Goal: Information Seeking & Learning: Learn about a topic

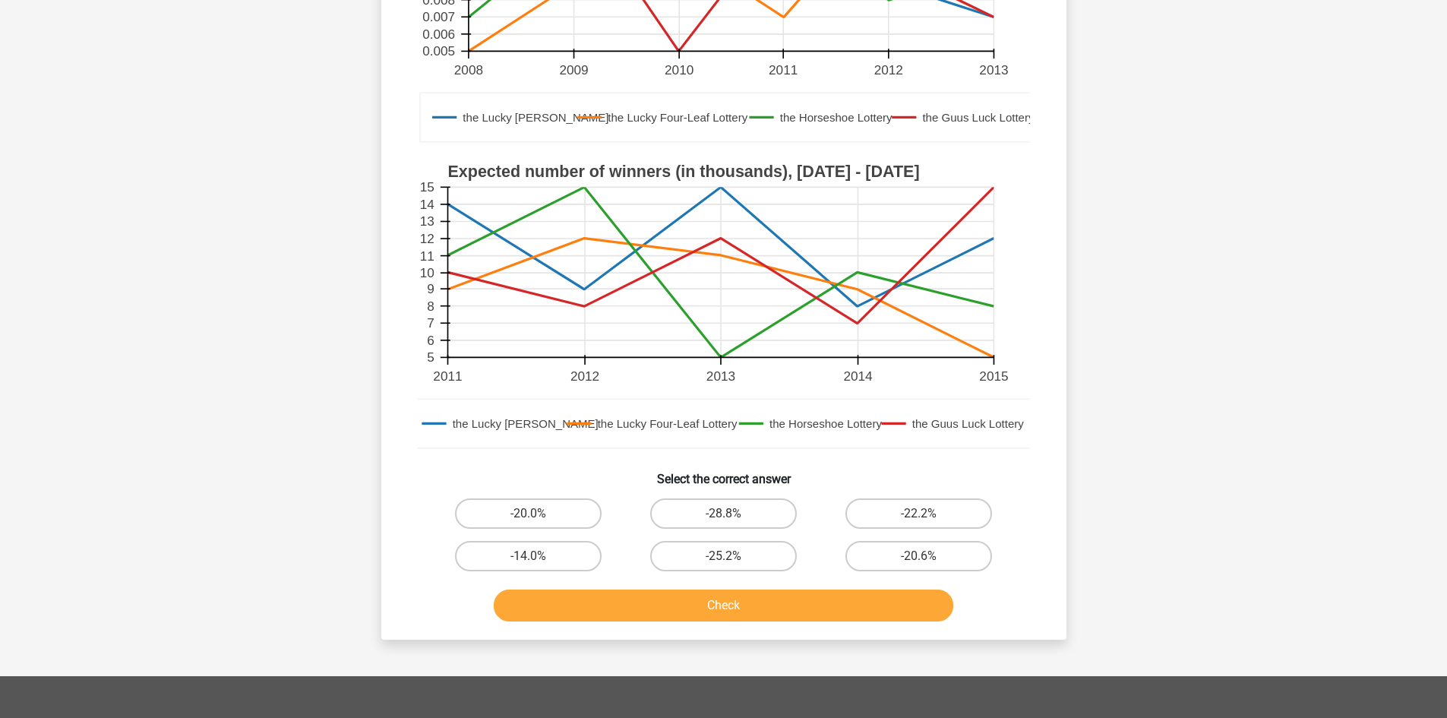
scroll to position [330, 0]
click at [501, 504] on label "-20.0%" at bounding box center [528, 512] width 147 height 30
click at [528, 513] on input "-20.0%" at bounding box center [533, 518] width 10 height 10
radio input "true"
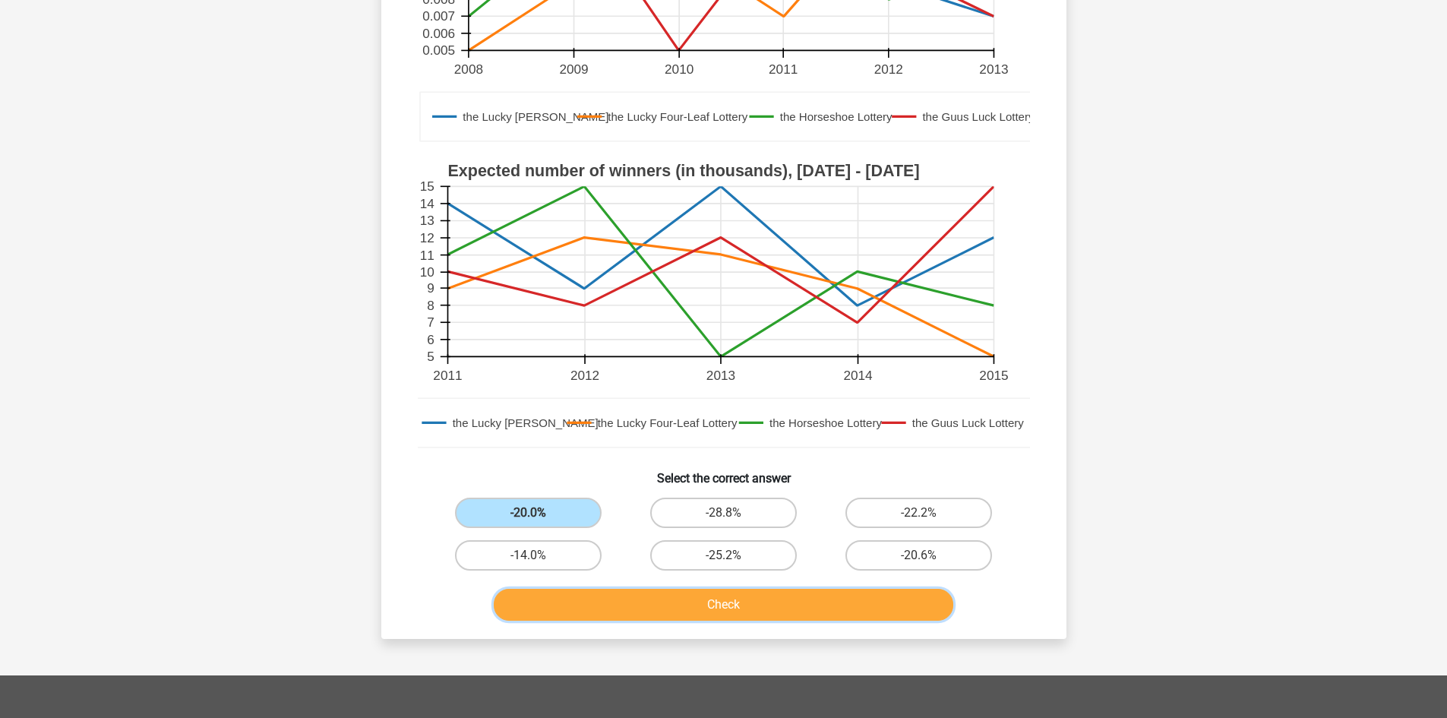
click at [595, 599] on button "Check" at bounding box center [723, 605] width 459 height 32
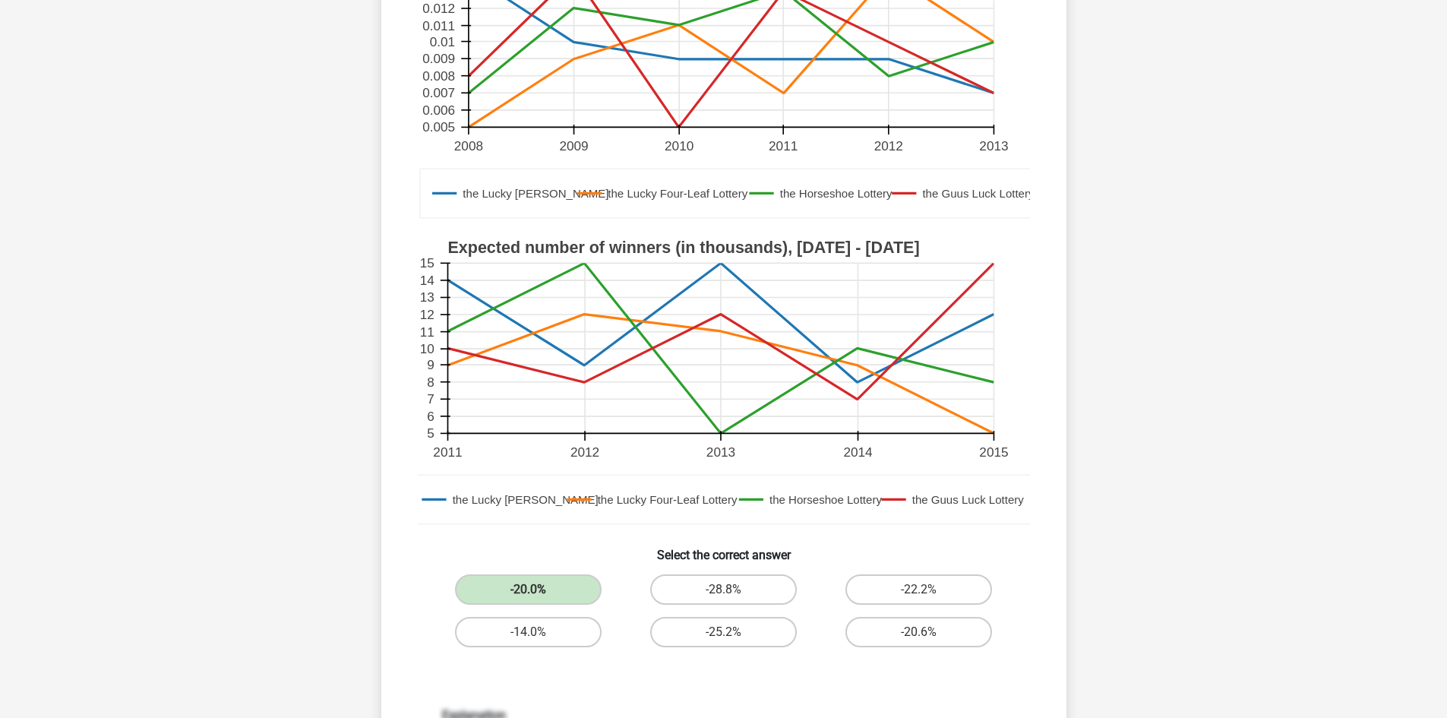
scroll to position [0, 0]
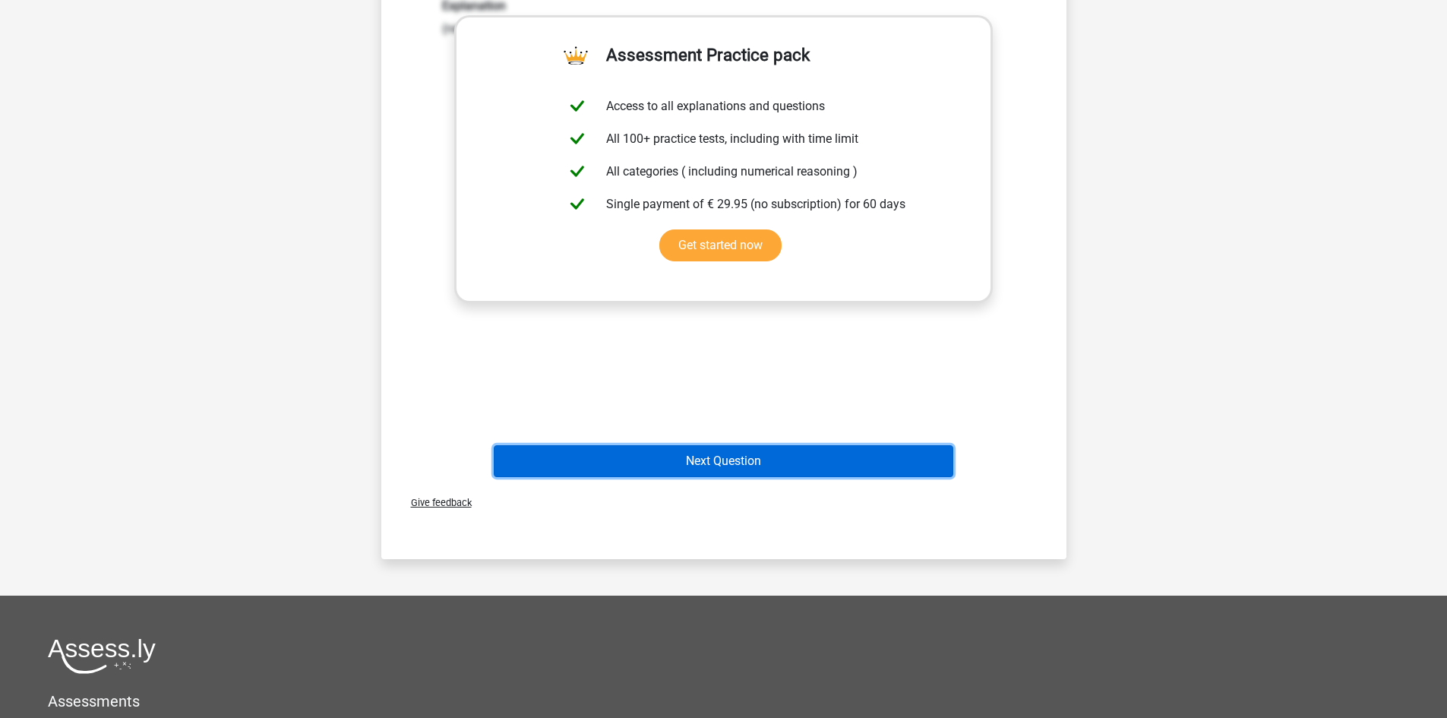
click at [797, 467] on button "Next Question" at bounding box center [723, 461] width 459 height 32
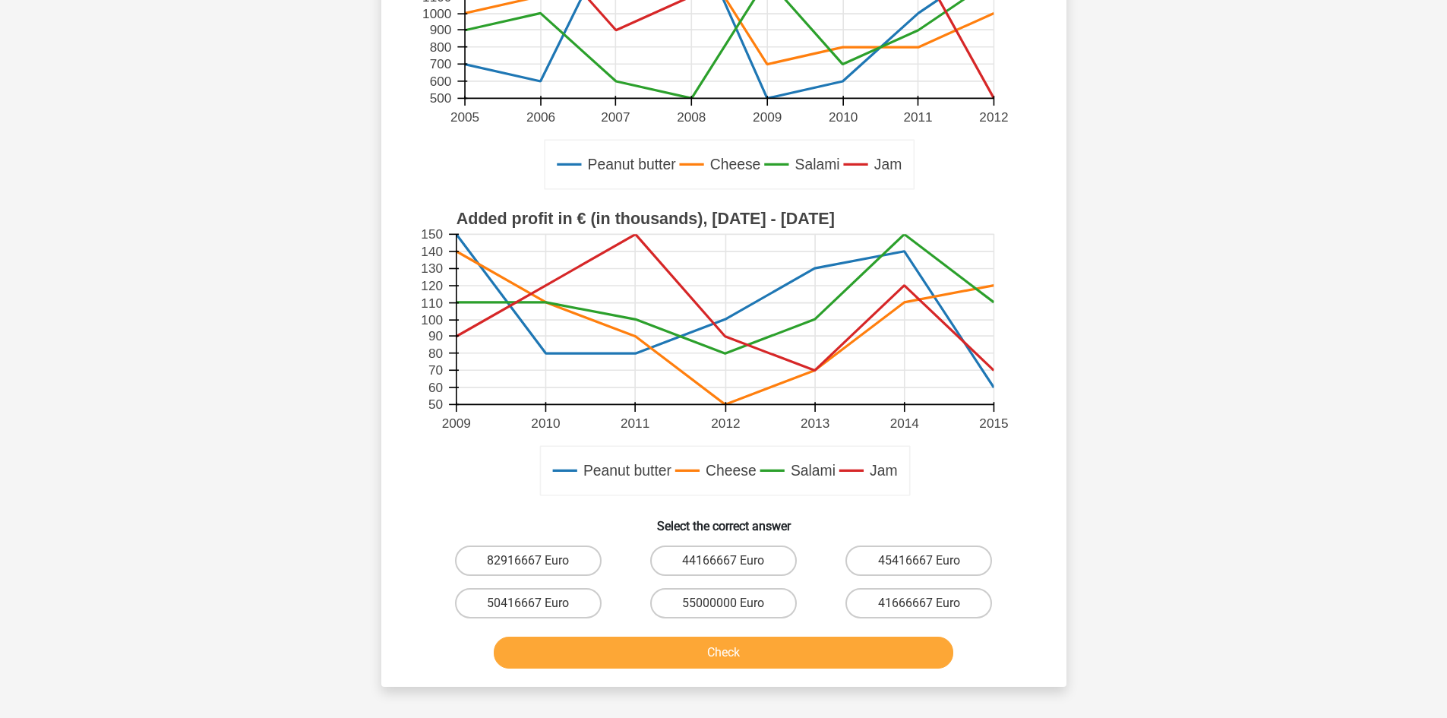
scroll to position [405, 0]
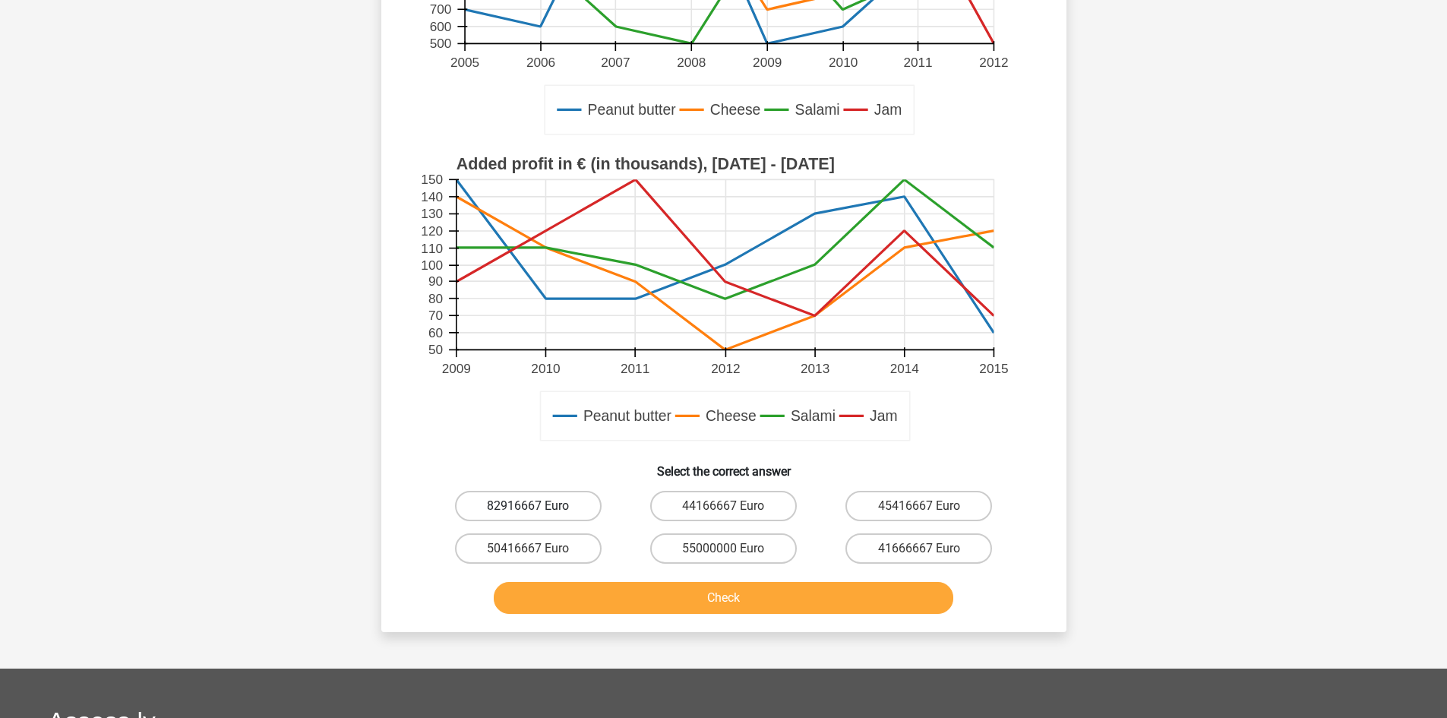
click at [491, 510] on label "82916667 Euro" at bounding box center [528, 506] width 147 height 30
click at [528, 510] on input "82916667 Euro" at bounding box center [533, 511] width 10 height 10
radio input "true"
click at [630, 584] on button "Check" at bounding box center [723, 598] width 459 height 32
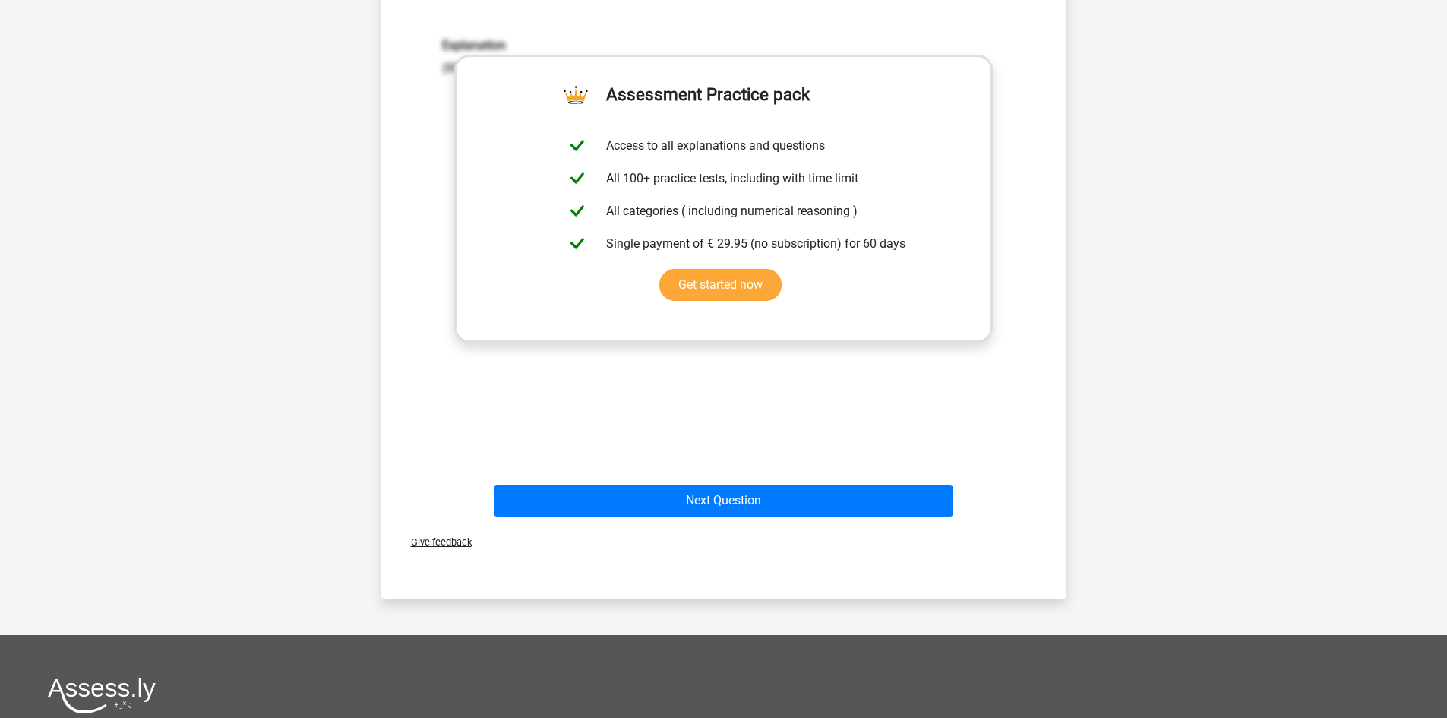
scroll to position [1012, 0]
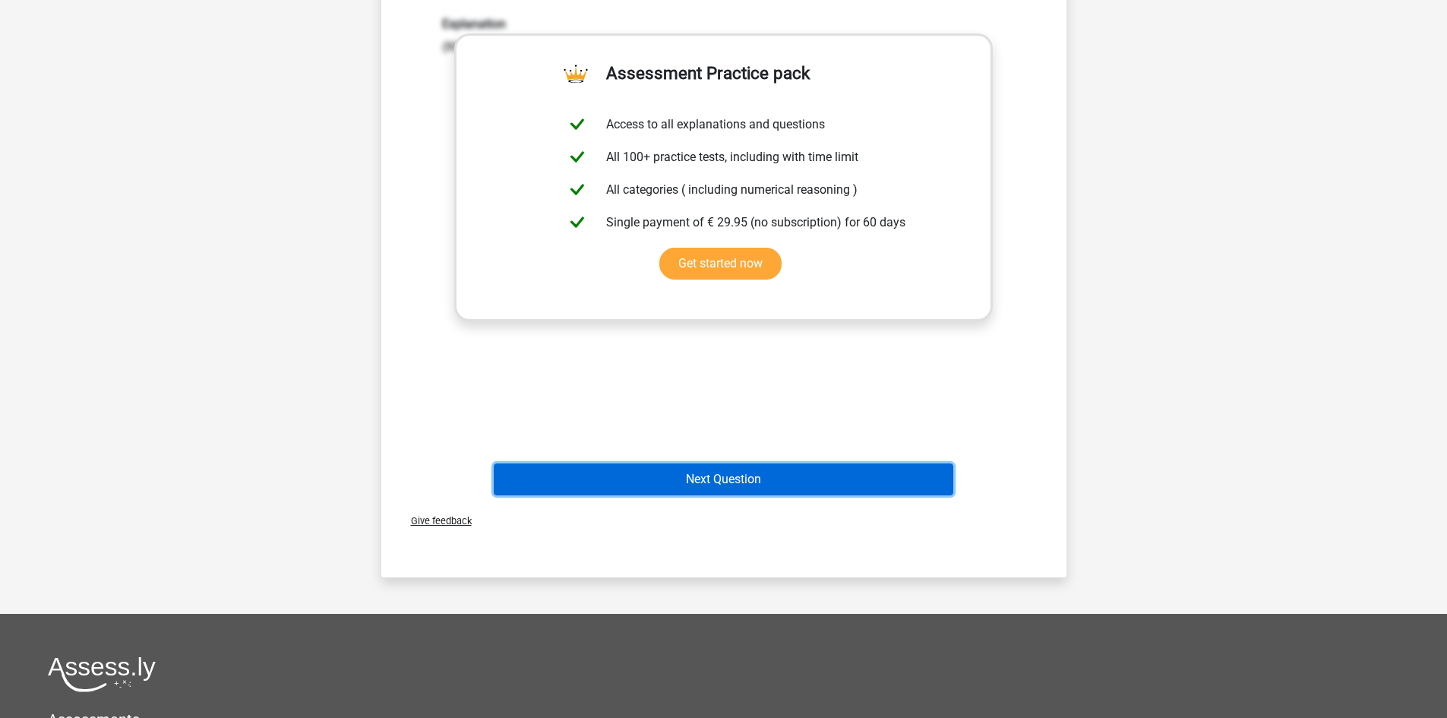
click at [854, 489] on button "Next Question" at bounding box center [723, 479] width 459 height 32
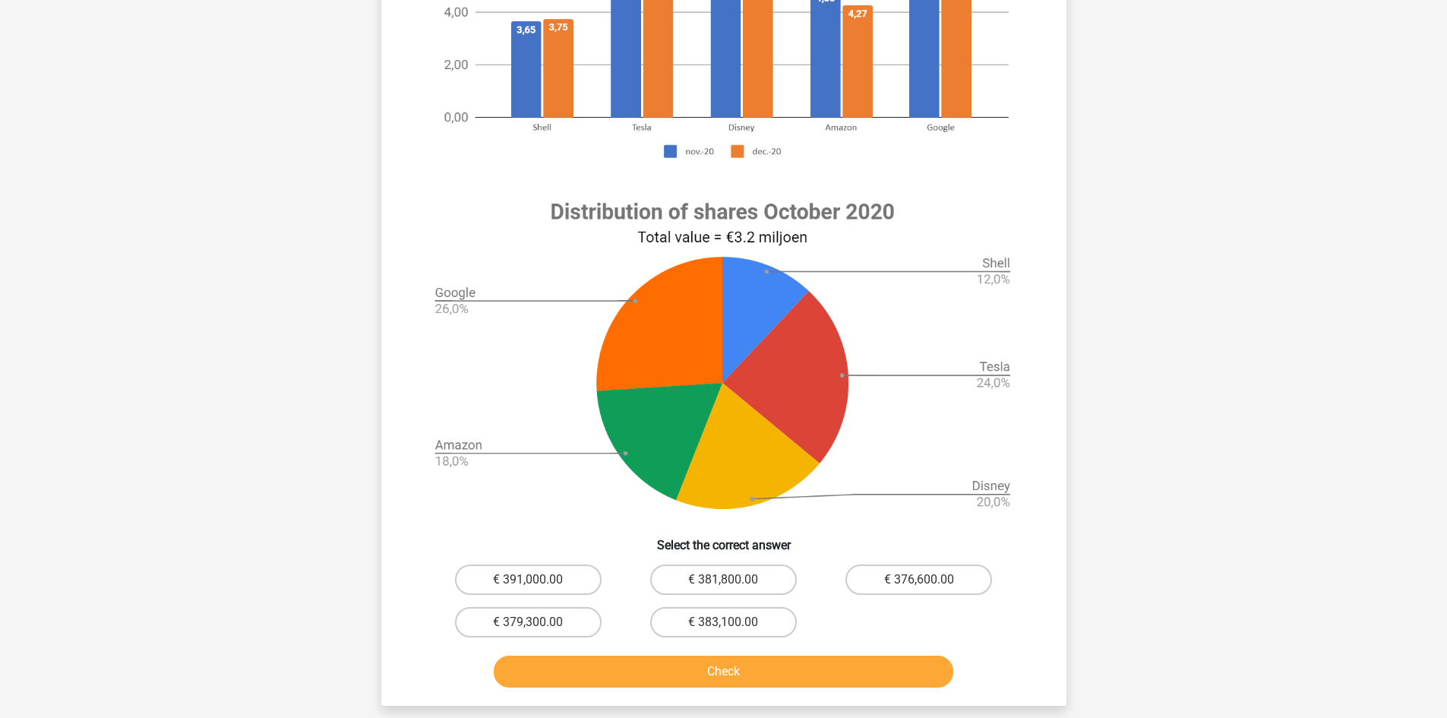
scroll to position [507, 0]
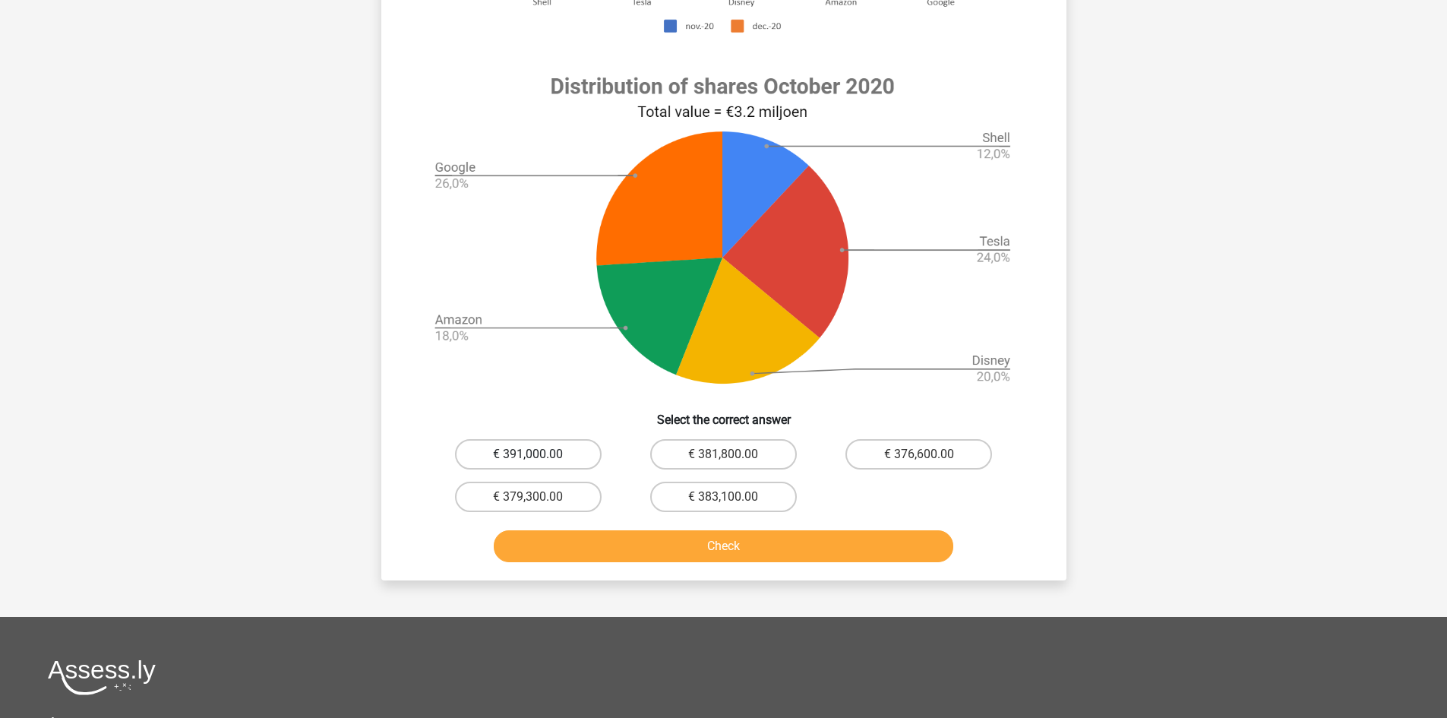
click at [570, 451] on label "€ 391,000.00" at bounding box center [528, 454] width 147 height 30
click at [538, 454] on input "€ 391,000.00" at bounding box center [533, 459] width 10 height 10
radio input "true"
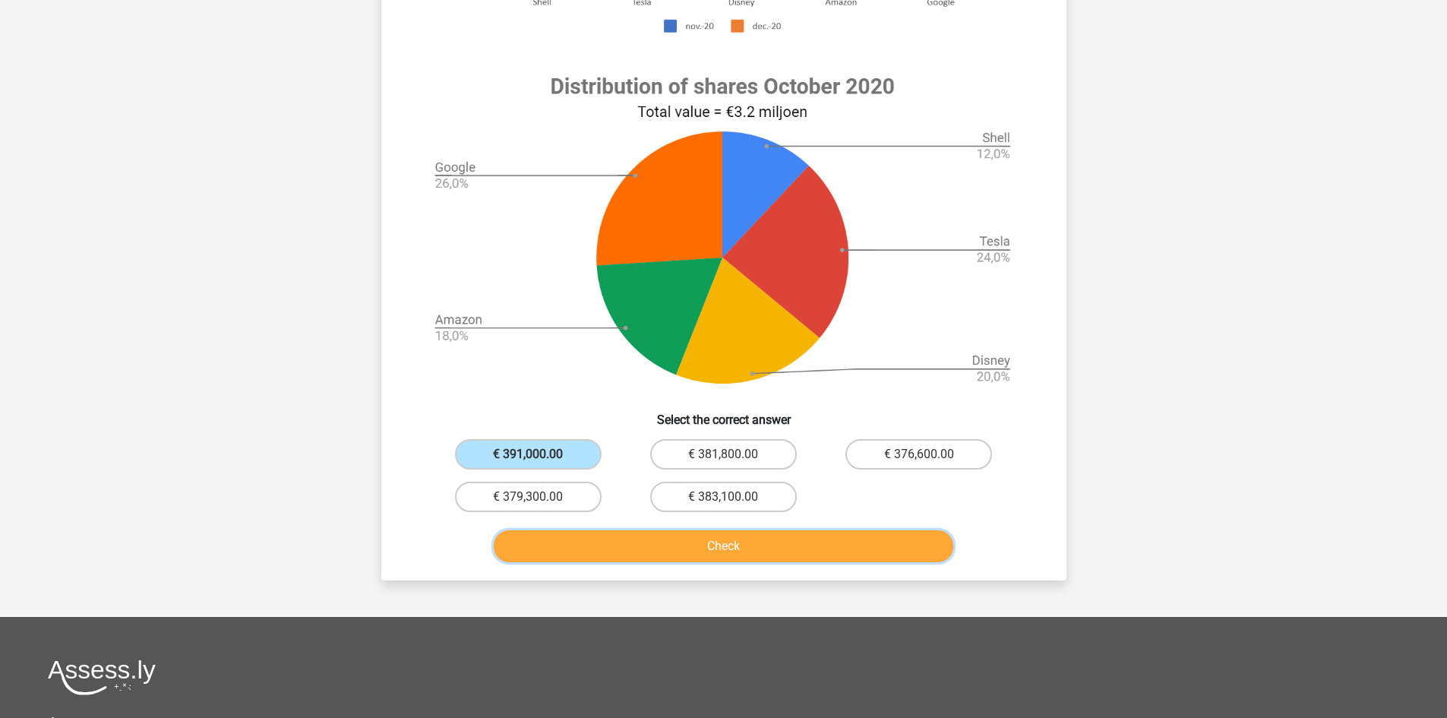
click at [536, 532] on button "Check" at bounding box center [723, 546] width 459 height 32
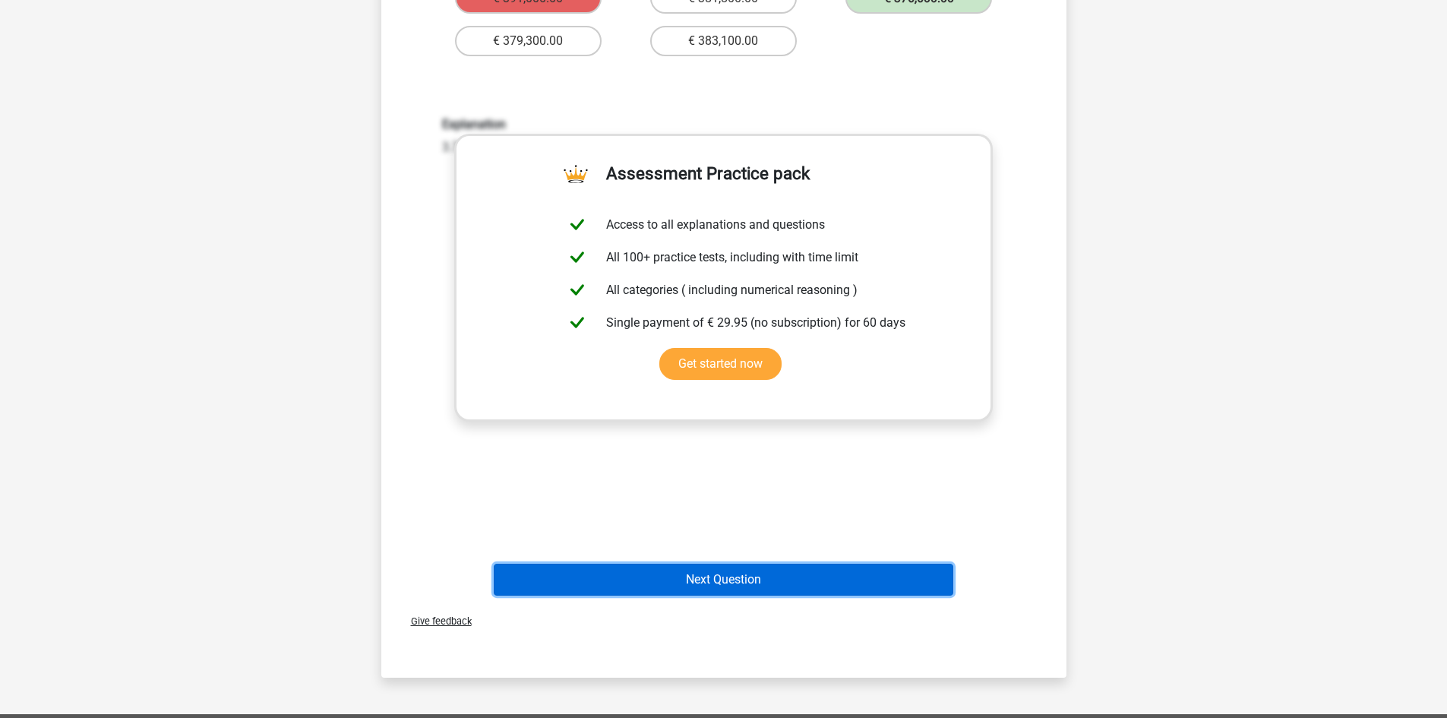
click at [768, 576] on button "Next Question" at bounding box center [723, 580] width 459 height 32
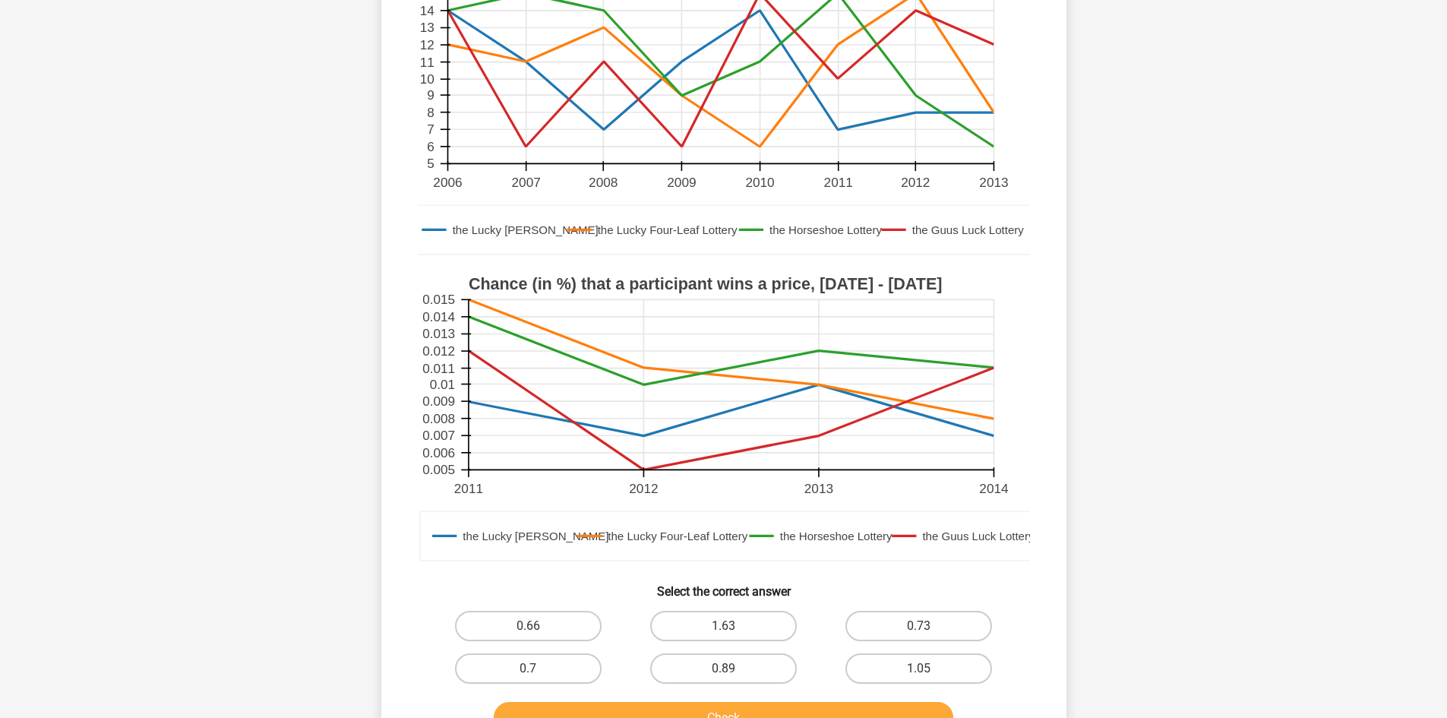
scroll to position [228, 0]
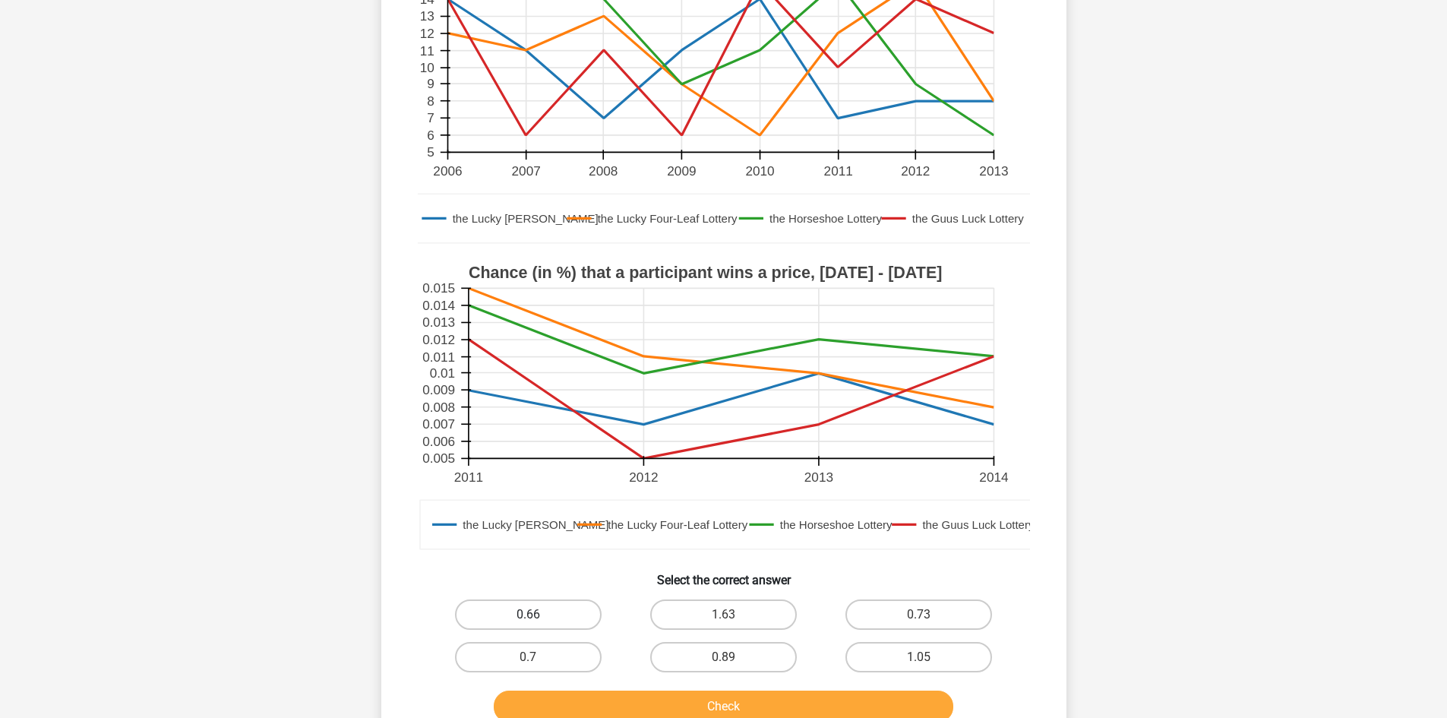
click at [548, 613] on label "0.66" at bounding box center [528, 614] width 147 height 30
click at [538, 614] on input "0.66" at bounding box center [533, 619] width 10 height 10
radio input "true"
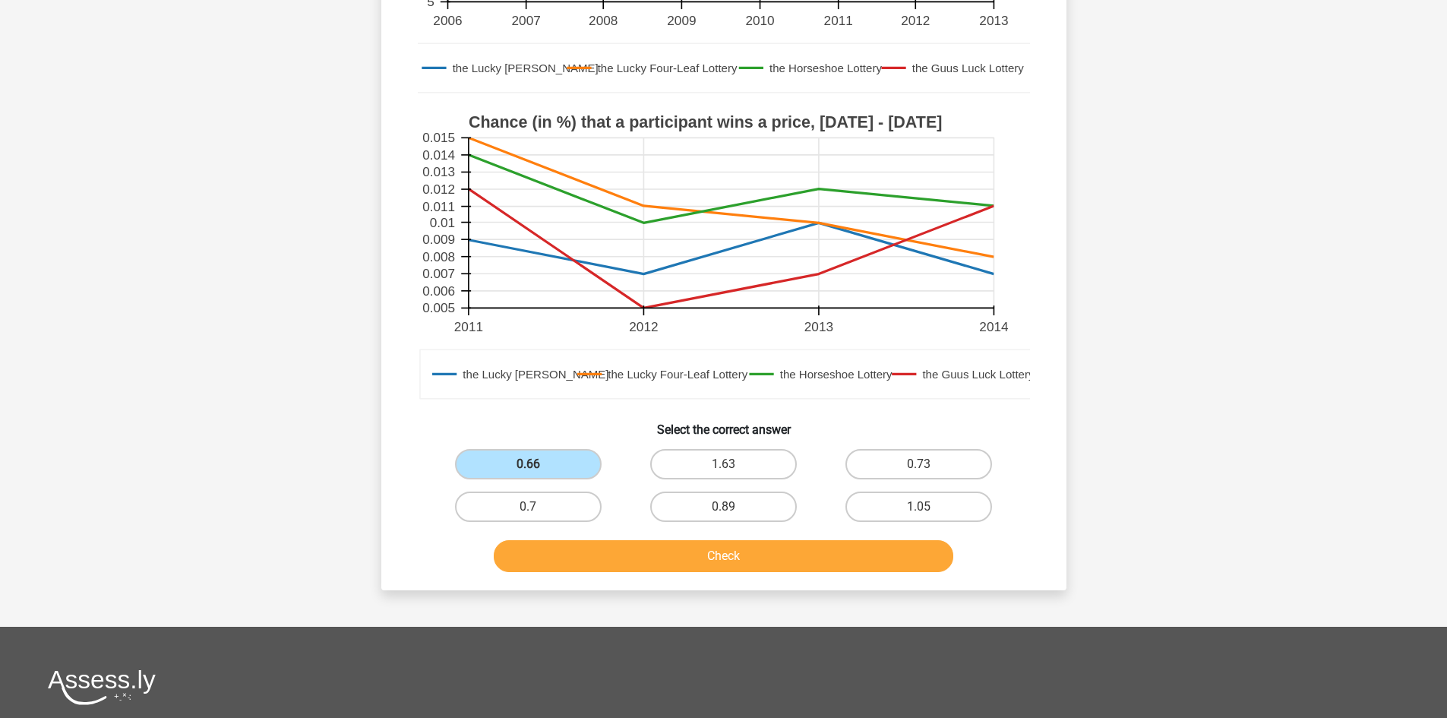
scroll to position [380, 0]
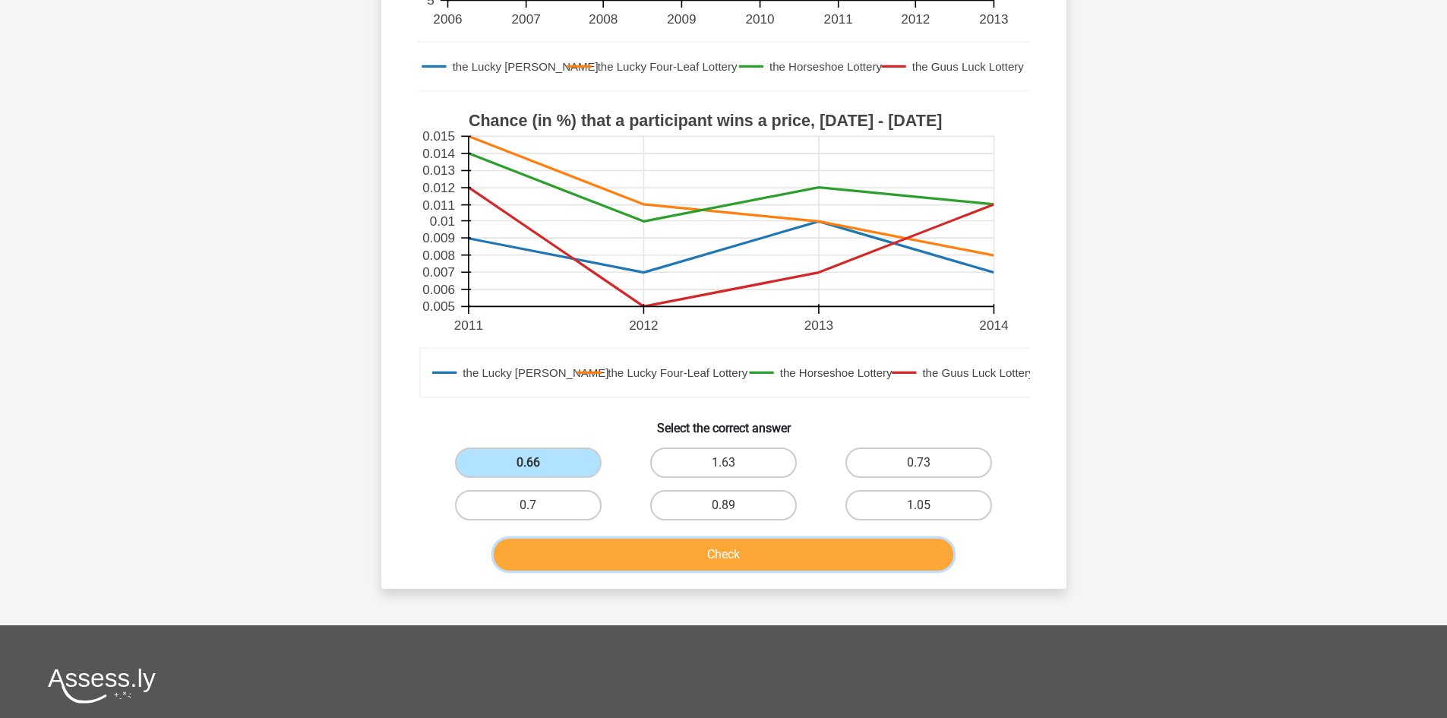
click at [617, 564] on button "Check" at bounding box center [723, 554] width 459 height 32
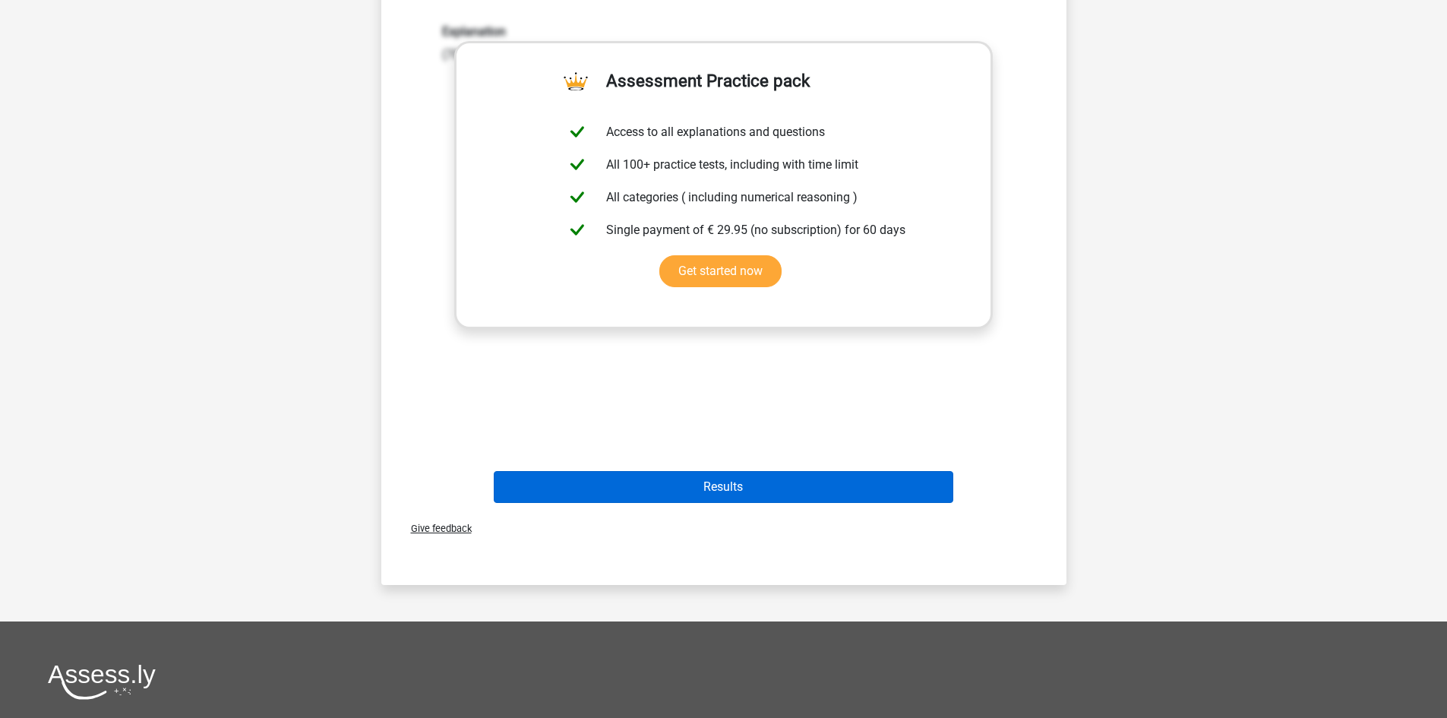
scroll to position [937, 0]
click at [677, 488] on button "Results" at bounding box center [723, 486] width 459 height 32
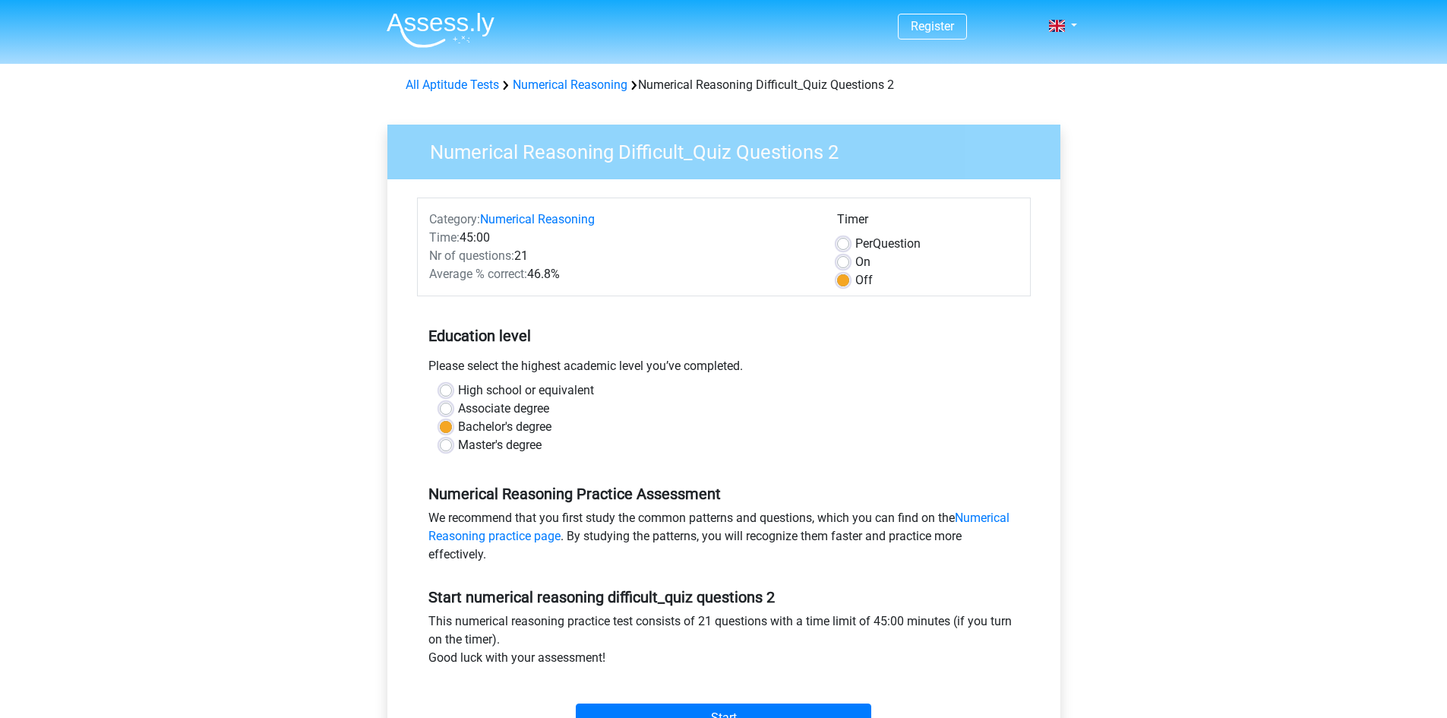
scroll to position [152, 0]
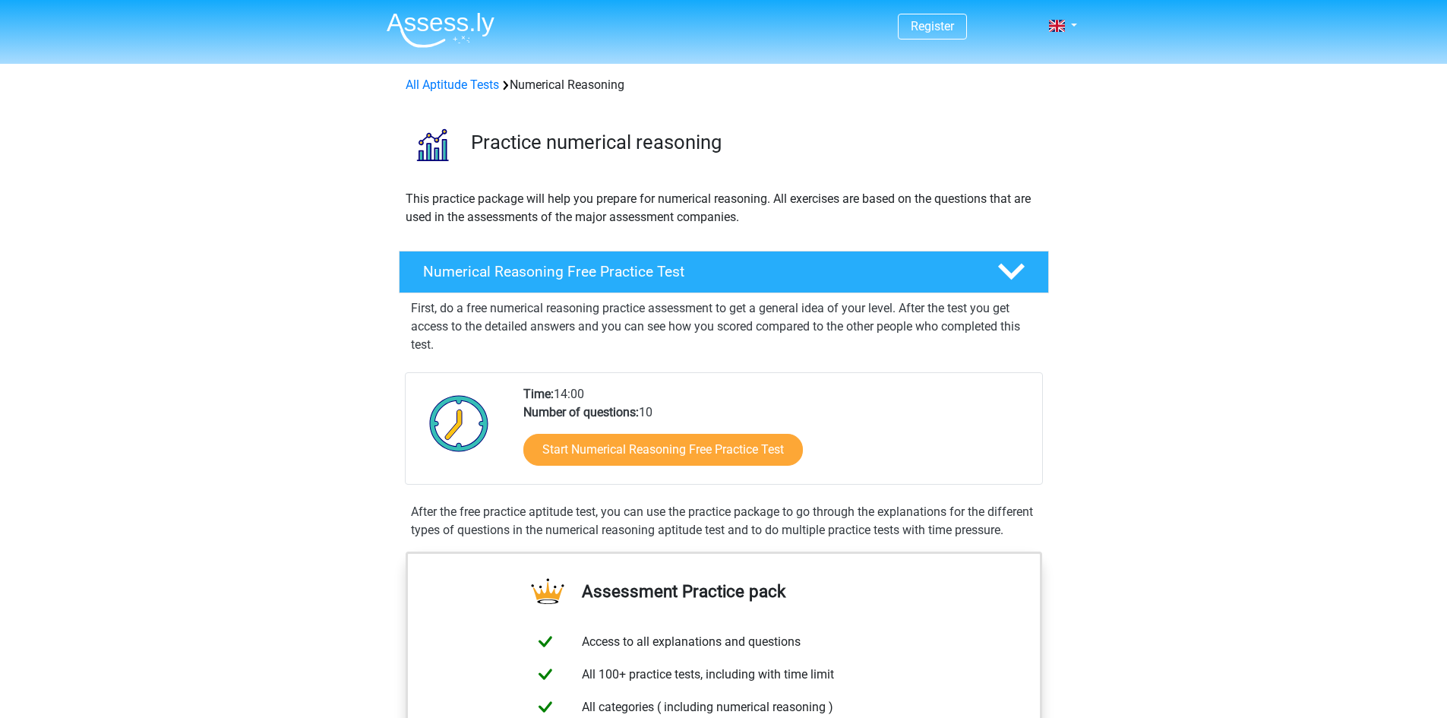
scroll to position [1114, 0]
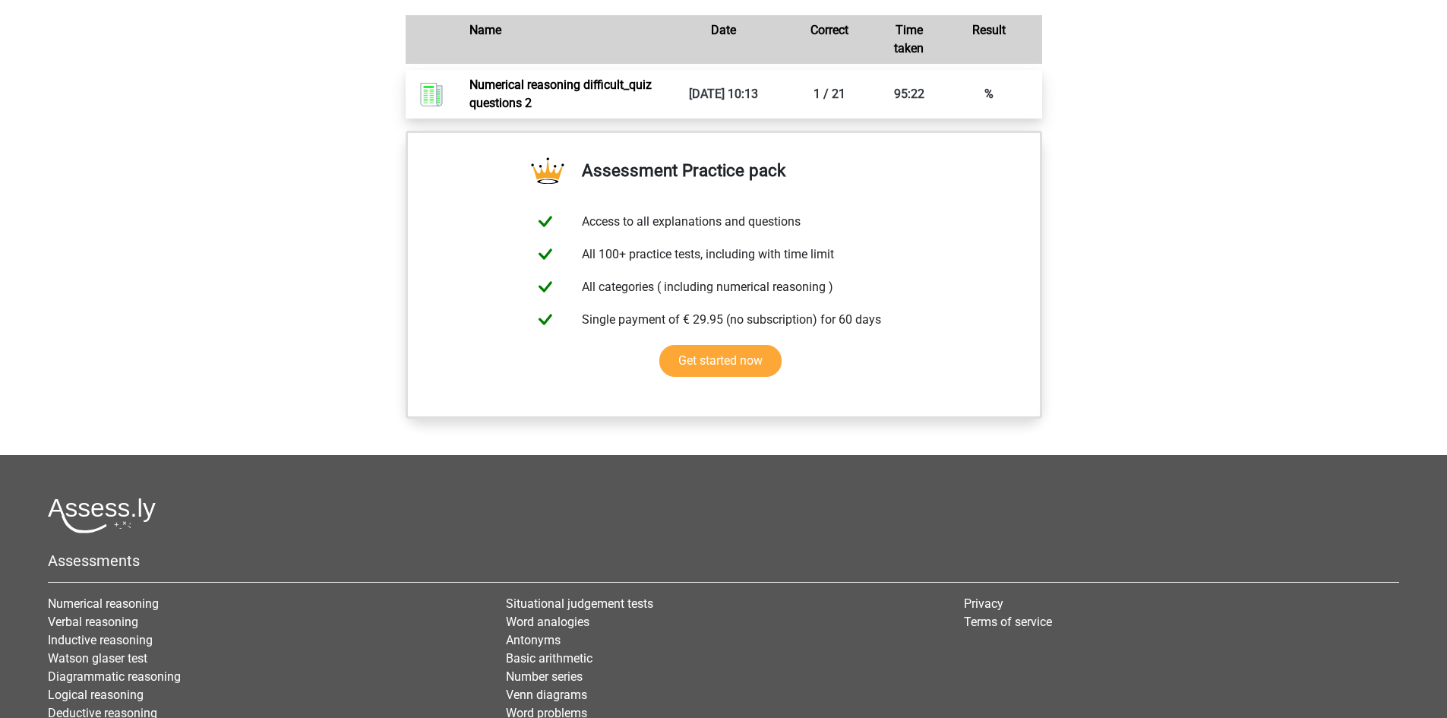
click at [652, 110] on link "Numerical reasoning difficult_quiz questions 2" at bounding box center [560, 93] width 182 height 33
click at [652, 101] on link "Numerical reasoning difficult_quiz questions 2" at bounding box center [560, 93] width 182 height 33
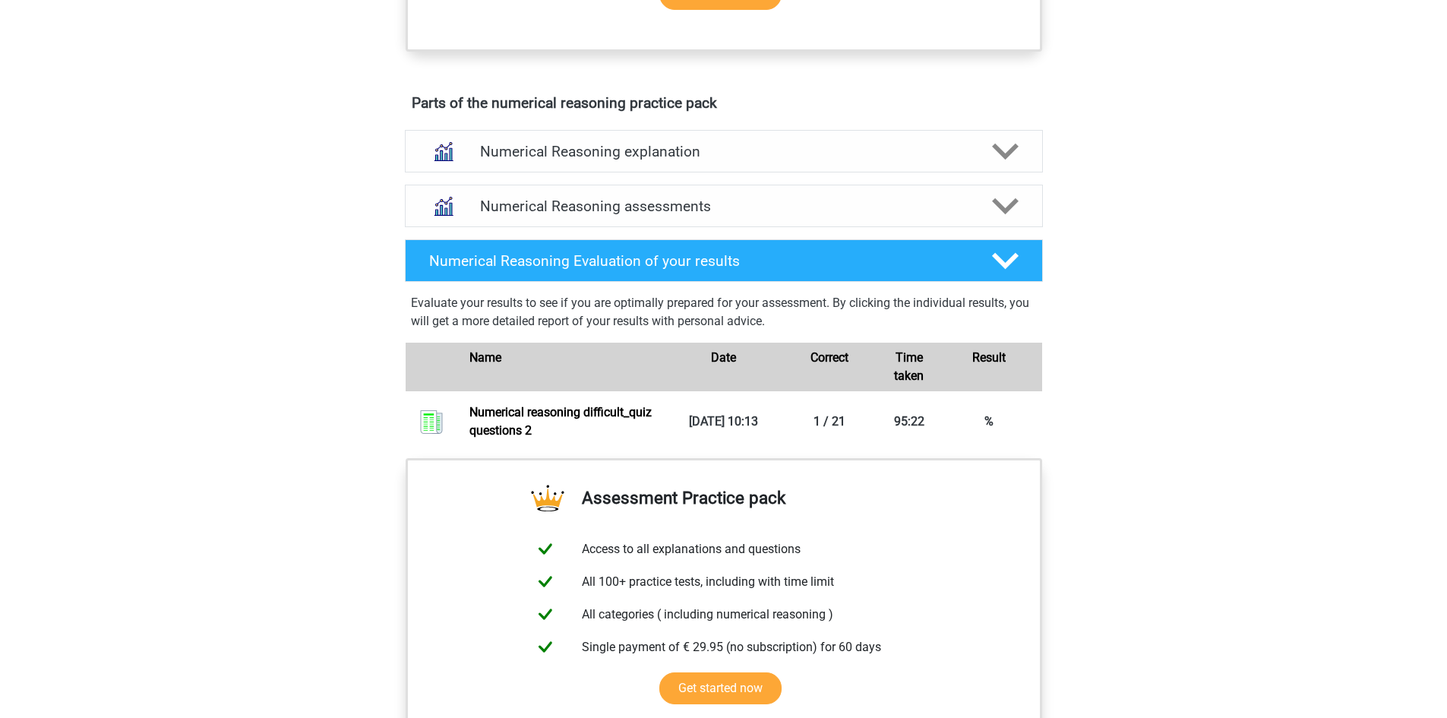
scroll to position [810, 0]
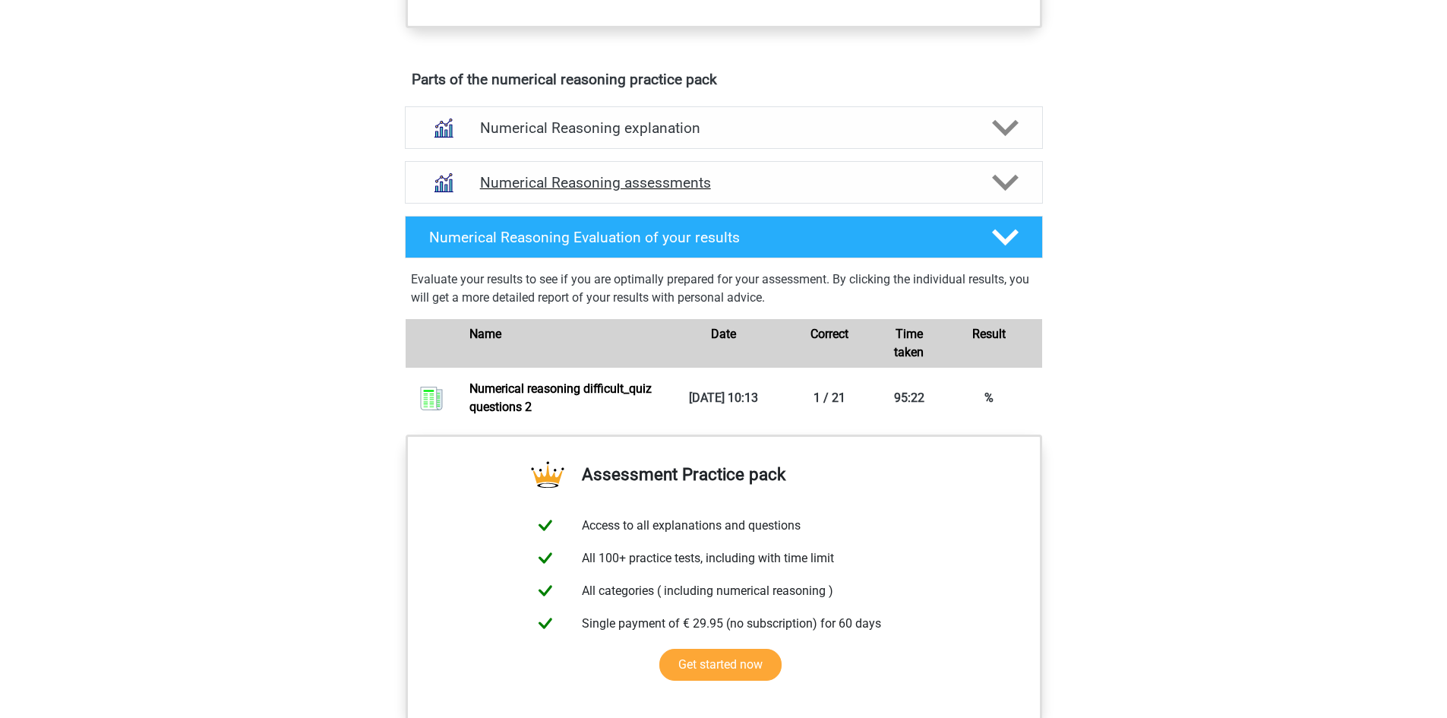
click at [656, 191] on div "Numerical Reasoning assessments" at bounding box center [724, 182] width 638 height 43
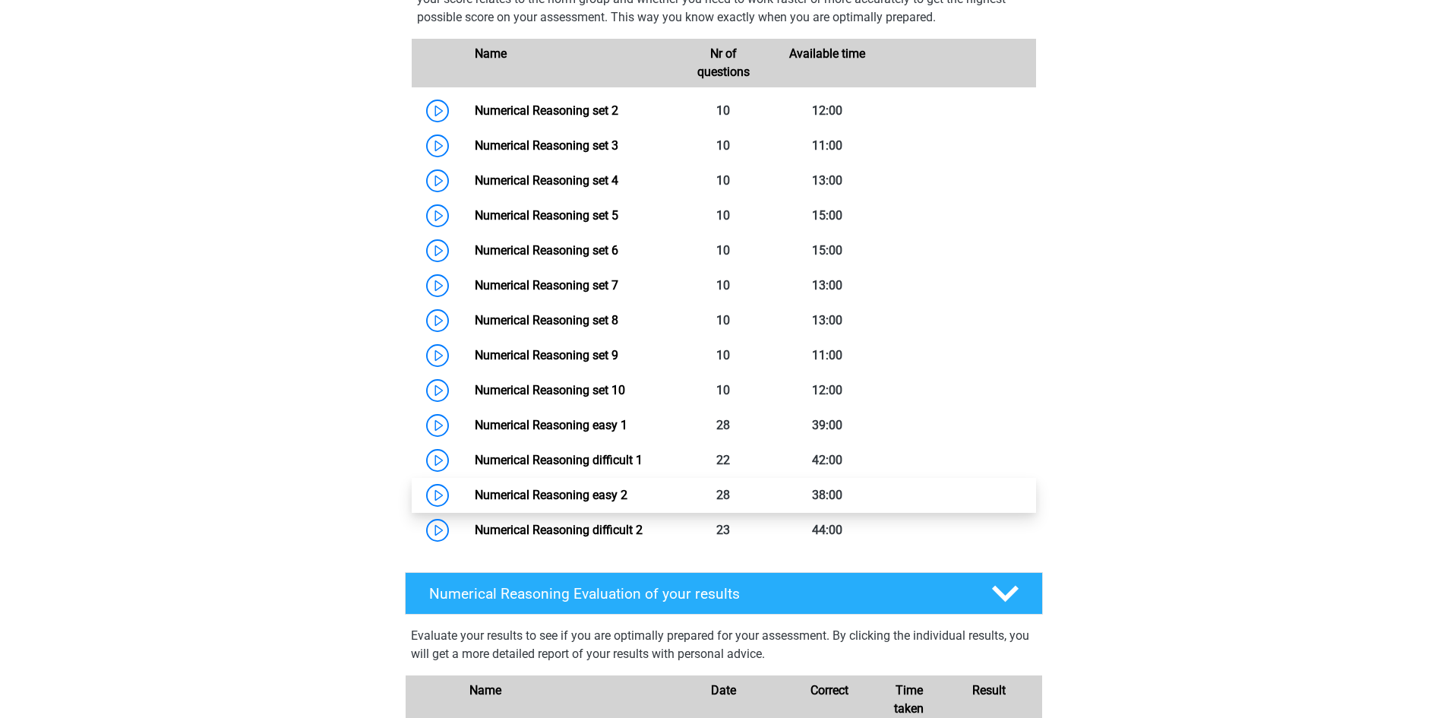
scroll to position [1114, 0]
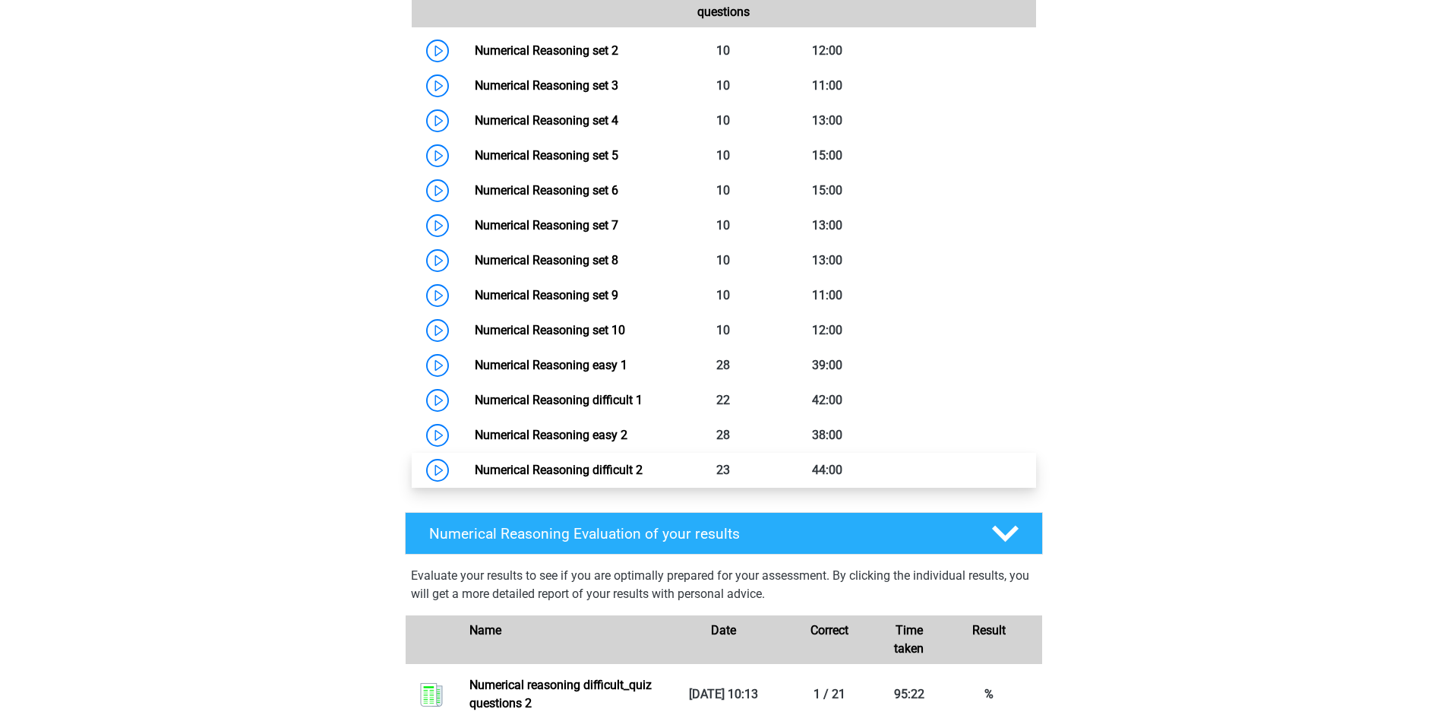
click at [598, 477] on link "Numerical Reasoning difficult 2" at bounding box center [559, 470] width 168 height 14
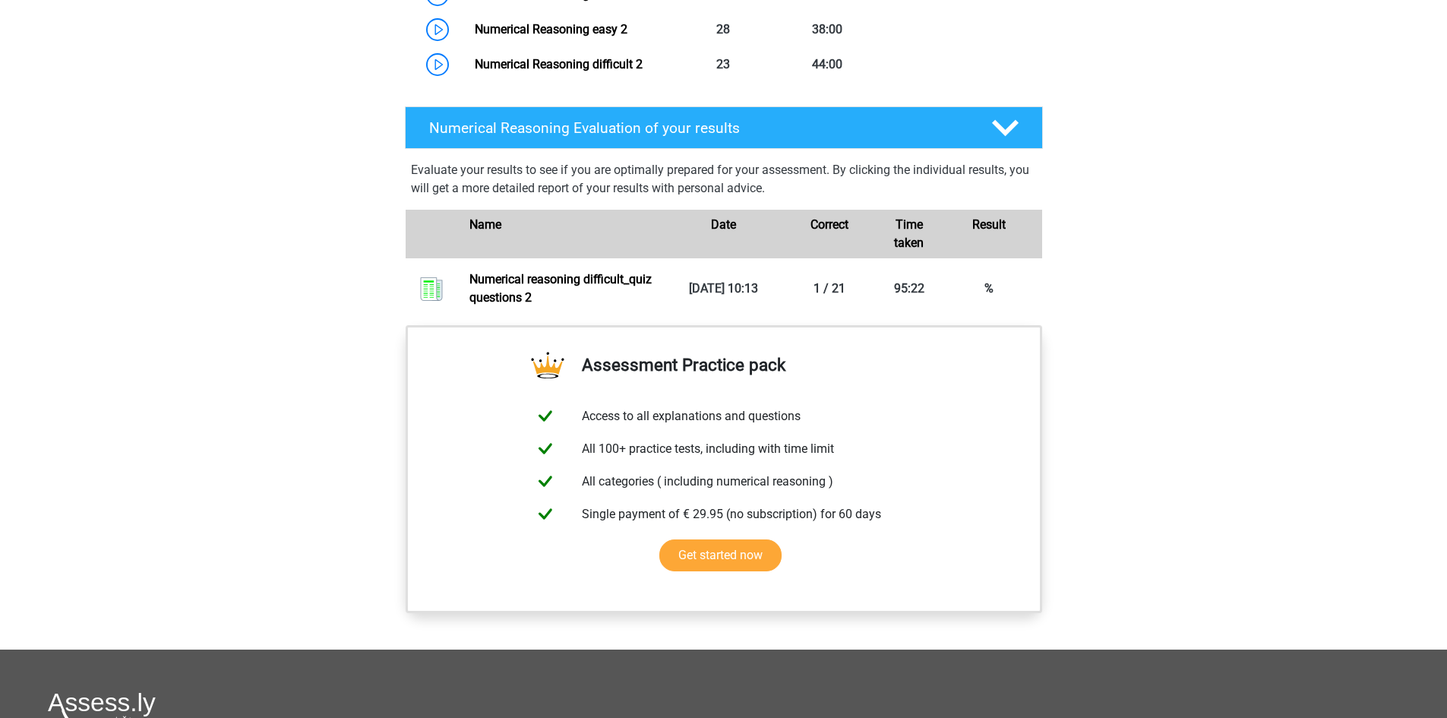
scroll to position [1519, 0]
click at [604, 72] on link "Numerical Reasoning difficult 2" at bounding box center [559, 65] width 168 height 14
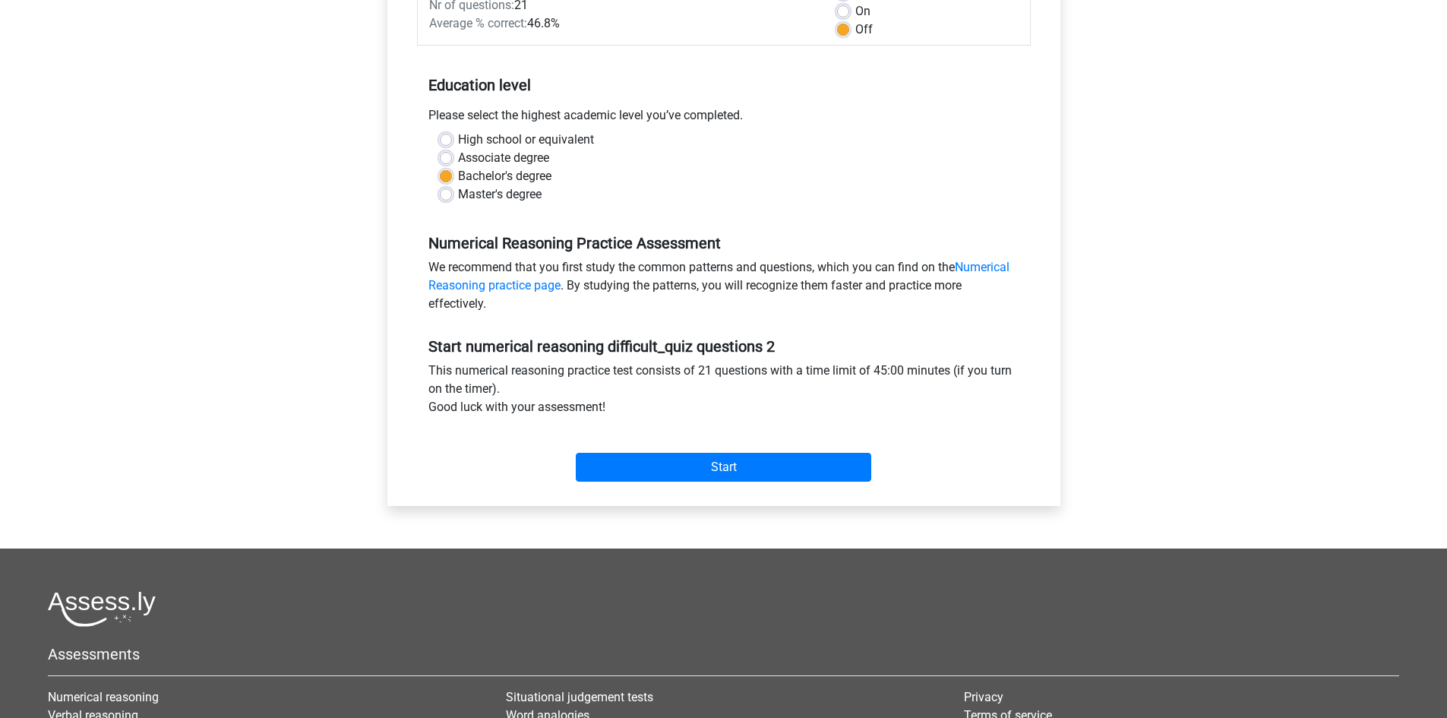
scroll to position [253, 0]
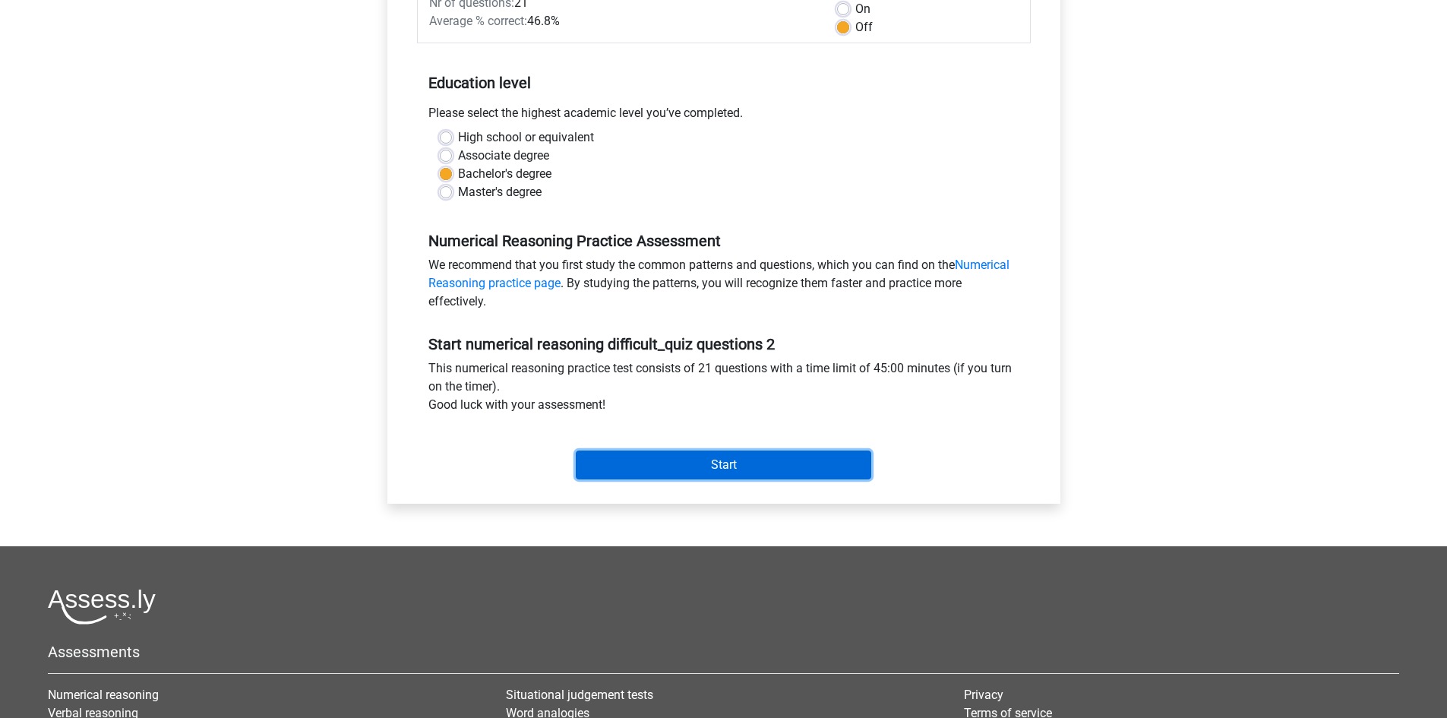
click at [791, 467] on input "Start" at bounding box center [723, 464] width 295 height 29
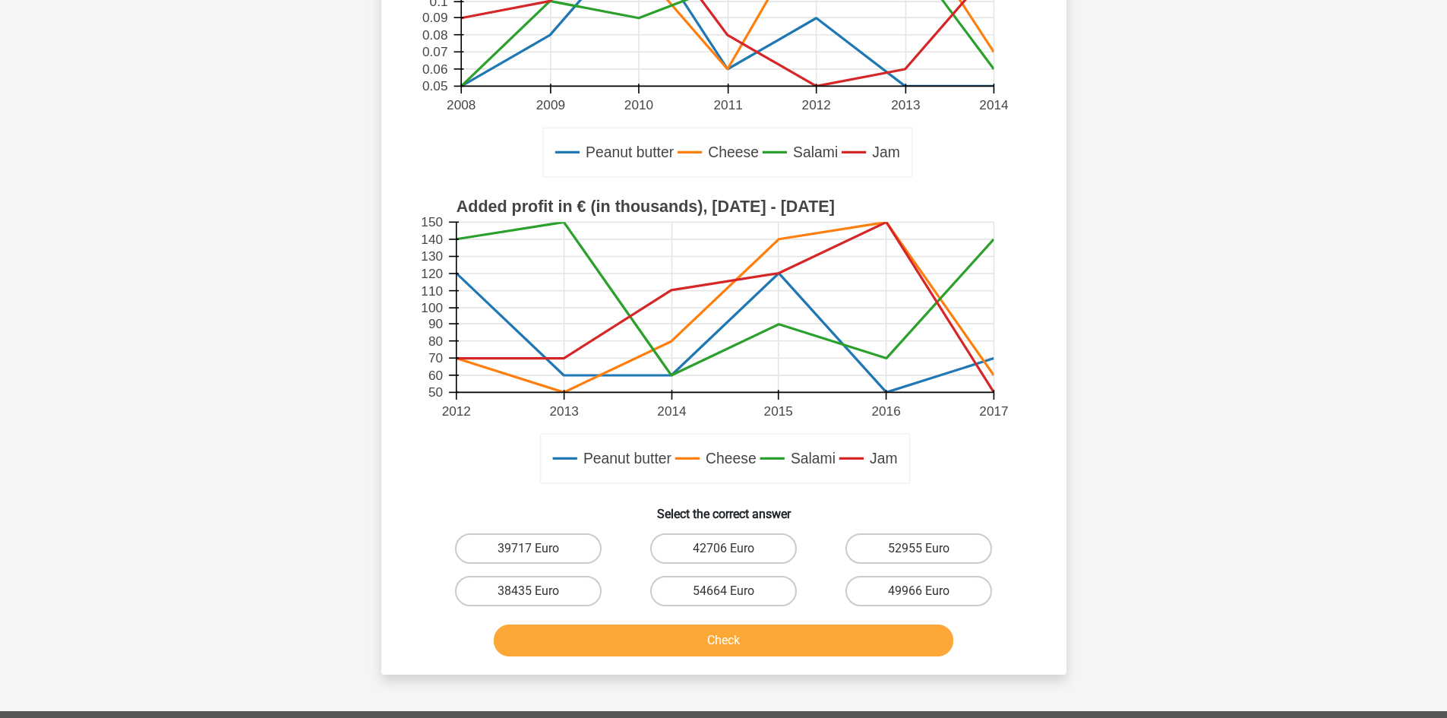
scroll to position [456, 0]
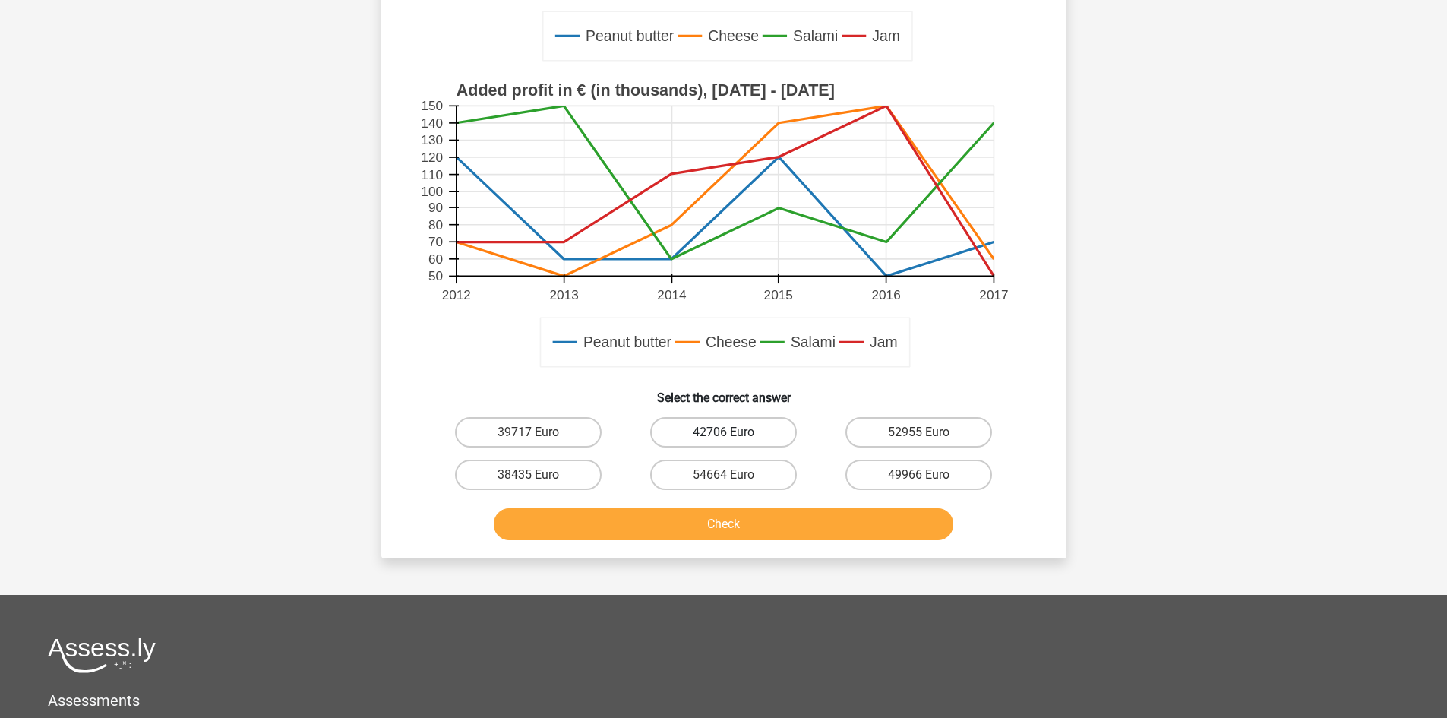
click at [710, 435] on label "42706 Euro" at bounding box center [723, 432] width 147 height 30
click at [723, 435] on input "42706 Euro" at bounding box center [728, 437] width 10 height 10
radio input "true"
click at [737, 529] on button "Check" at bounding box center [723, 524] width 459 height 32
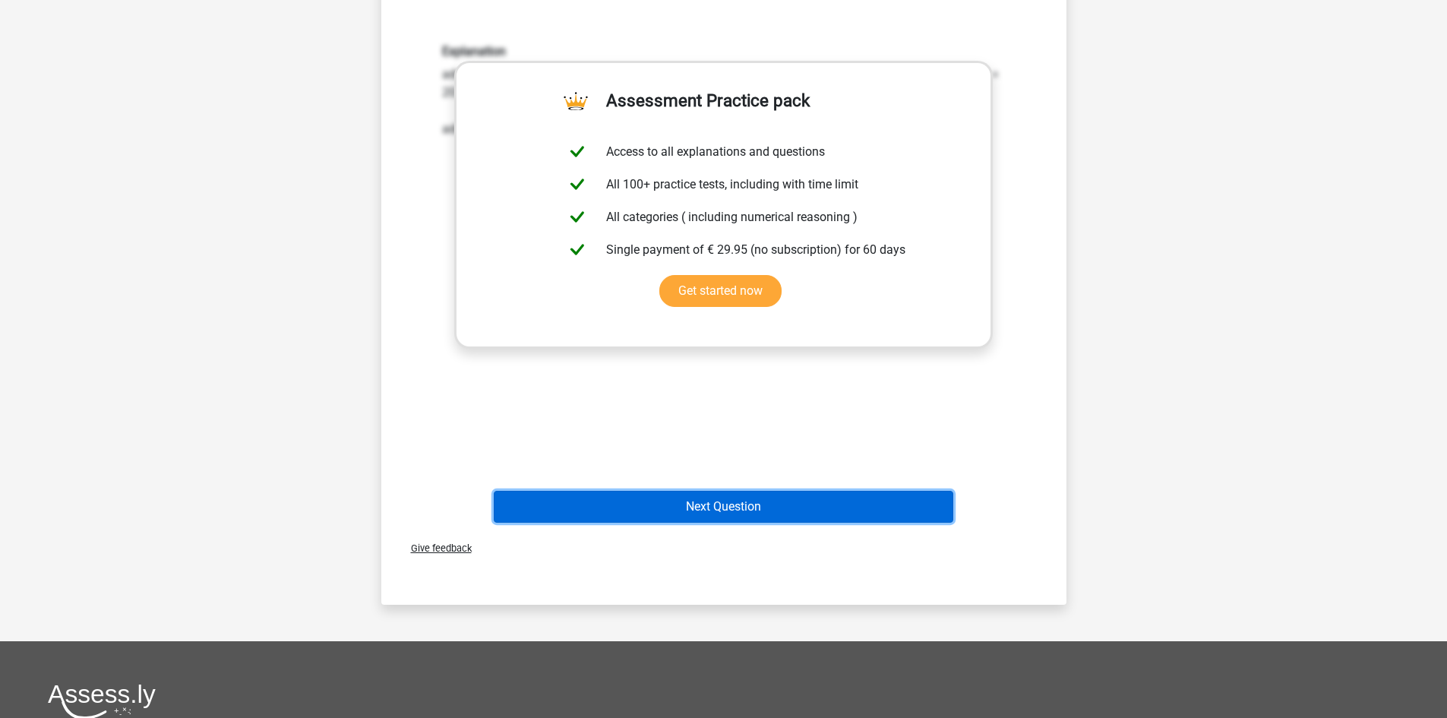
click at [780, 501] on button "Next Question" at bounding box center [723, 507] width 459 height 32
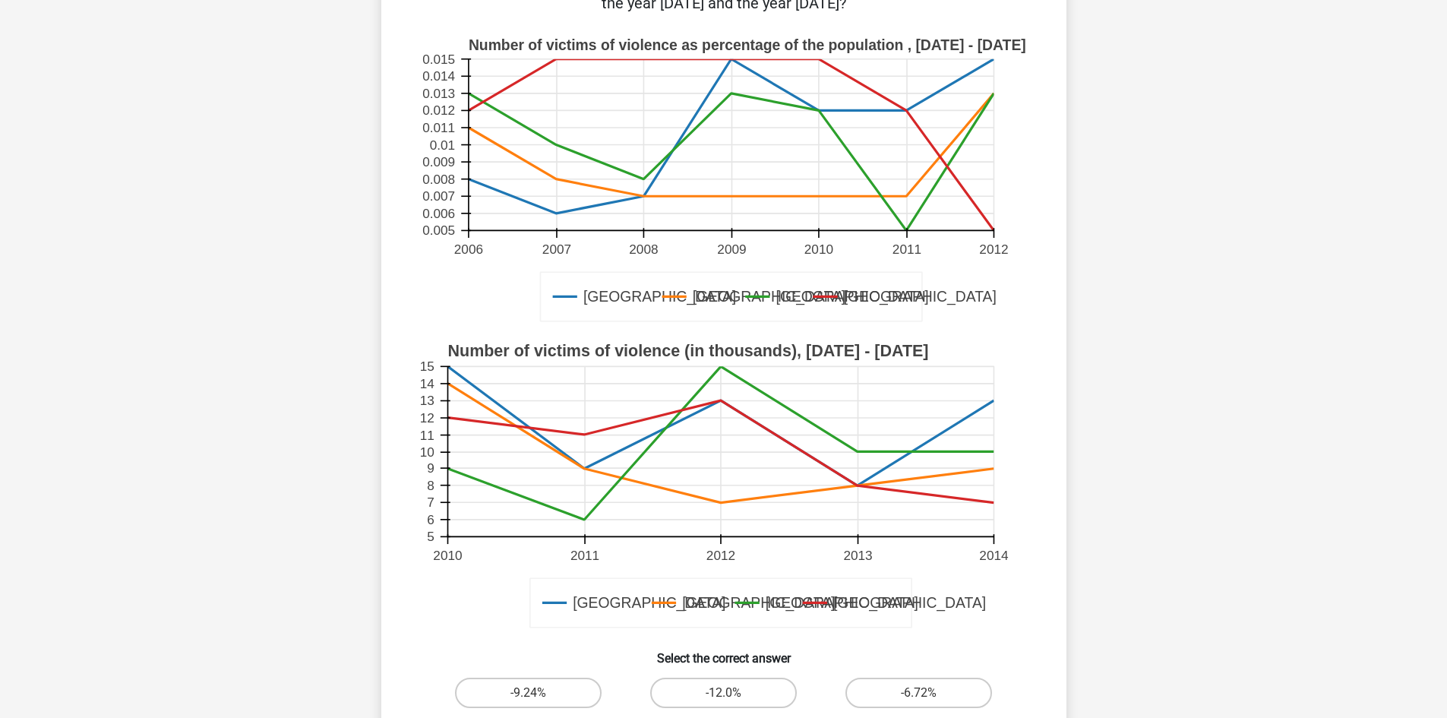
scroll to position [330, 0]
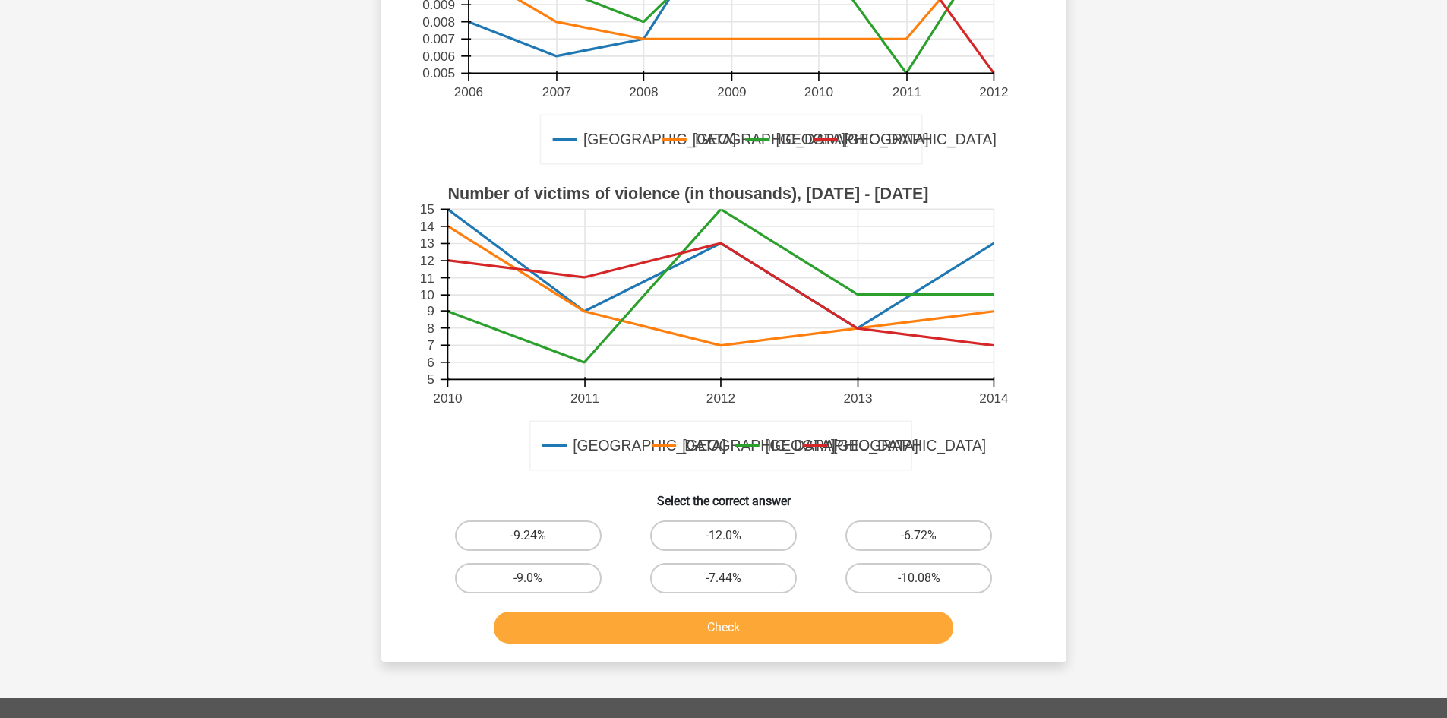
click at [745, 510] on div "If the population in Amsterdam increased with 10% between 2009 and 2010, what i…" at bounding box center [723, 219] width 673 height 860
click at [745, 522] on label "-12.0%" at bounding box center [723, 535] width 147 height 30
click at [733, 535] on input "-12.0%" at bounding box center [728, 540] width 10 height 10
radio input "true"
click at [764, 620] on button "Check" at bounding box center [723, 627] width 459 height 32
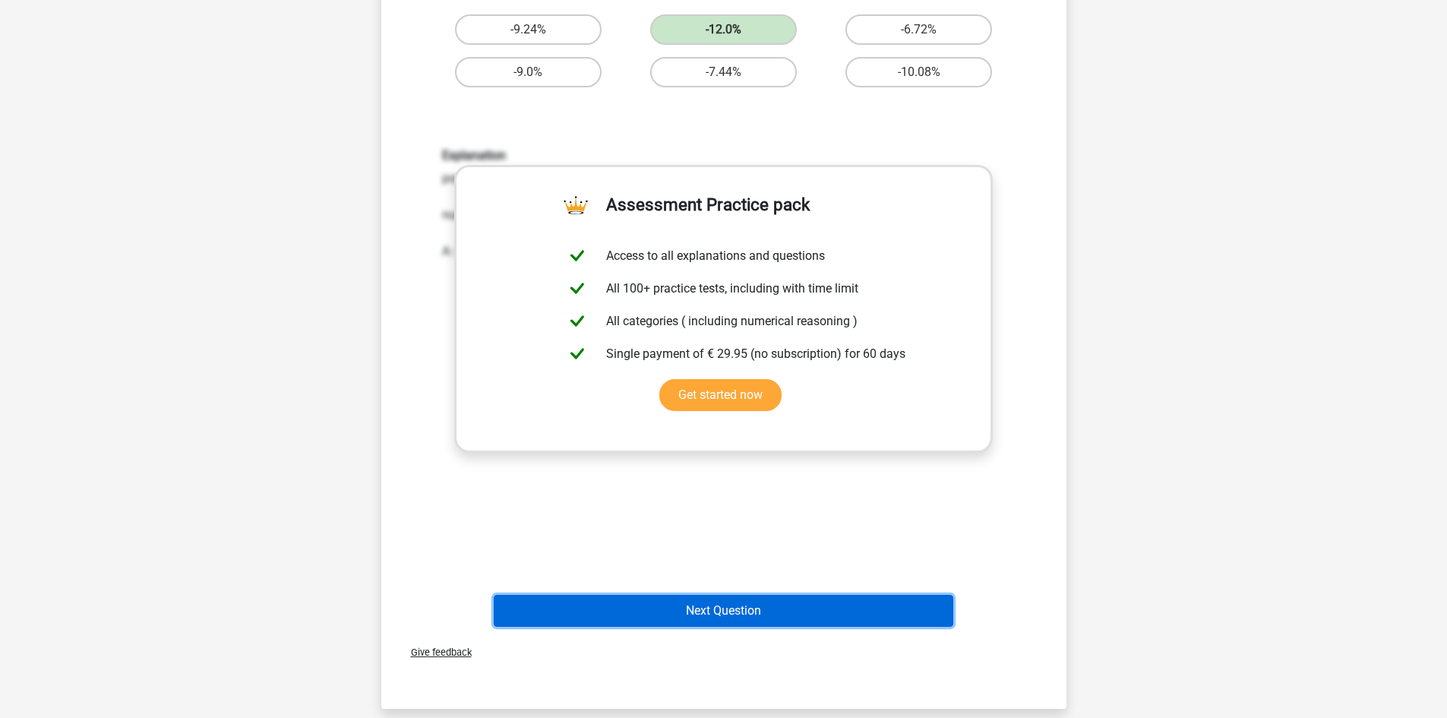
click at [772, 608] on button "Next Question" at bounding box center [723, 611] width 459 height 32
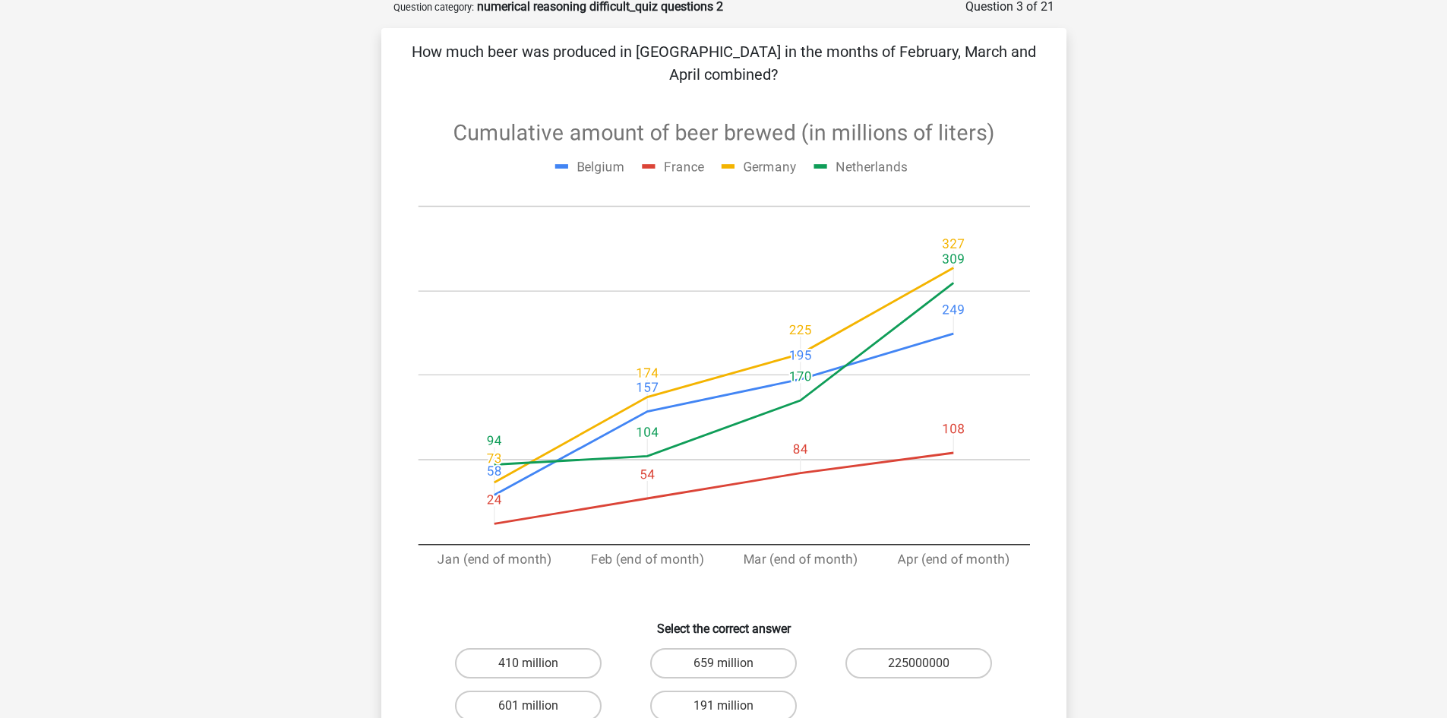
scroll to position [230, 0]
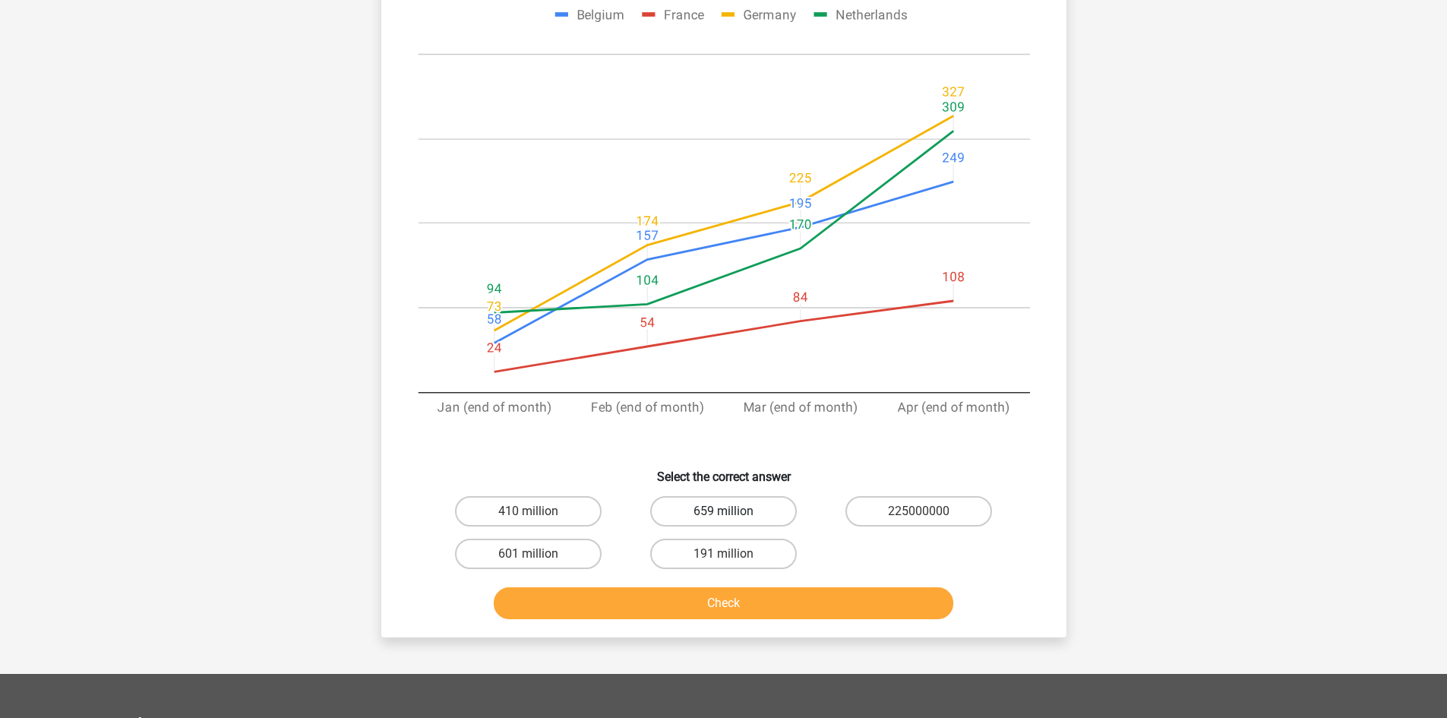
click at [718, 496] on label "659 million" at bounding box center [723, 511] width 147 height 30
click at [723, 511] on input "659 million" at bounding box center [728, 516] width 10 height 10
radio input "true"
click at [747, 604] on button "Check" at bounding box center [723, 603] width 459 height 32
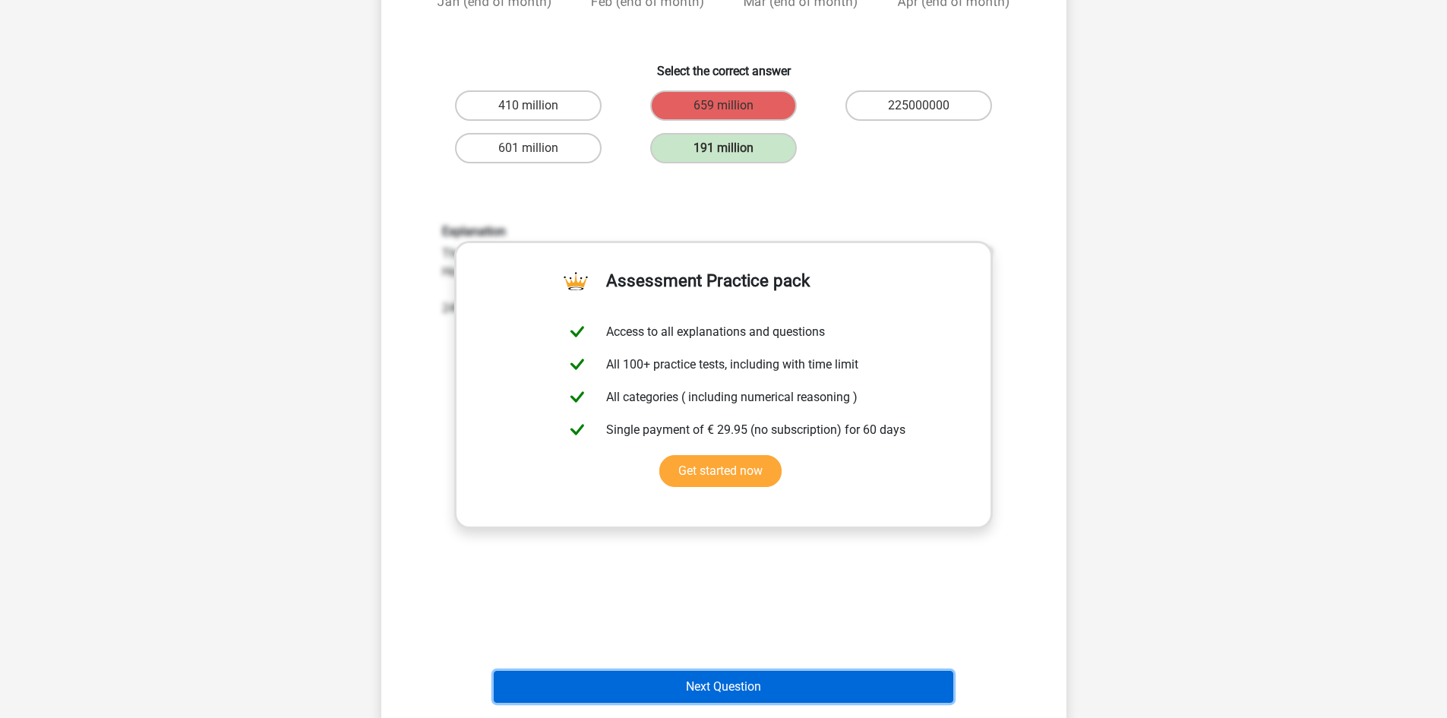
click at [787, 671] on button "Next Question" at bounding box center [723, 687] width 459 height 32
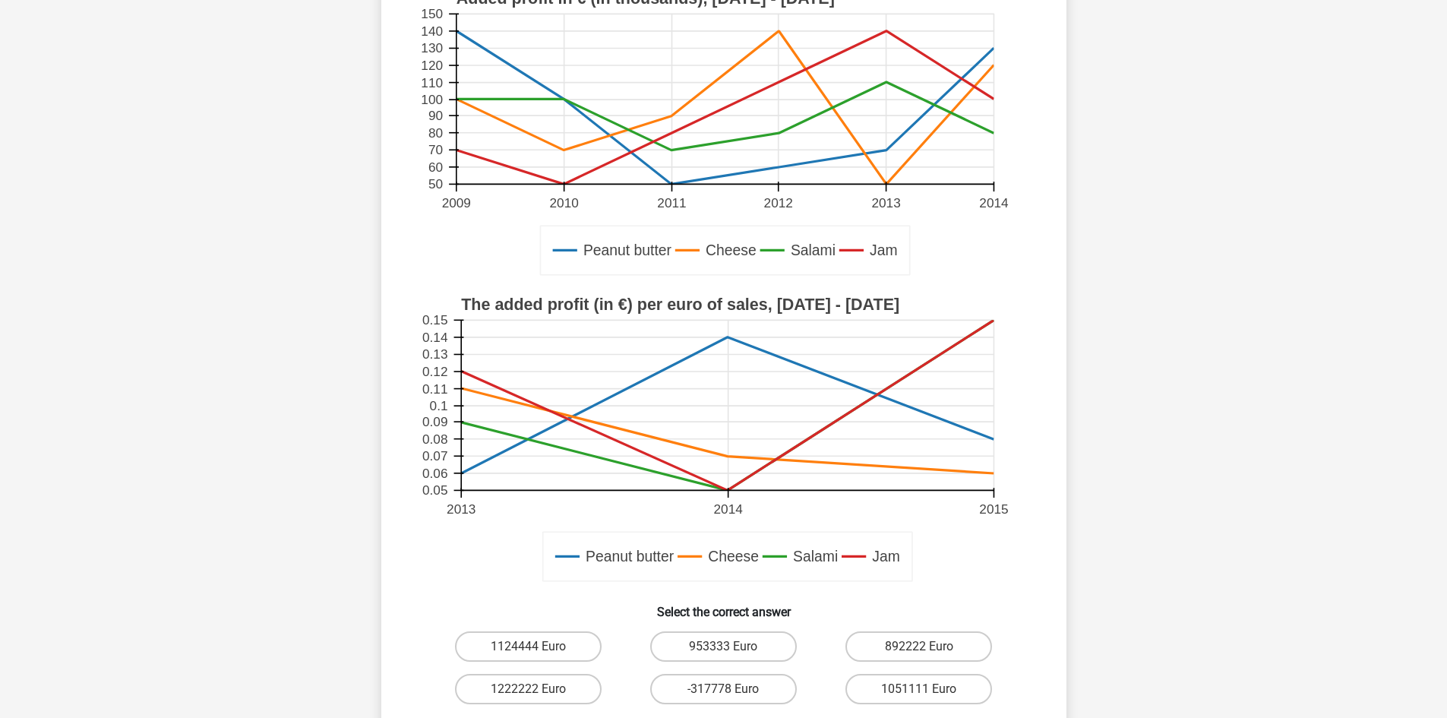
scroll to position [330, 0]
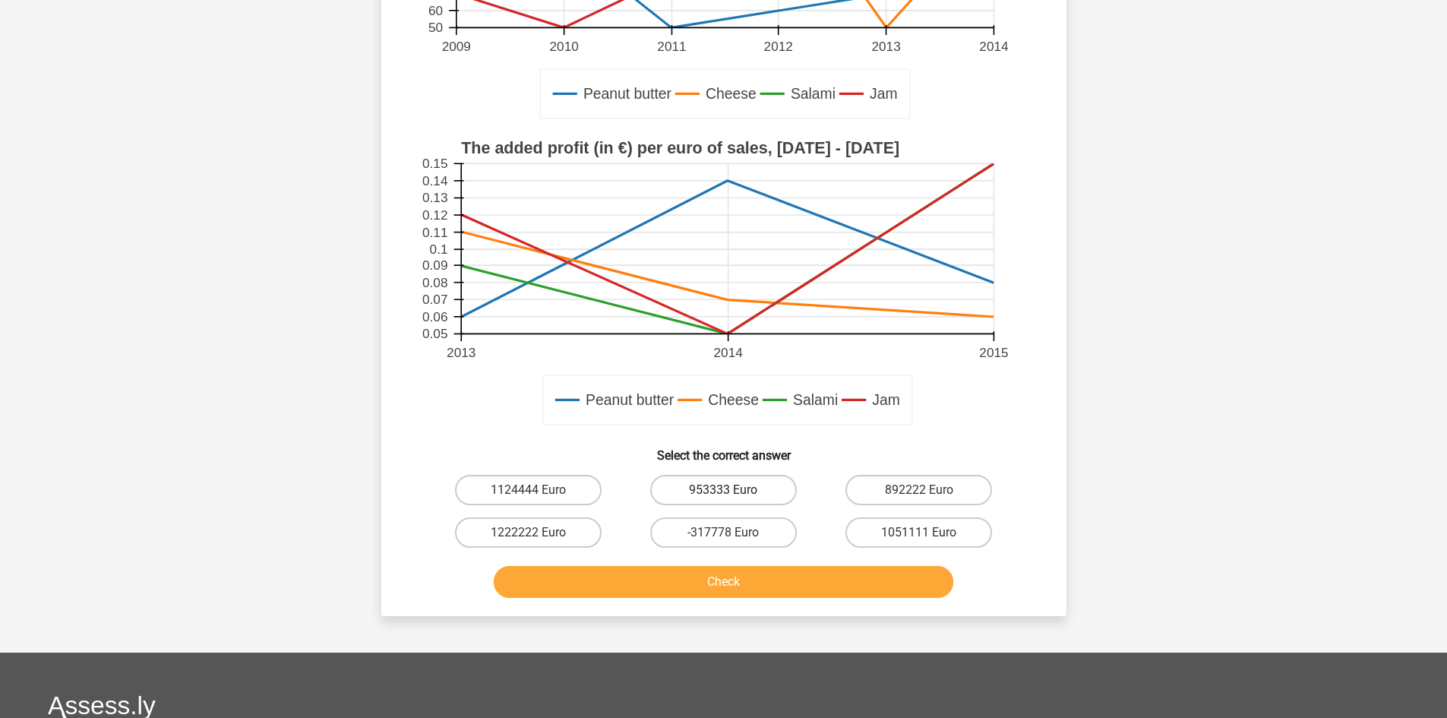
click at [750, 488] on label "953333 Euro" at bounding box center [723, 490] width 147 height 30
click at [733, 490] on input "953333 Euro" at bounding box center [728, 495] width 10 height 10
radio input "true"
click at [768, 616] on div "What is the sales per product in € by selling Salami in the year 2013? Peanut b…" at bounding box center [723, 196] width 685 height 839
click at [758, 594] on button "Check" at bounding box center [723, 582] width 459 height 32
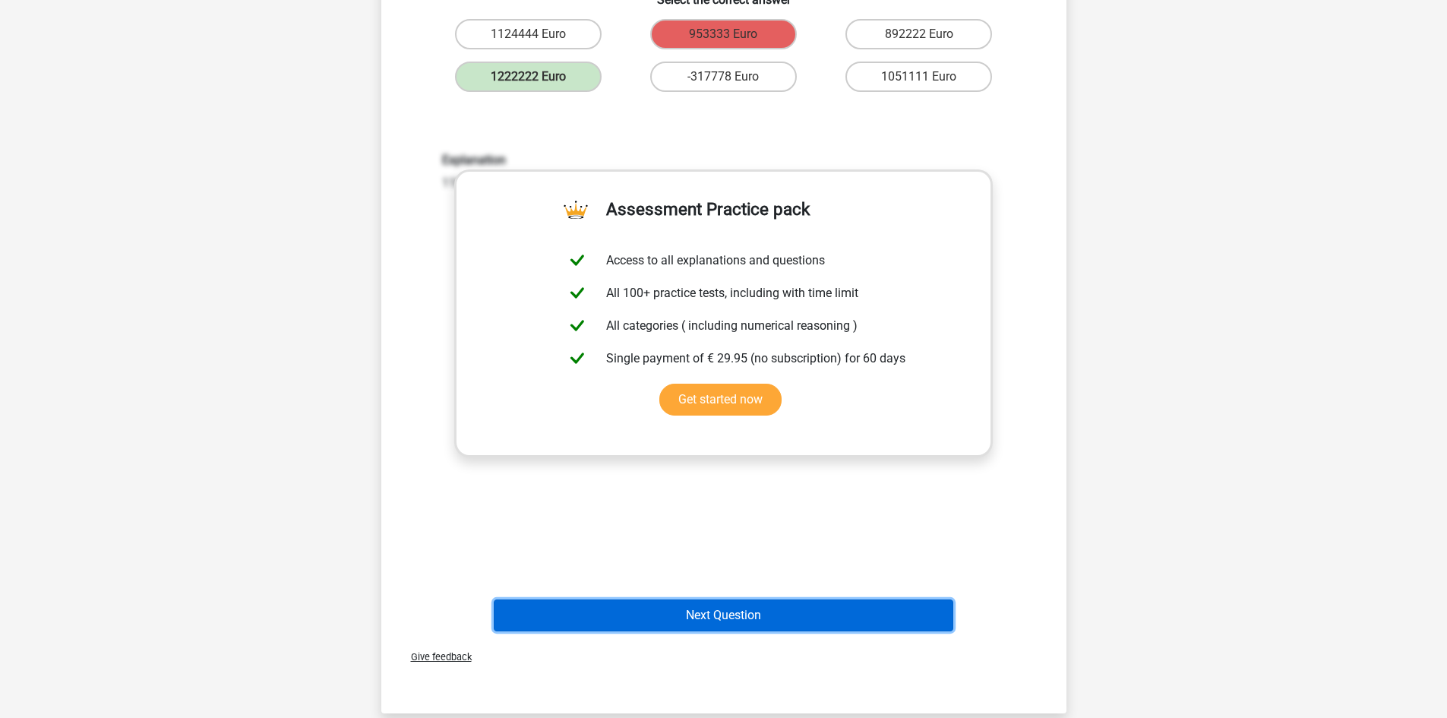
click at [769, 615] on button "Next Question" at bounding box center [723, 615] width 459 height 32
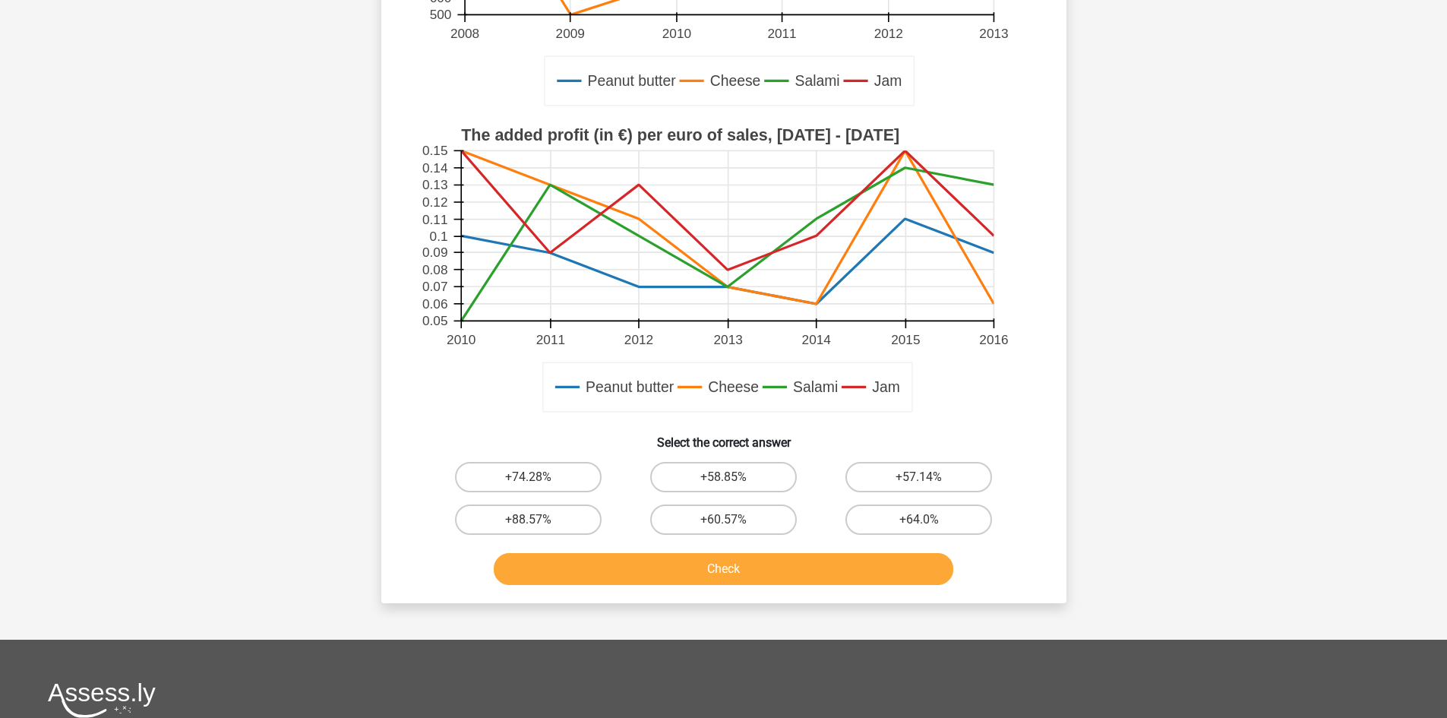
scroll to position [453, 0]
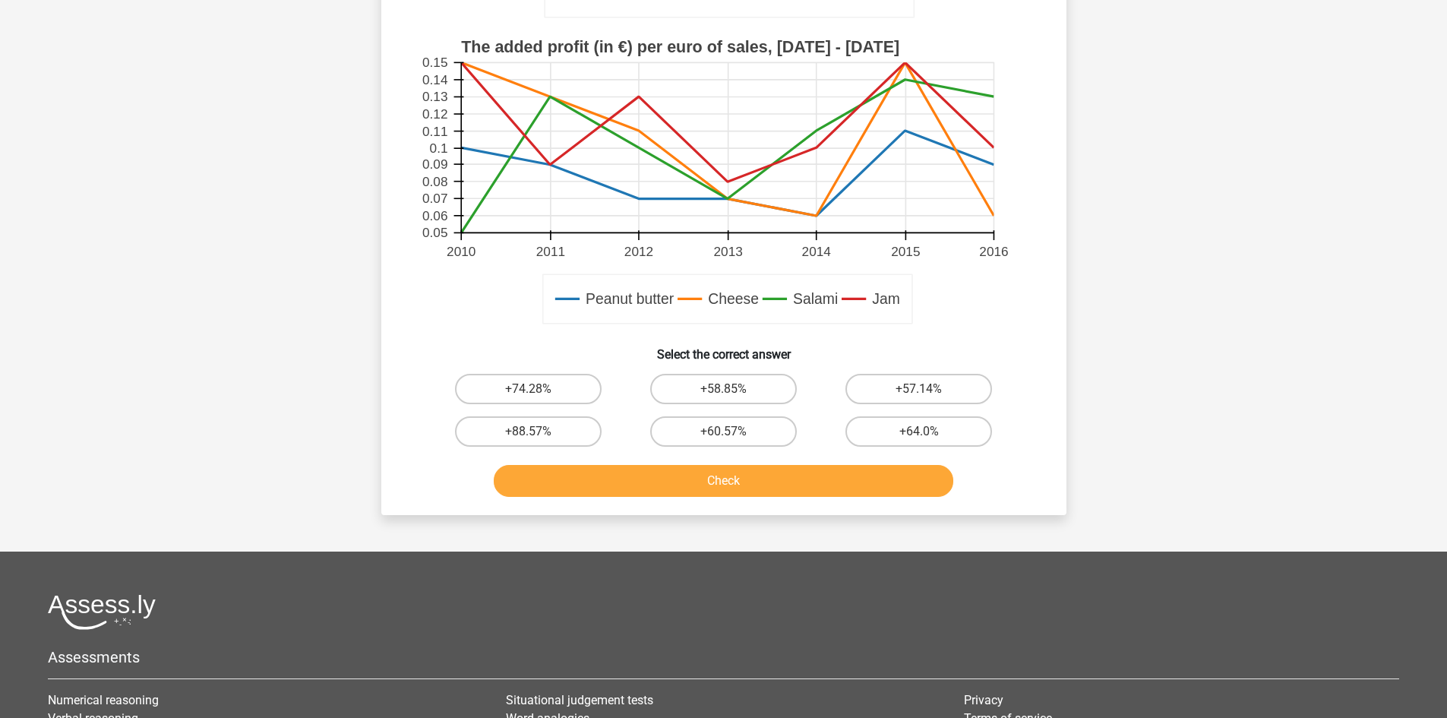
click at [739, 410] on div "+60.57%" at bounding box center [723, 431] width 195 height 43
click at [741, 406] on div "+58.85%" at bounding box center [723, 389] width 195 height 43
click at [757, 383] on label "+58.85%" at bounding box center [723, 389] width 147 height 30
click at [733, 389] on input "+58.85%" at bounding box center [728, 394] width 10 height 10
radio input "true"
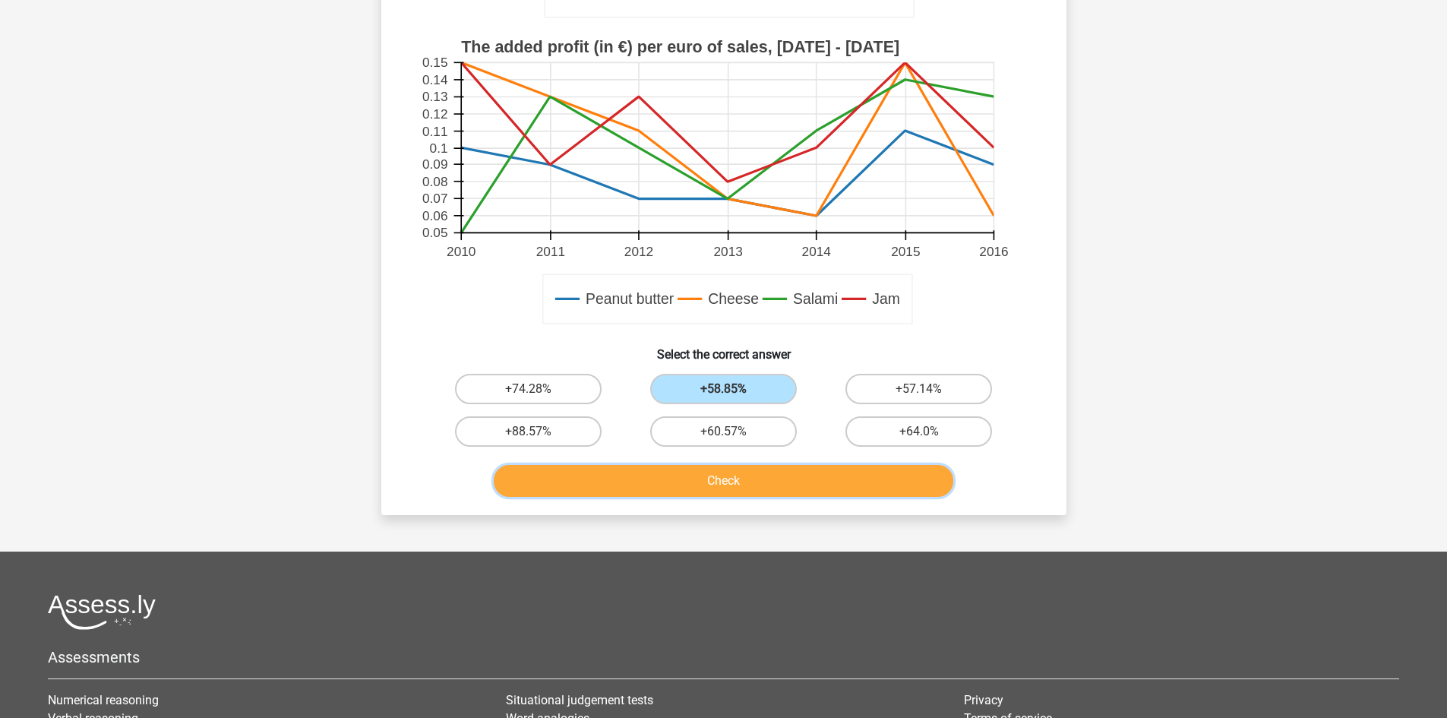
click at [773, 479] on button "Check" at bounding box center [723, 481] width 459 height 32
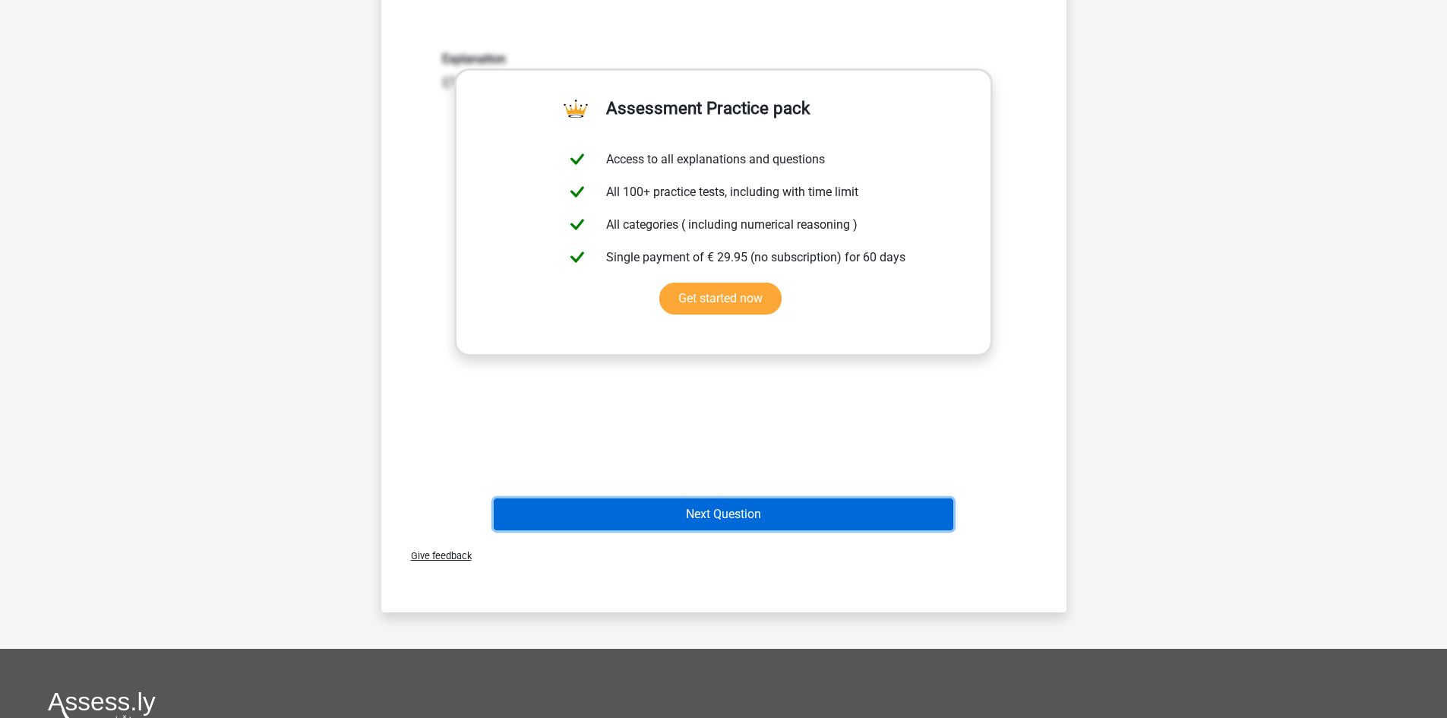
click at [762, 515] on button "Next Question" at bounding box center [723, 514] width 459 height 32
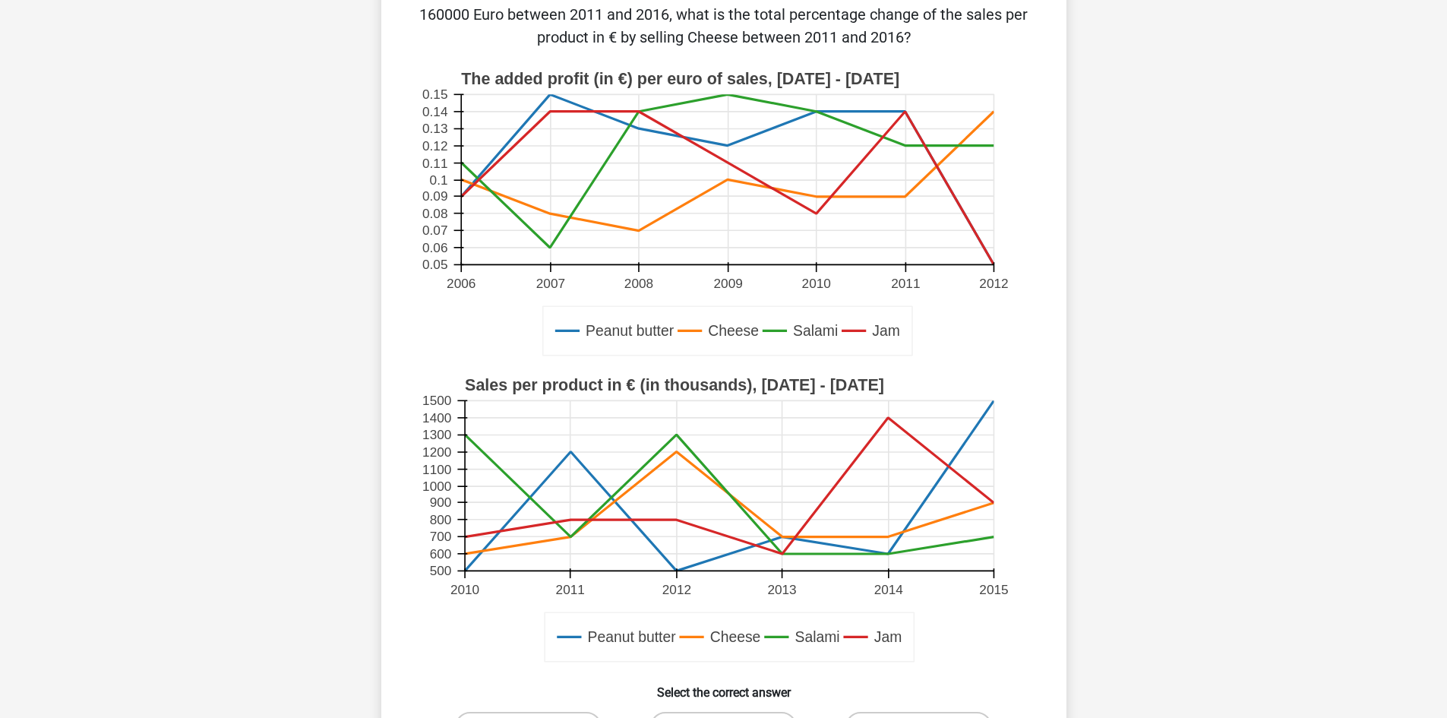
scroll to position [380, 0]
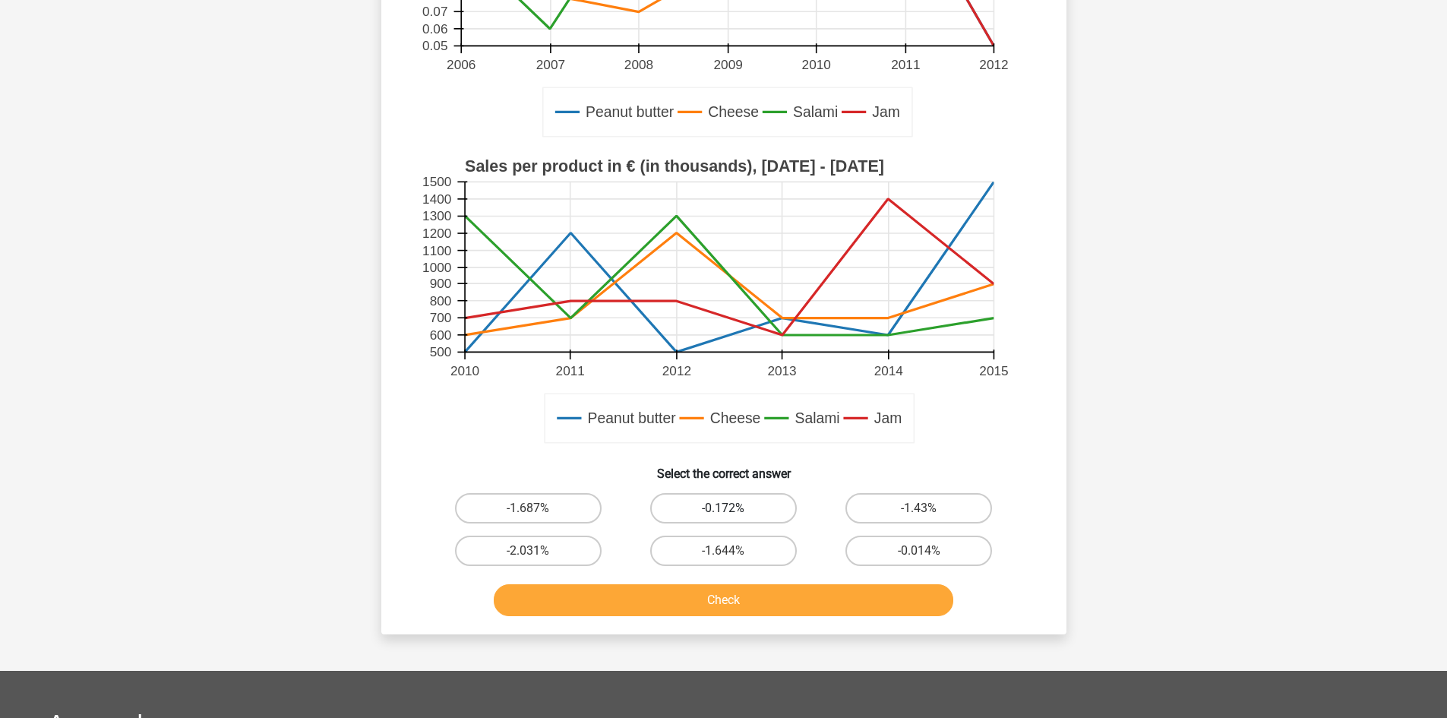
click at [745, 497] on label "-0.172%" at bounding box center [723, 508] width 147 height 30
click at [733, 508] on input "-0.172%" at bounding box center [728, 513] width 10 height 10
radio input "true"
click at [762, 609] on button "Check" at bounding box center [723, 600] width 459 height 32
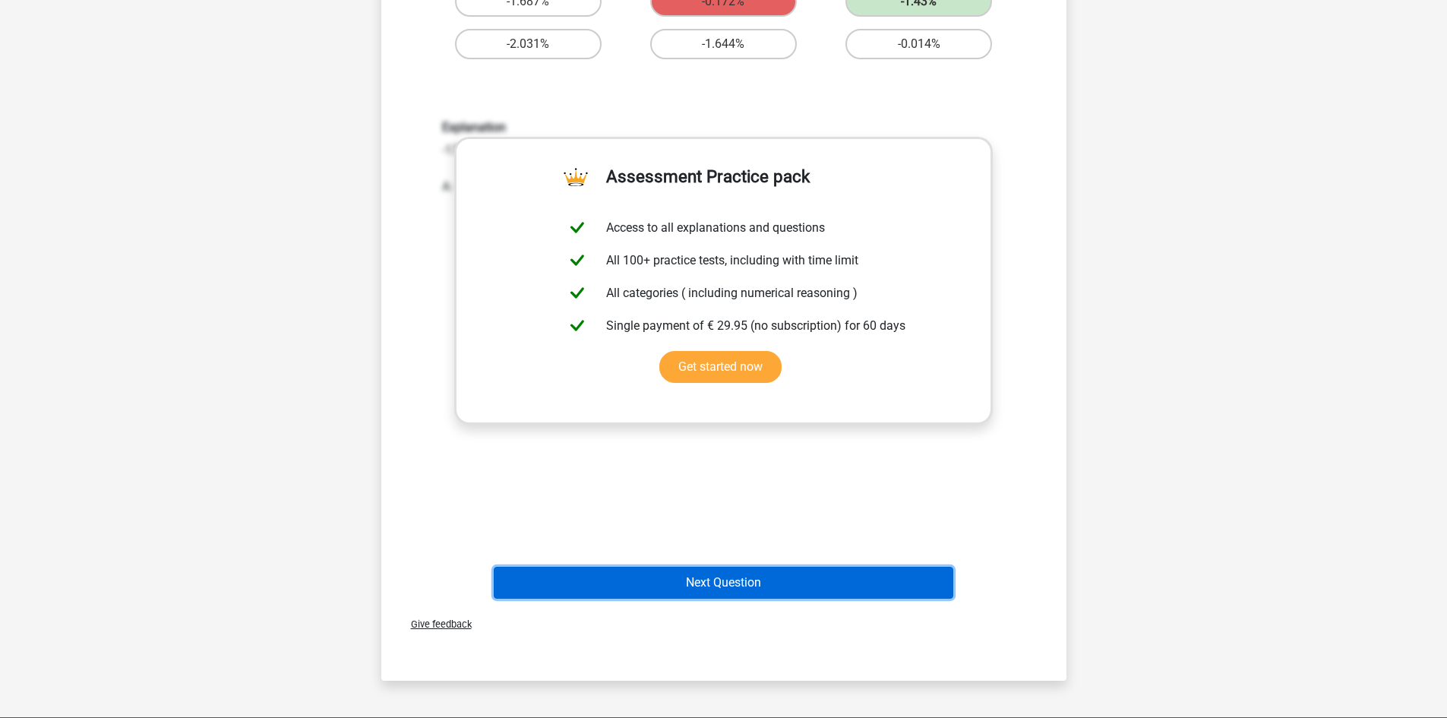
click at [736, 570] on button "Next Question" at bounding box center [723, 583] width 459 height 32
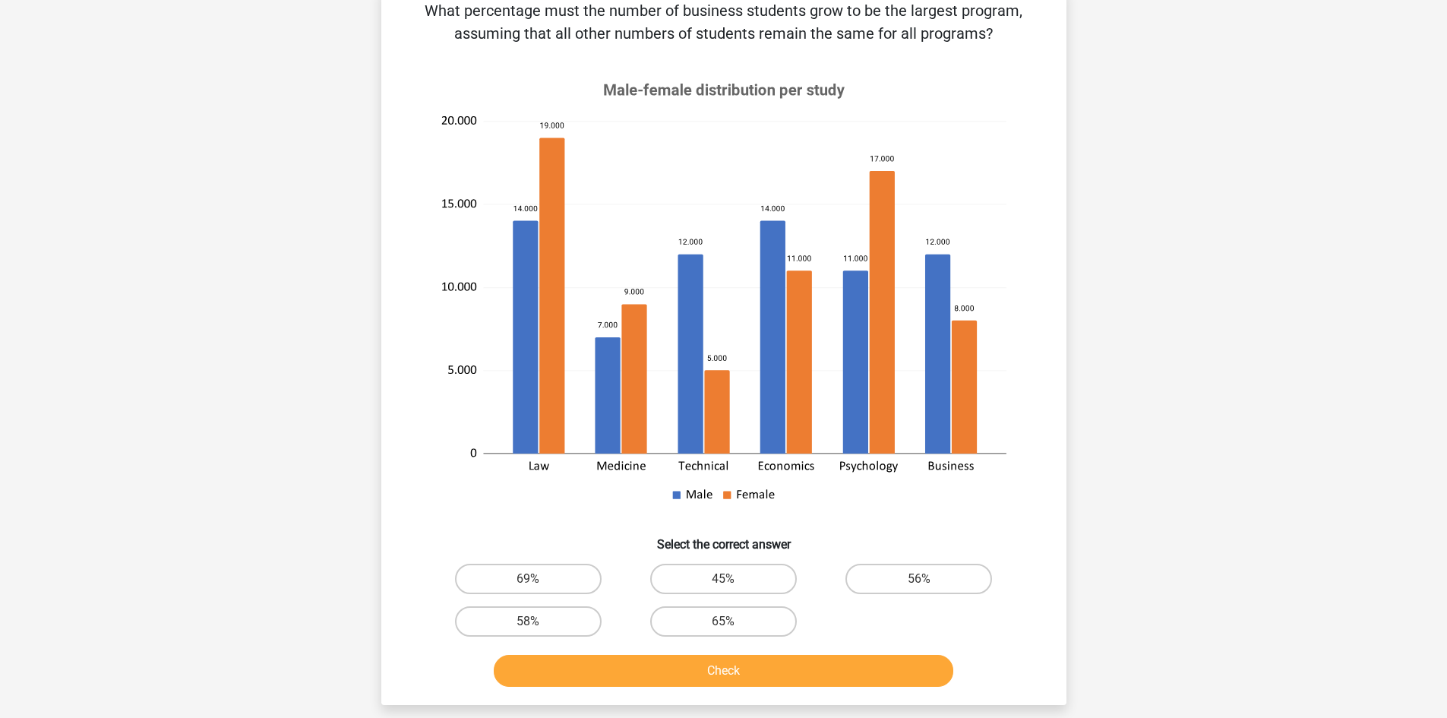
scroll to position [395, 0]
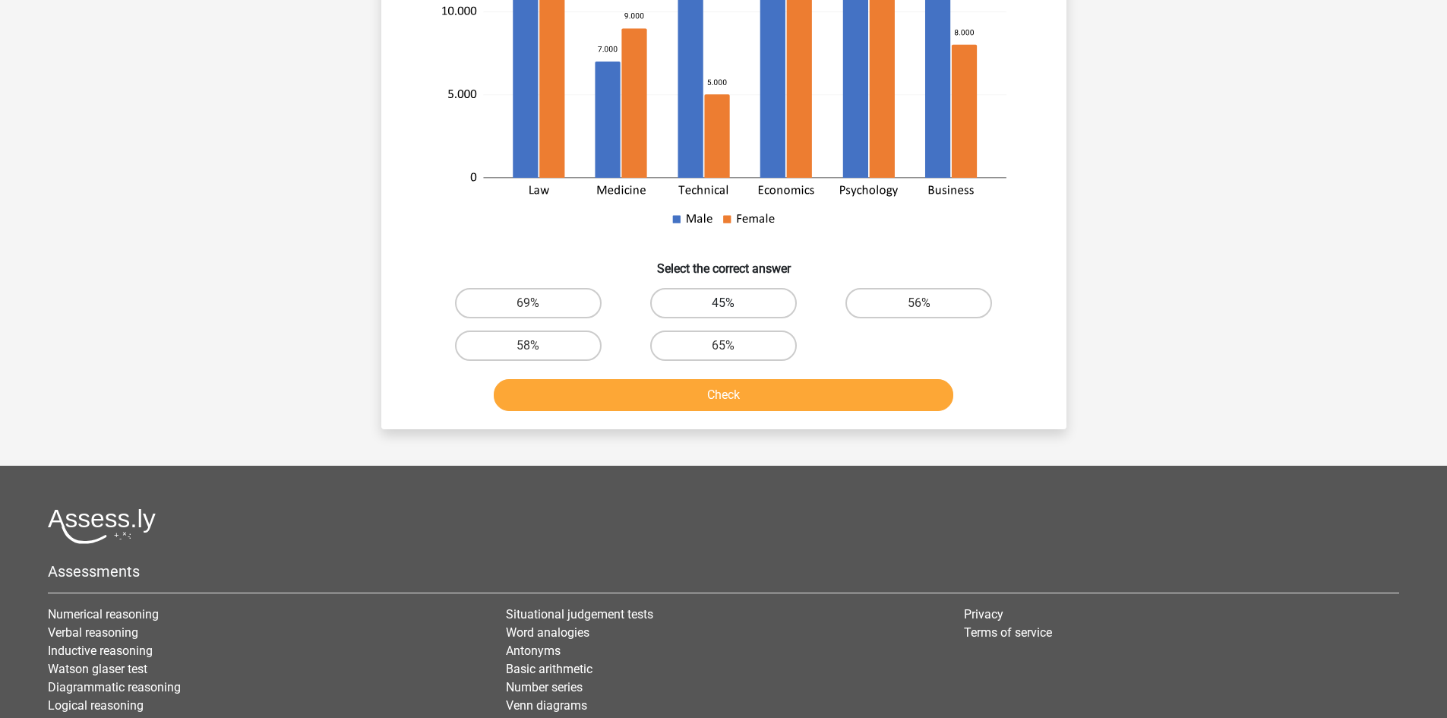
click at [753, 295] on label "45%" at bounding box center [723, 303] width 147 height 30
click at [733, 303] on input "45%" at bounding box center [728, 308] width 10 height 10
radio input "true"
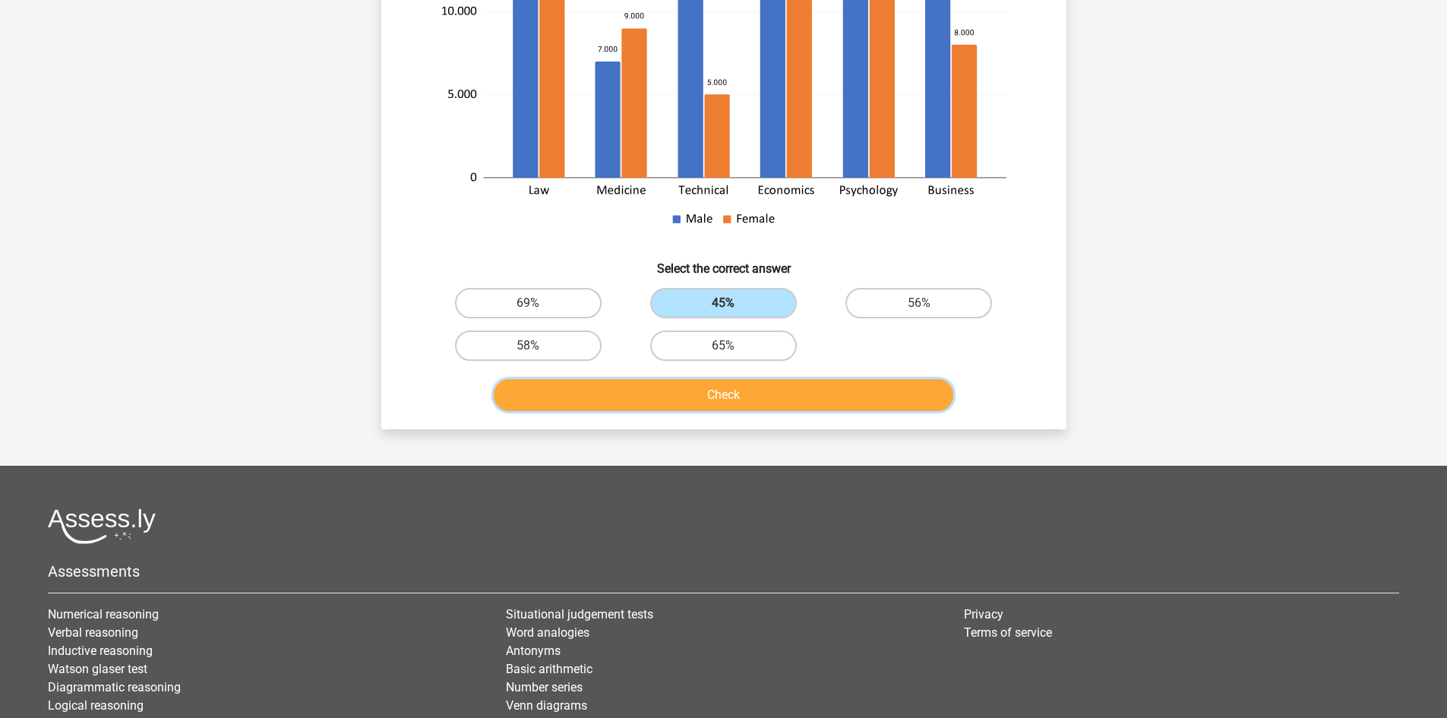
click at [785, 402] on button "Check" at bounding box center [723, 395] width 459 height 32
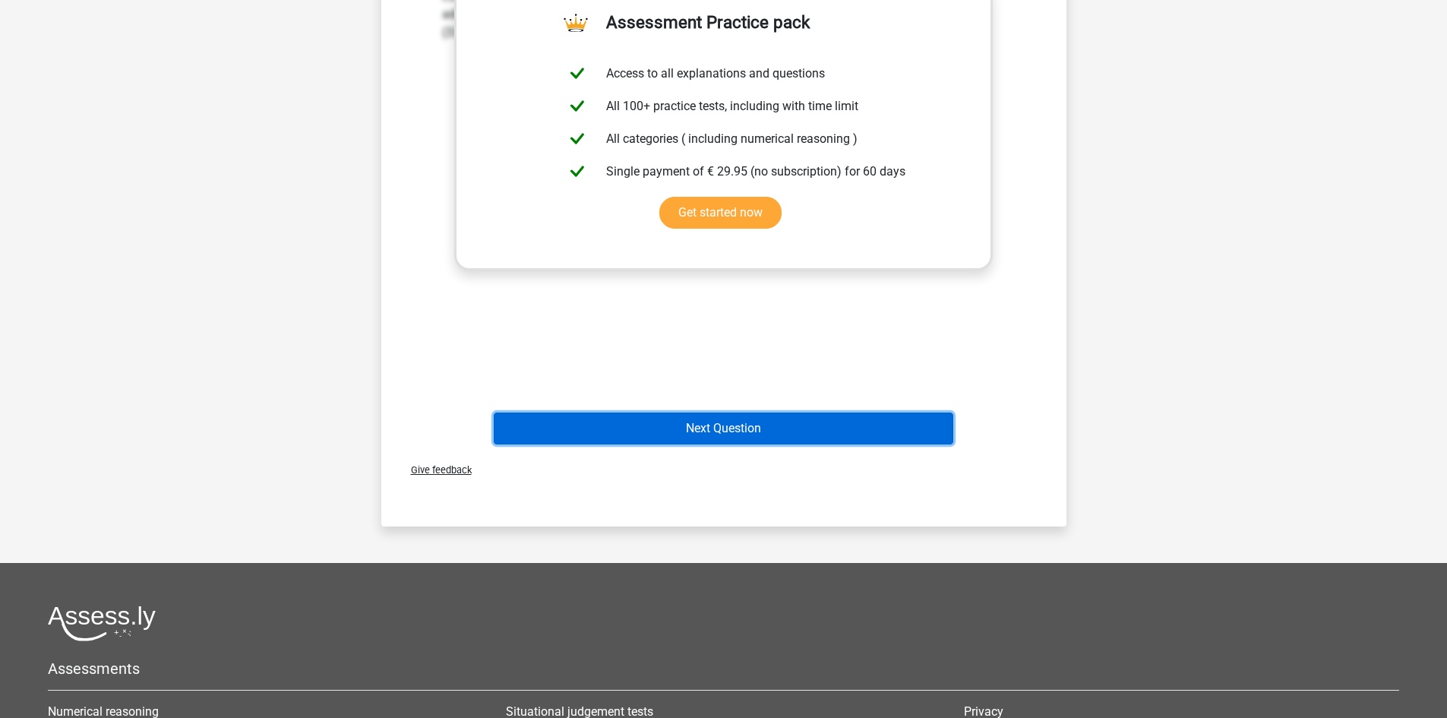
click at [773, 415] on button "Next Question" at bounding box center [723, 428] width 459 height 32
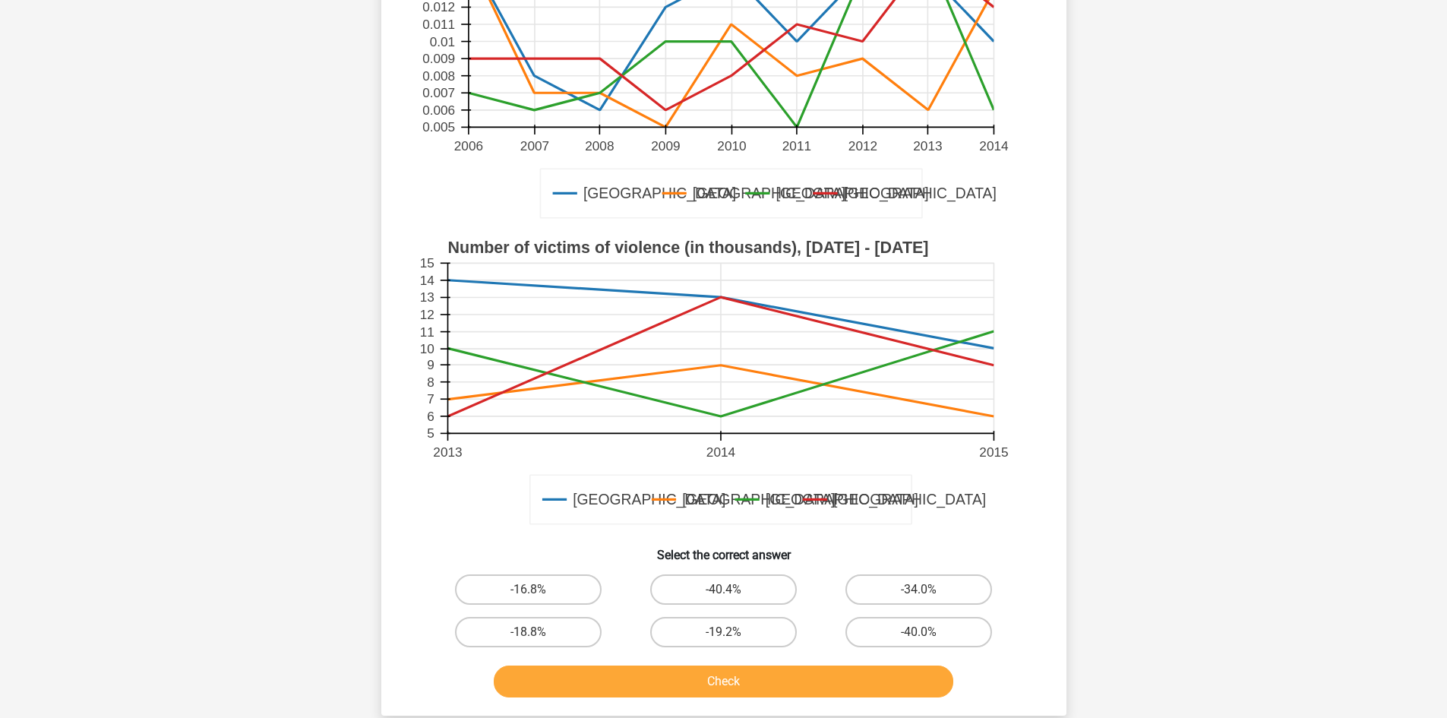
scroll to position [380, 0]
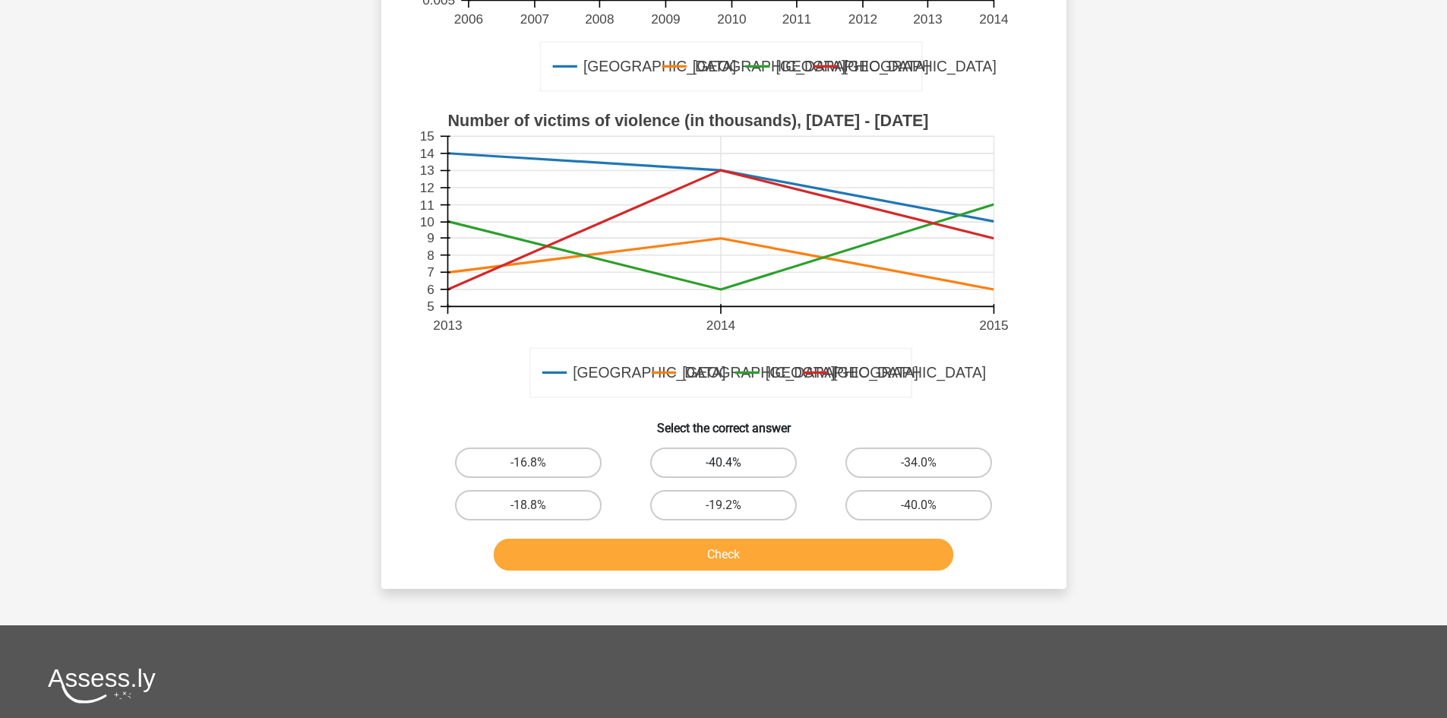
click at [745, 467] on label "-40.4%" at bounding box center [723, 462] width 147 height 30
click at [733, 467] on input "-40.4%" at bounding box center [728, 468] width 10 height 10
radio input "true"
click at [768, 550] on button "Check" at bounding box center [723, 554] width 459 height 32
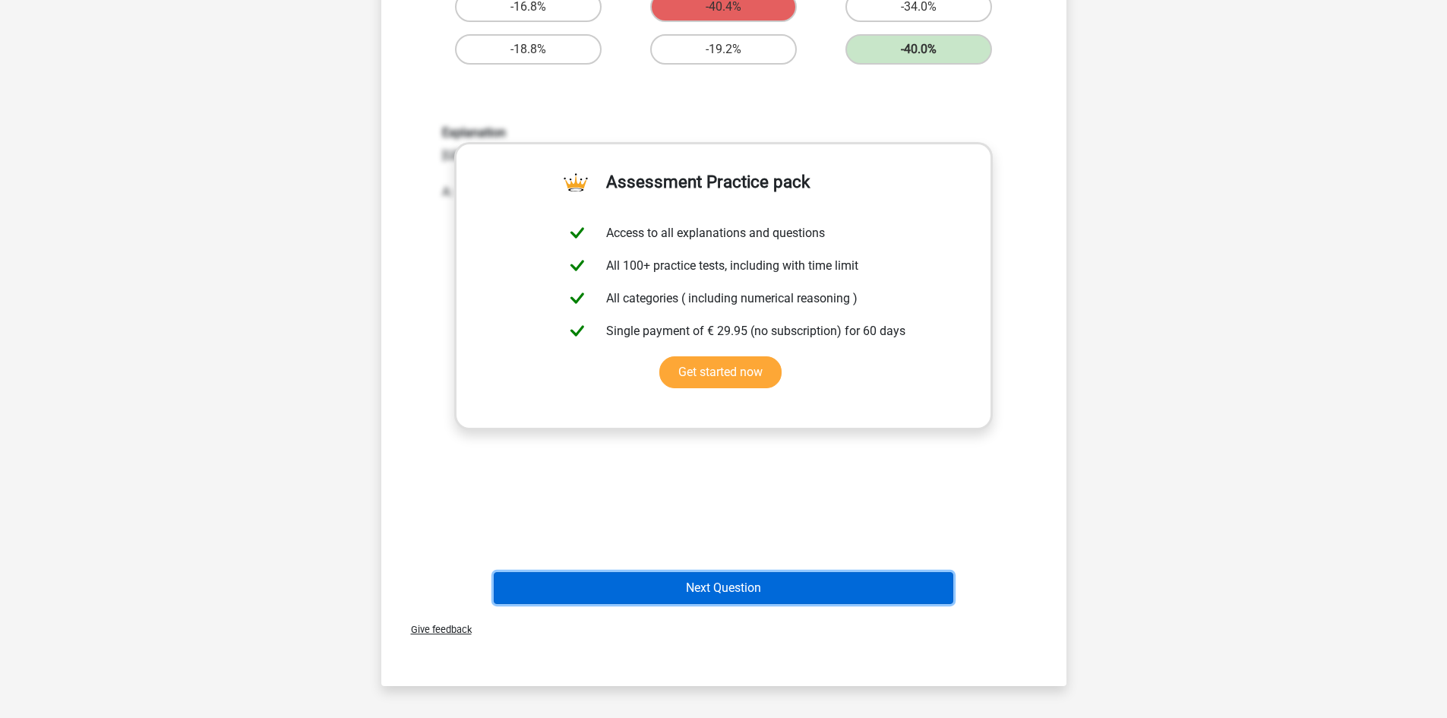
click at [766, 588] on button "Next Question" at bounding box center [723, 588] width 459 height 32
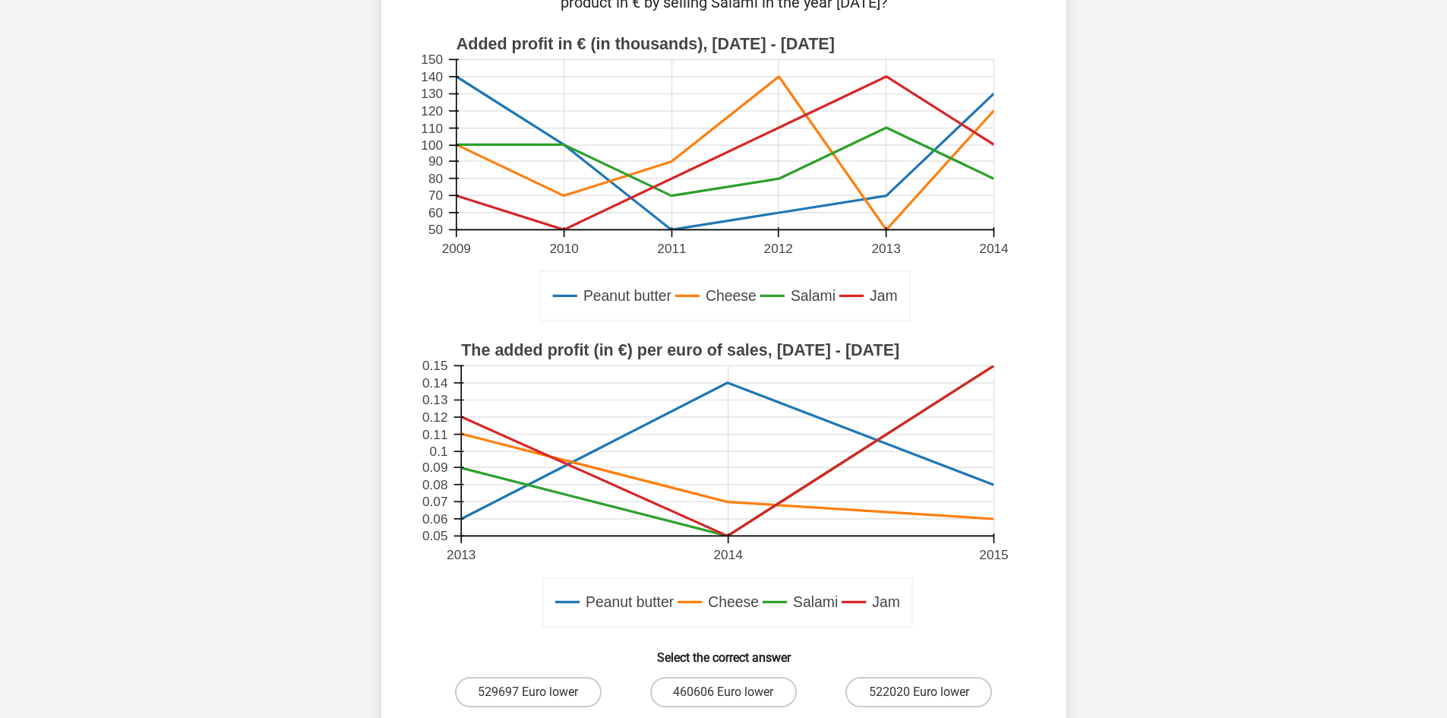
scroll to position [330, 0]
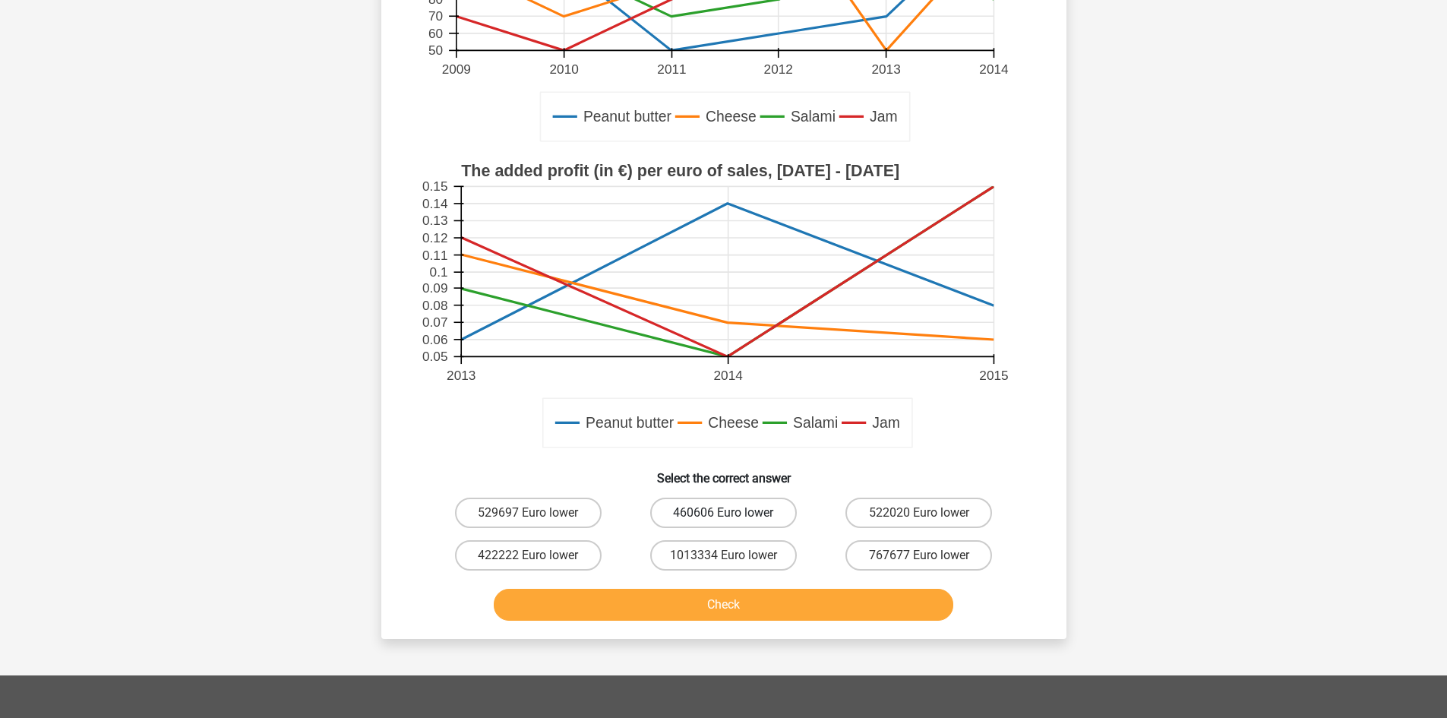
click at [753, 507] on label "460606 Euro lower" at bounding box center [723, 512] width 147 height 30
click at [733, 513] on input "460606 Euro lower" at bounding box center [728, 518] width 10 height 10
radio input "true"
click at [763, 609] on button "Check" at bounding box center [723, 605] width 459 height 32
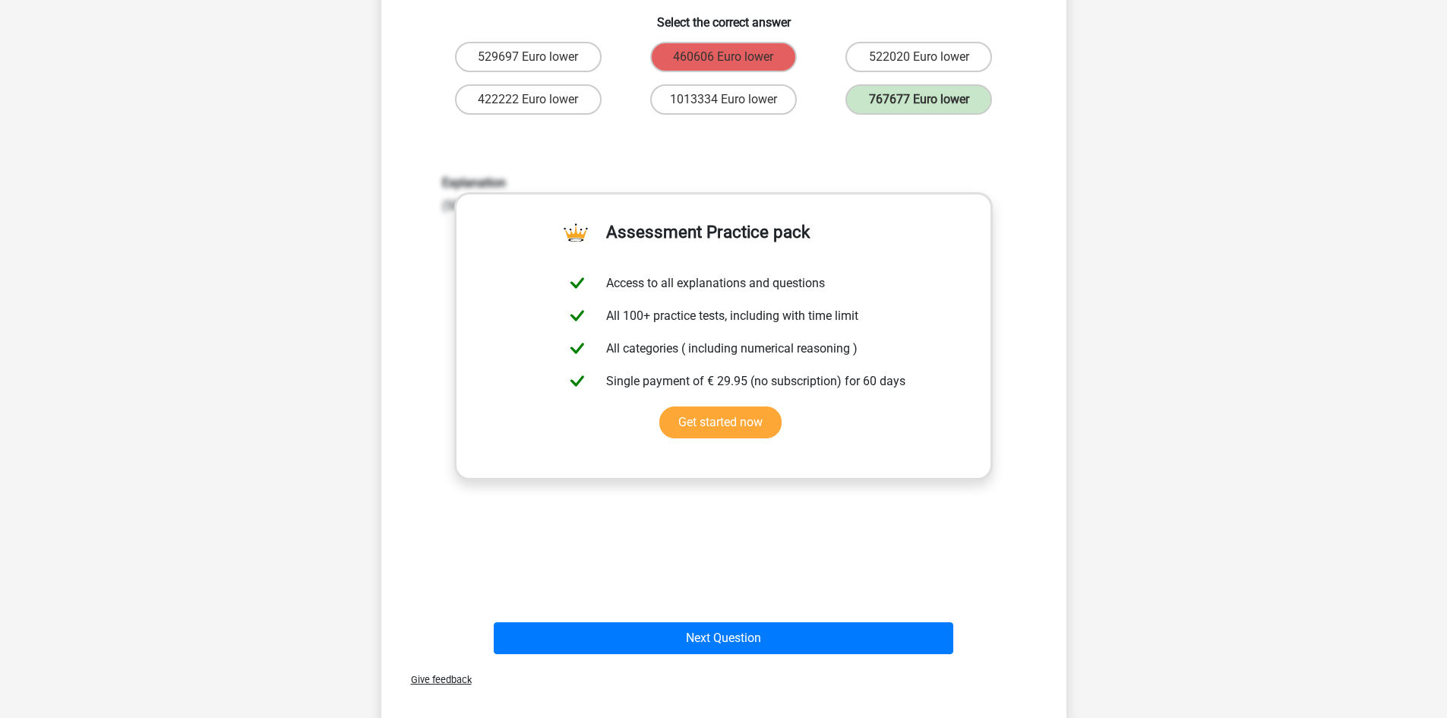
click at [764, 608] on div "Explanation (50000 / 0.11) - (110000 / 0.09) = 767677 Euro lower" at bounding box center [724, 374] width 636 height 471
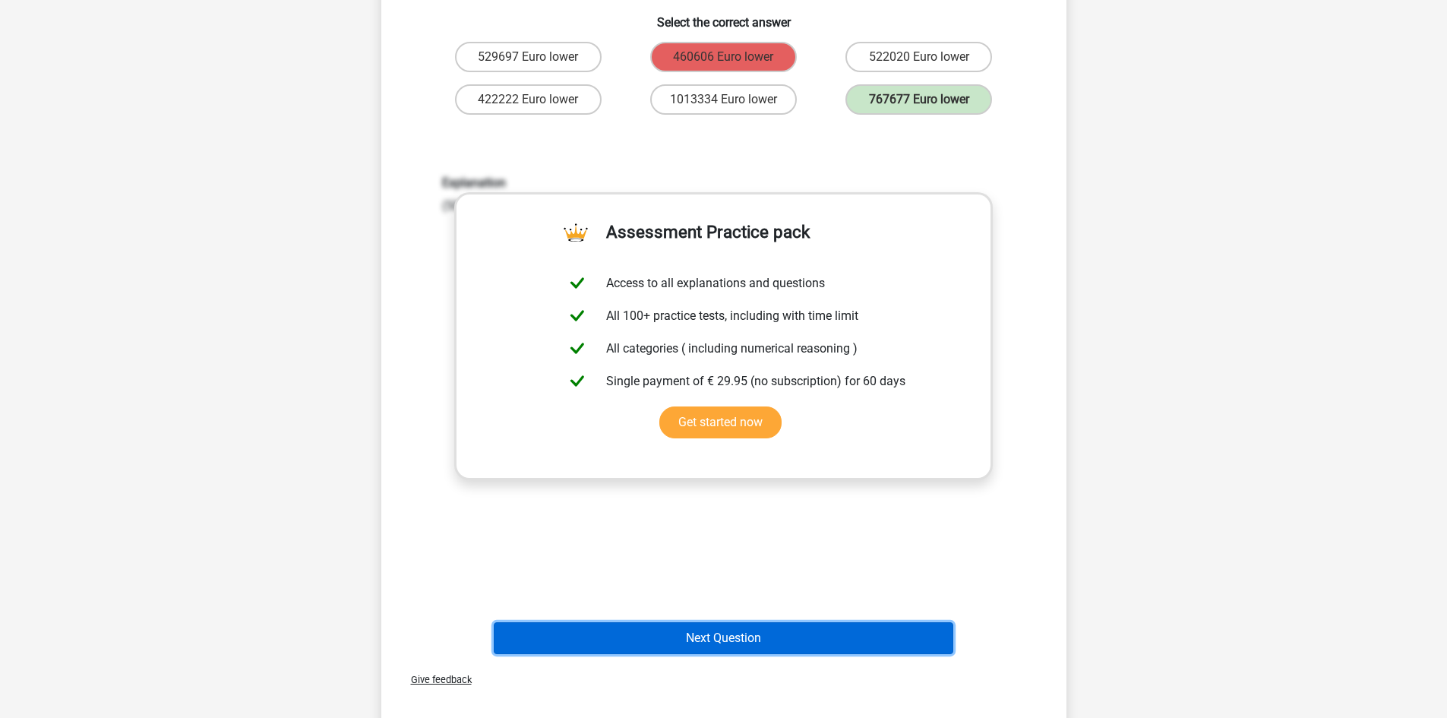
click at [771, 629] on button "Next Question" at bounding box center [723, 638] width 459 height 32
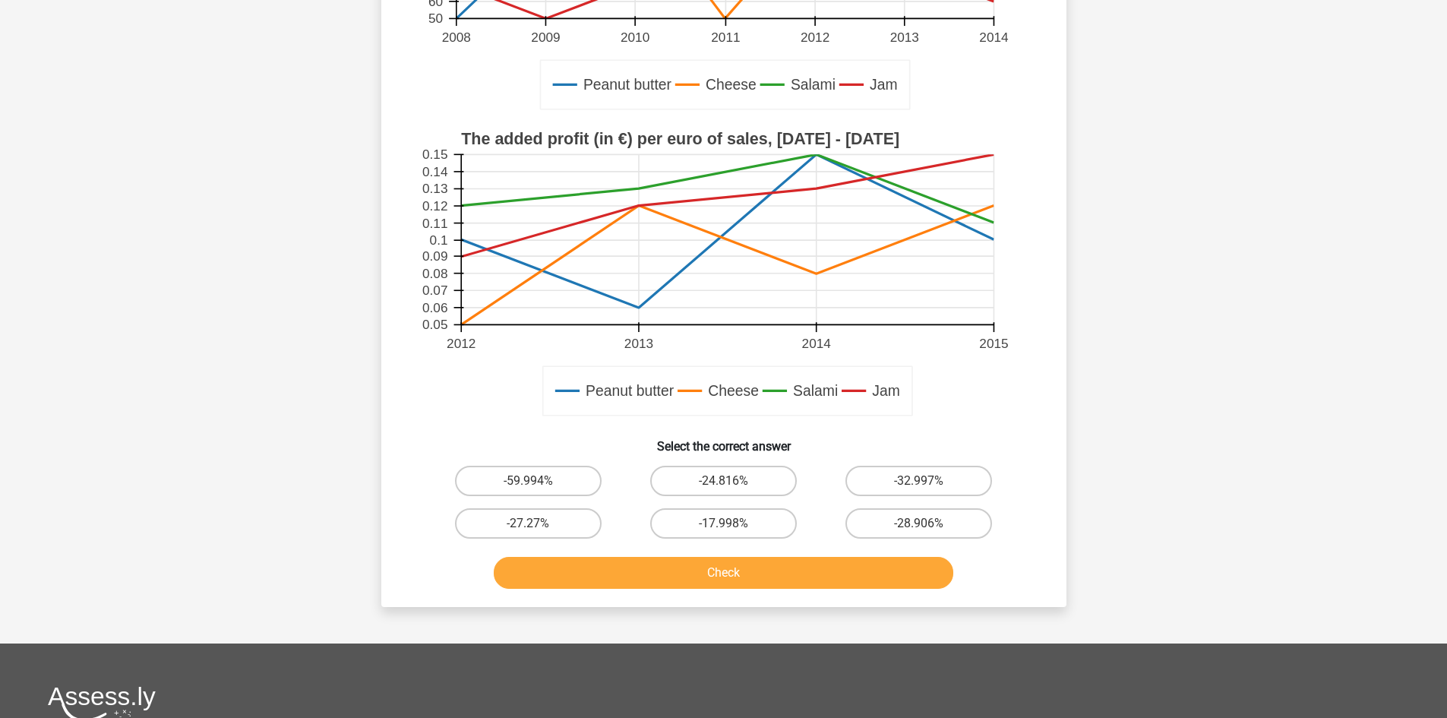
scroll to position [456, 0]
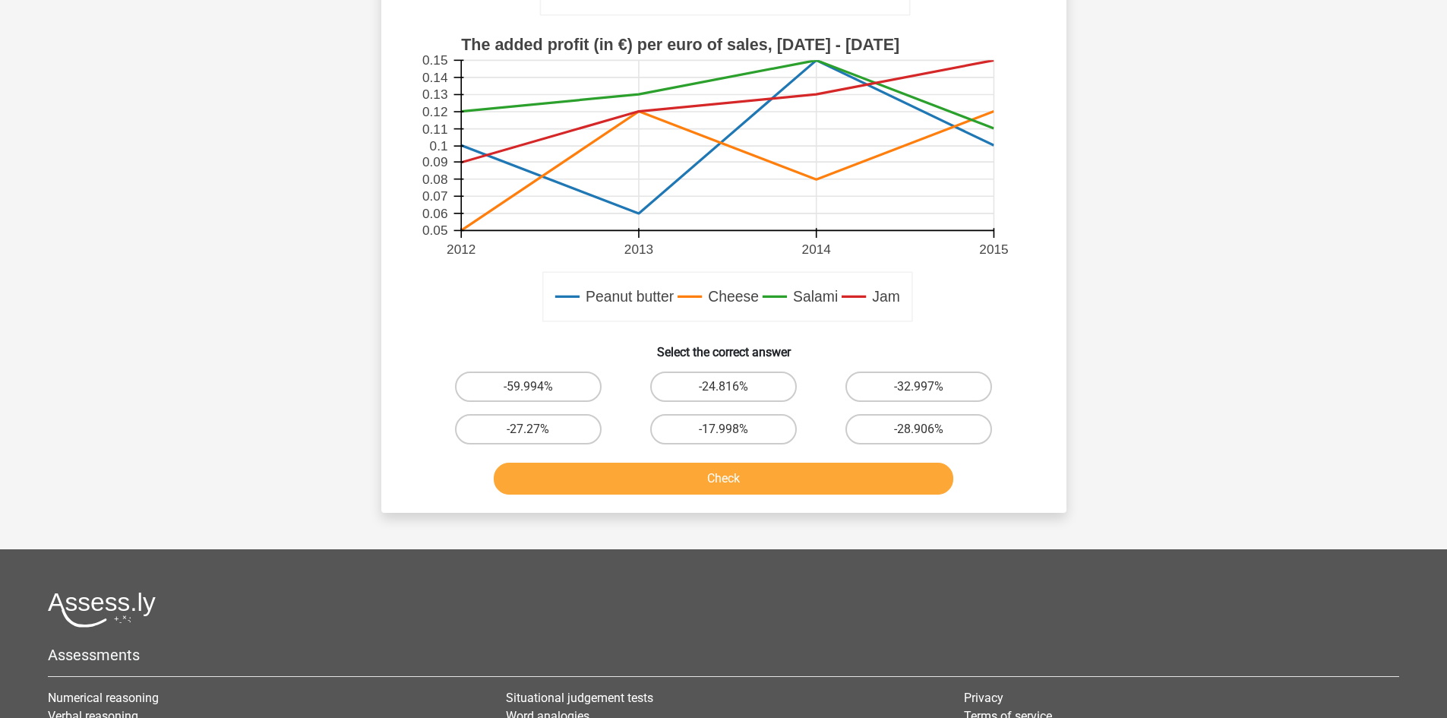
click at [732, 367] on div "-24.816%" at bounding box center [723, 386] width 195 height 43
click at [739, 390] on label "-24.816%" at bounding box center [723, 386] width 147 height 30
click at [733, 390] on input "-24.816%" at bounding box center [728, 392] width 10 height 10
radio input "true"
click at [759, 501] on div "What is the percentage change in the added profit in € by selling Cheese betwee…" at bounding box center [723, 82] width 685 height 862
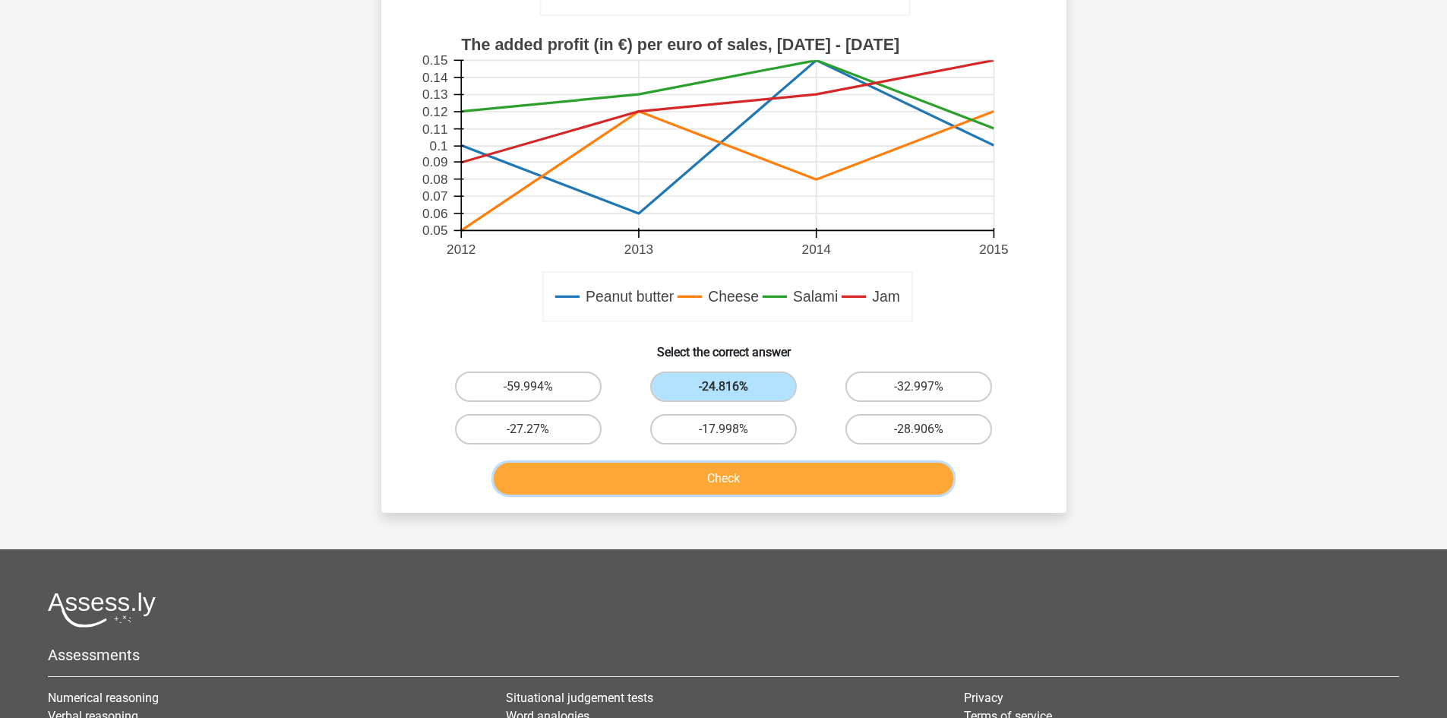
click at [750, 480] on button "Check" at bounding box center [723, 479] width 459 height 32
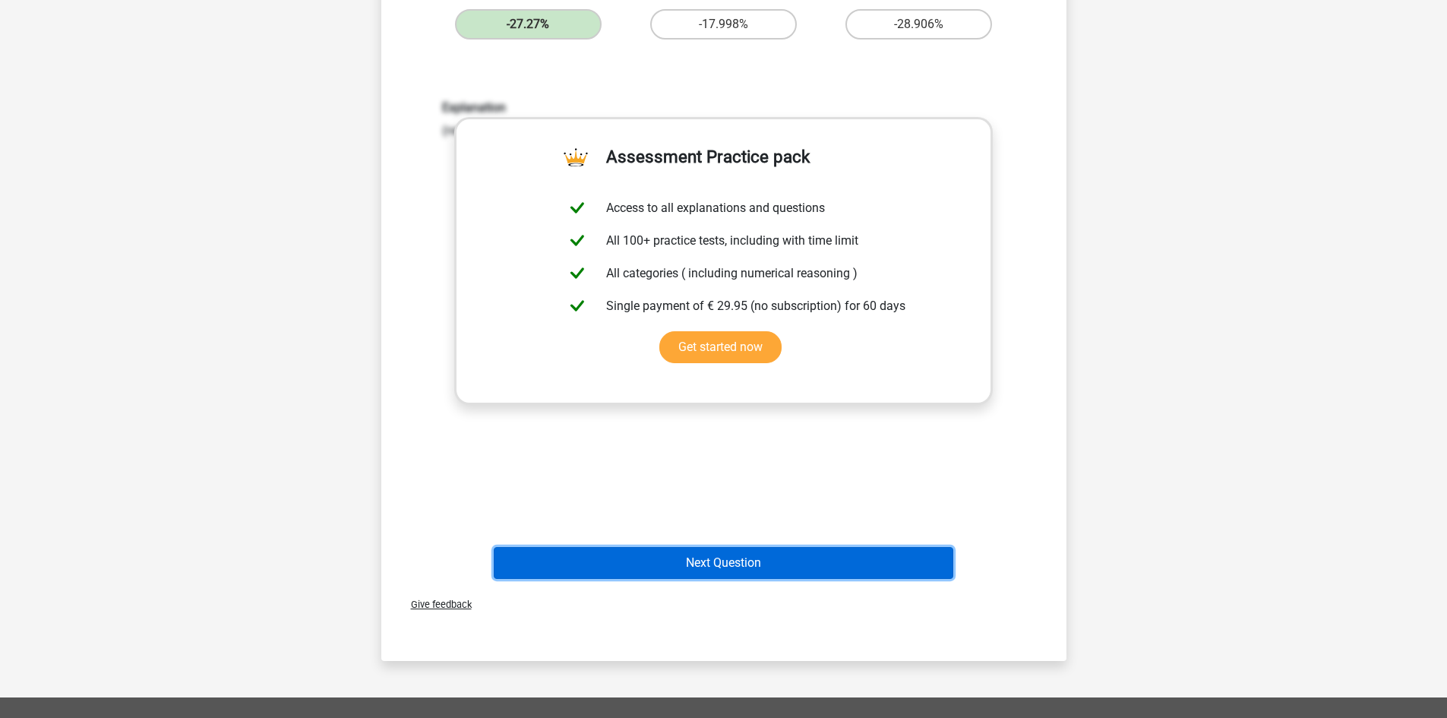
click at [780, 558] on button "Next Question" at bounding box center [723, 563] width 459 height 32
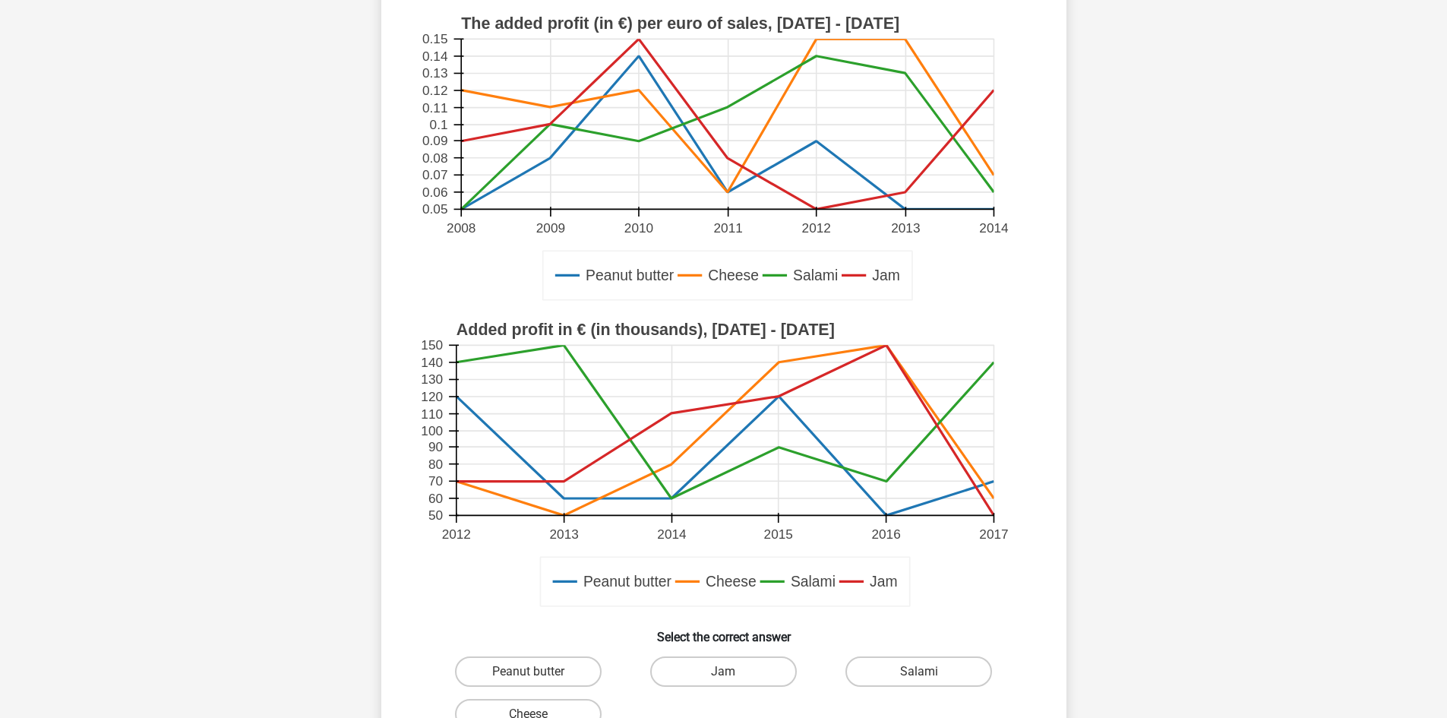
scroll to position [388, 0]
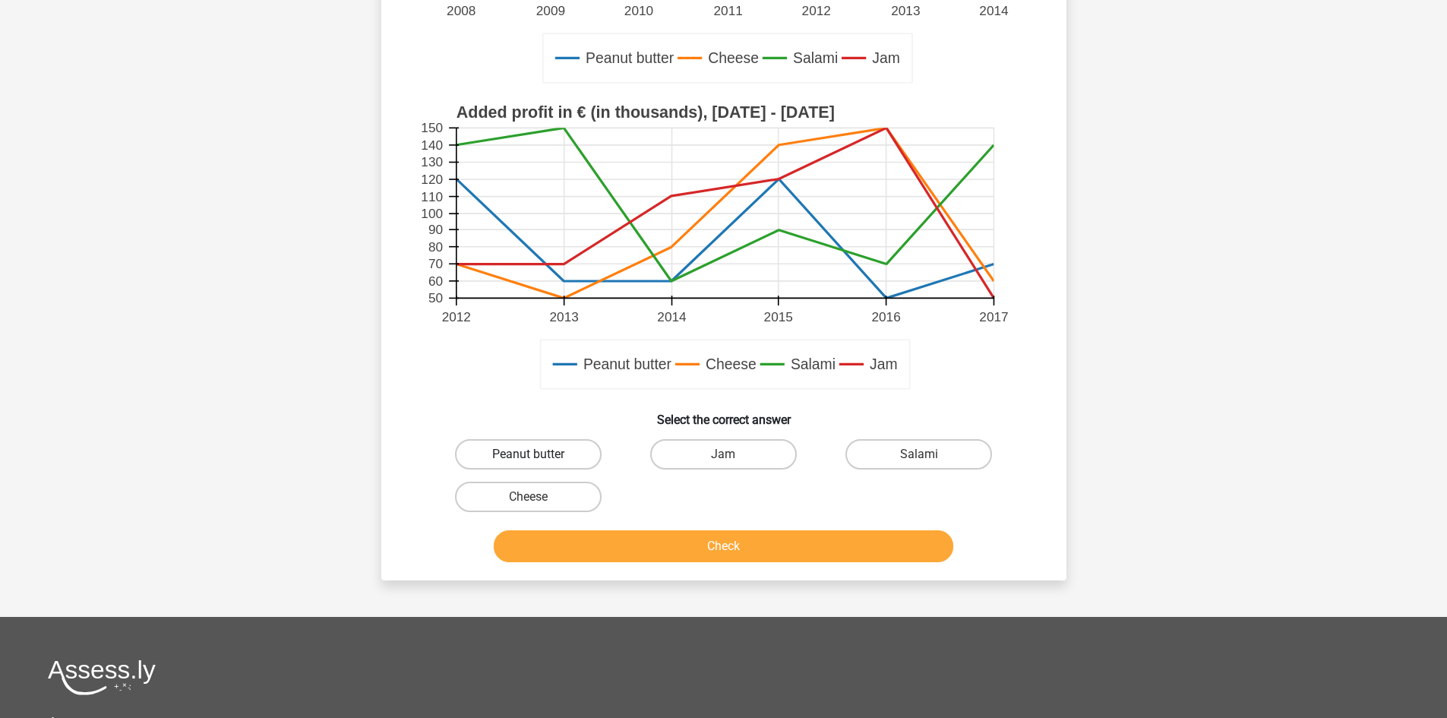
click at [589, 453] on label "Peanut butter" at bounding box center [528, 454] width 147 height 30
click at [538, 454] on input "Peanut butter" at bounding box center [533, 459] width 10 height 10
radio input "true"
click at [632, 567] on div "Check" at bounding box center [724, 549] width 586 height 38
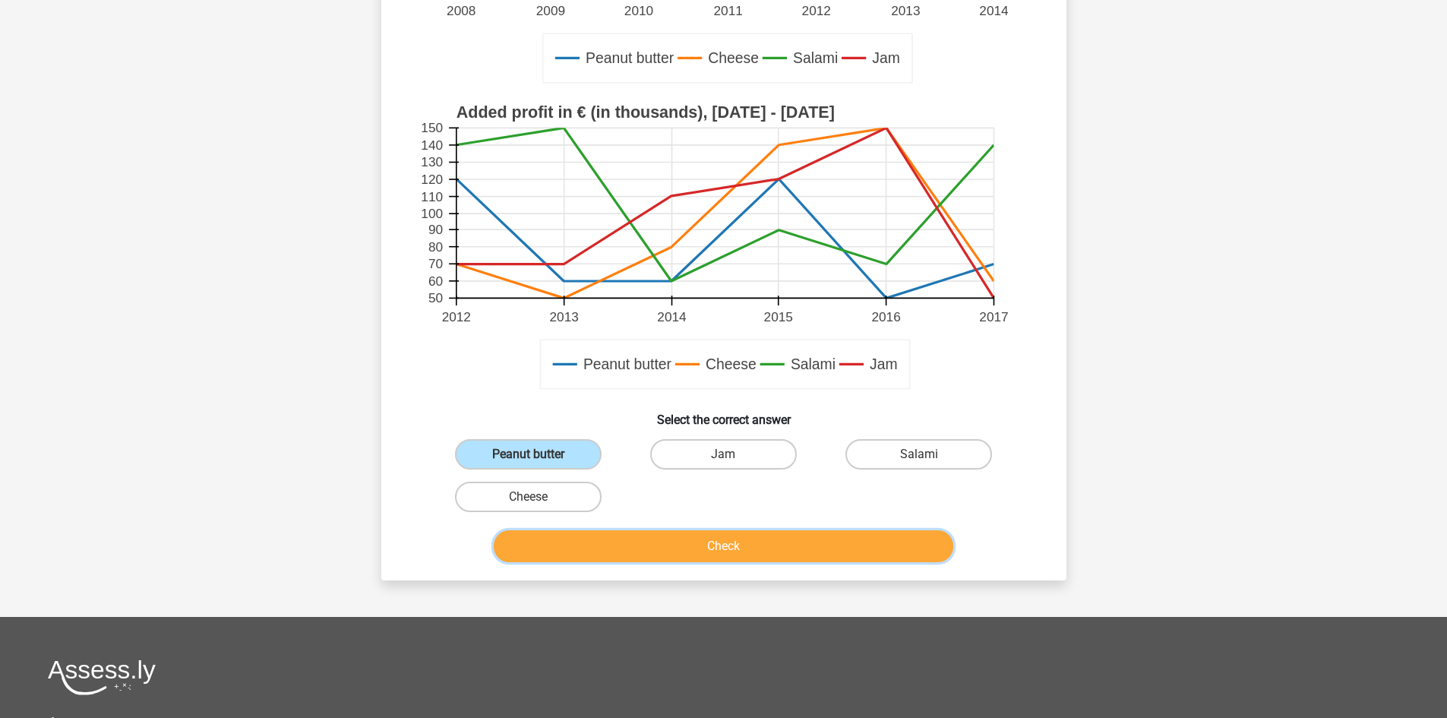
click at [628, 544] on button "Check" at bounding box center [723, 546] width 459 height 32
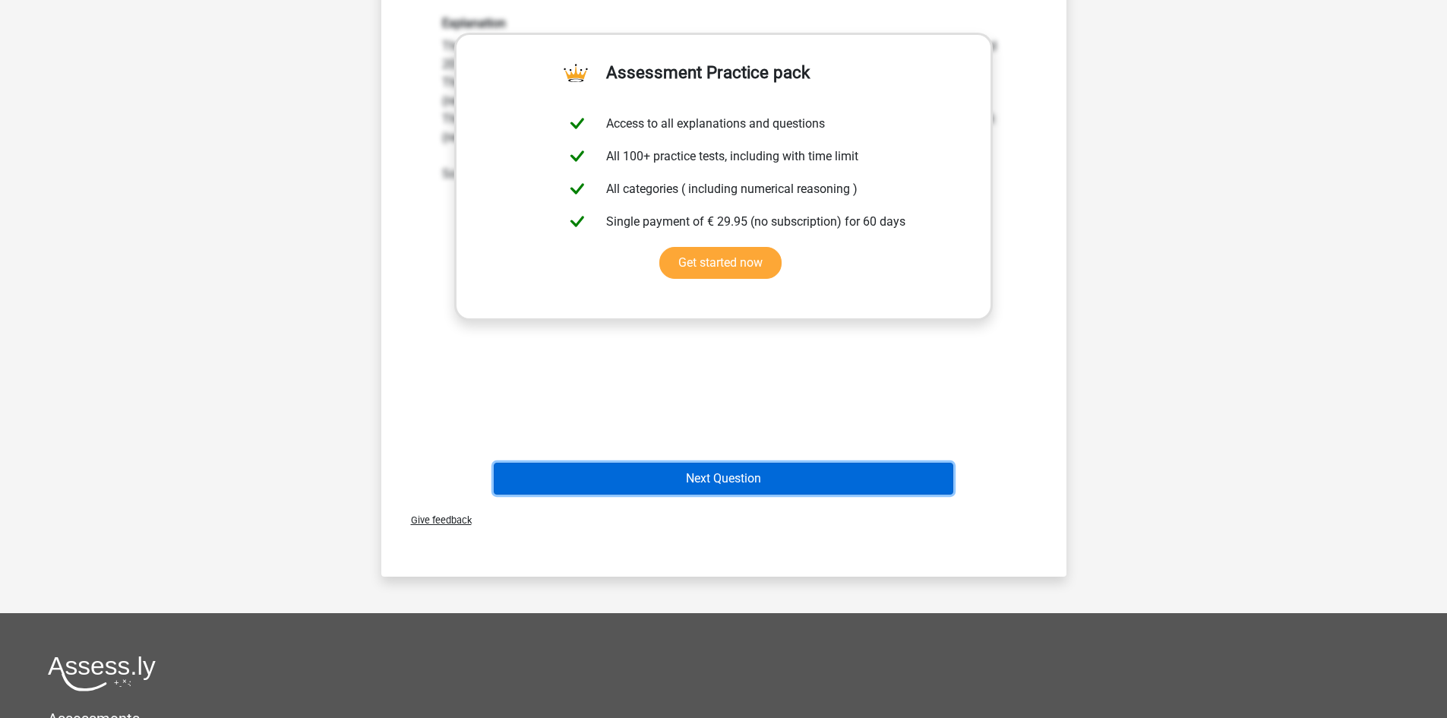
click at [693, 485] on button "Next Question" at bounding box center [723, 479] width 459 height 32
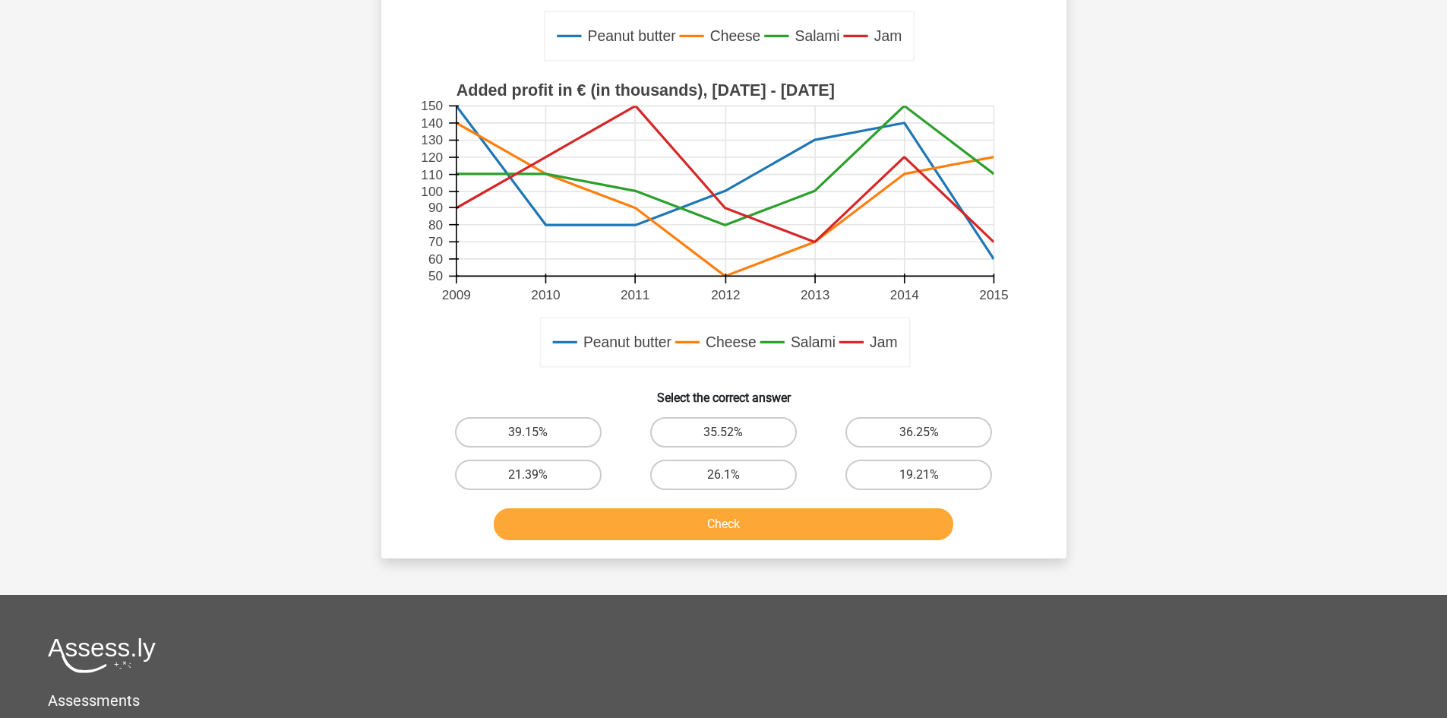
scroll to position [488, 0]
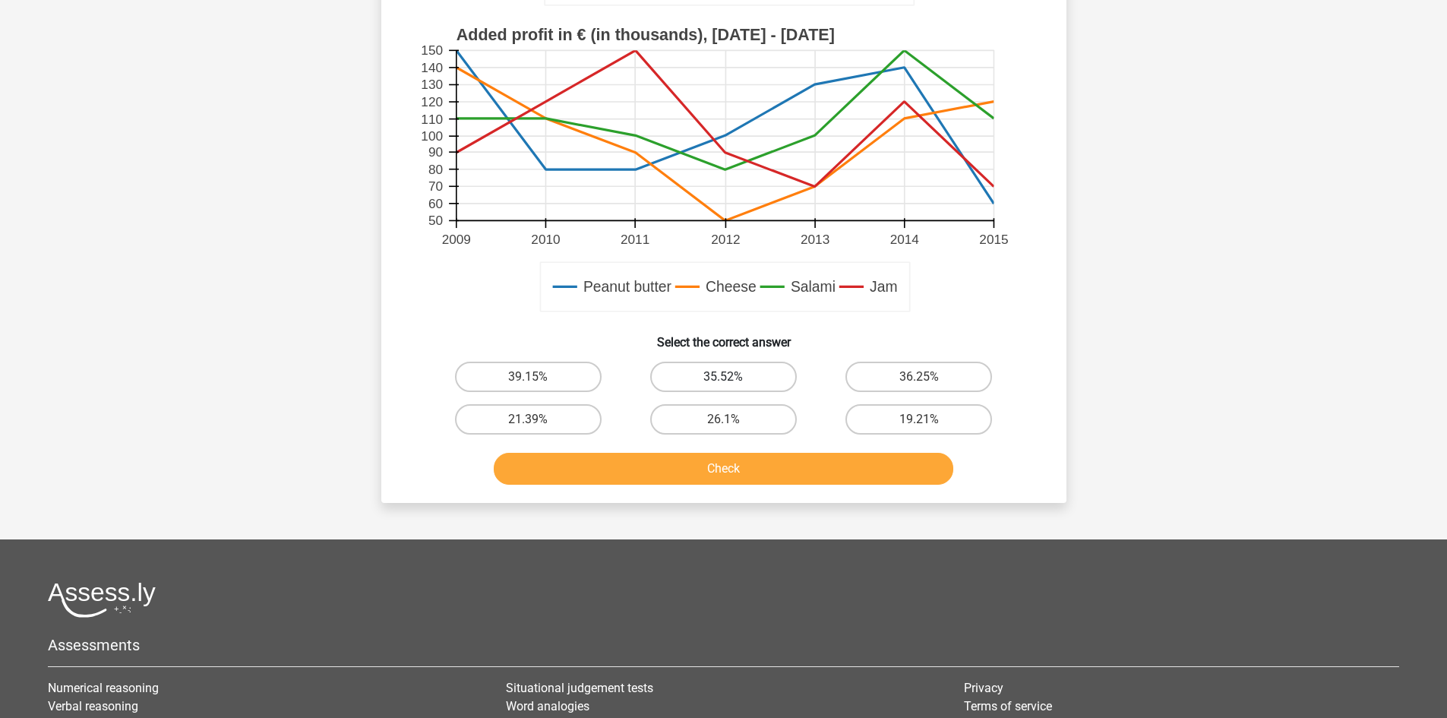
click at [730, 391] on label "35.52%" at bounding box center [723, 377] width 147 height 30
click at [730, 387] on input "35.52%" at bounding box center [728, 382] width 10 height 10
radio input "true"
click at [741, 450] on div "Check" at bounding box center [724, 465] width 636 height 50
click at [741, 482] on button "Check" at bounding box center [723, 469] width 459 height 32
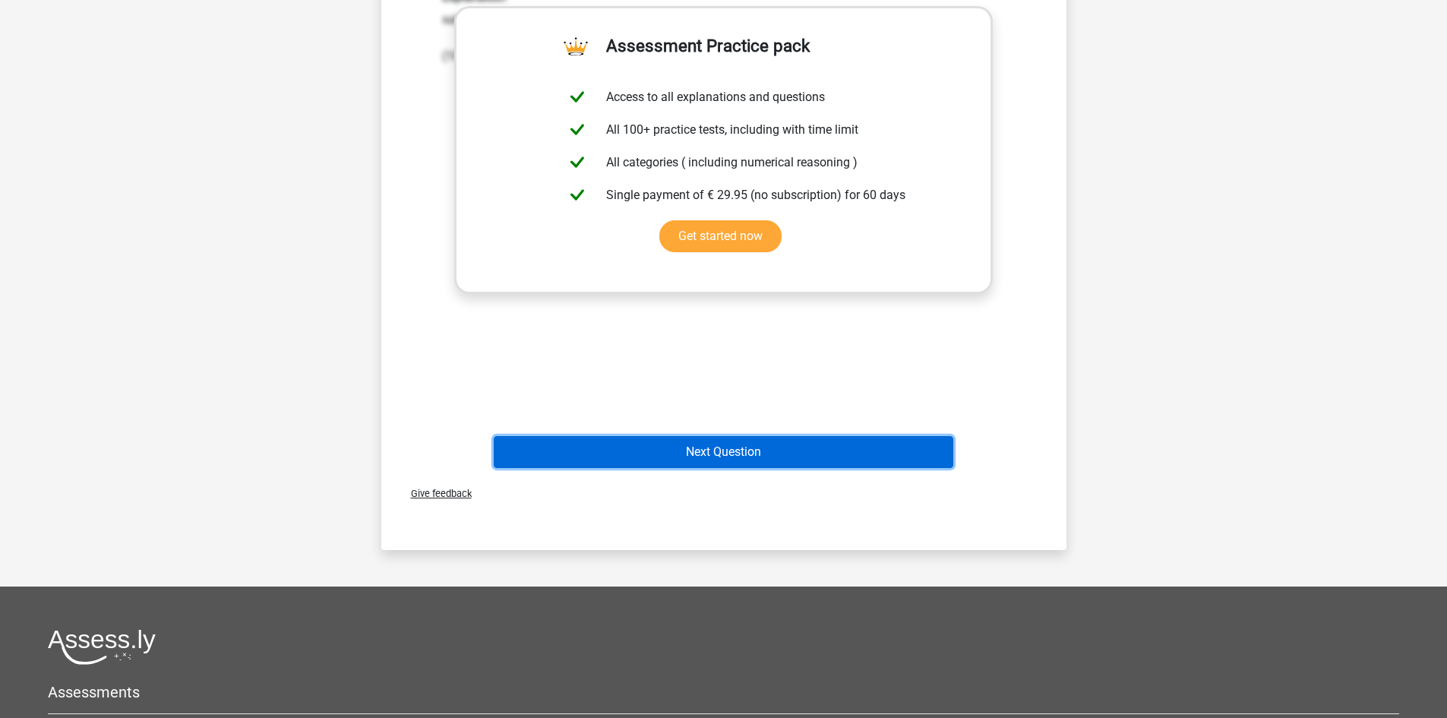
click at [724, 455] on button "Next Question" at bounding box center [723, 452] width 459 height 32
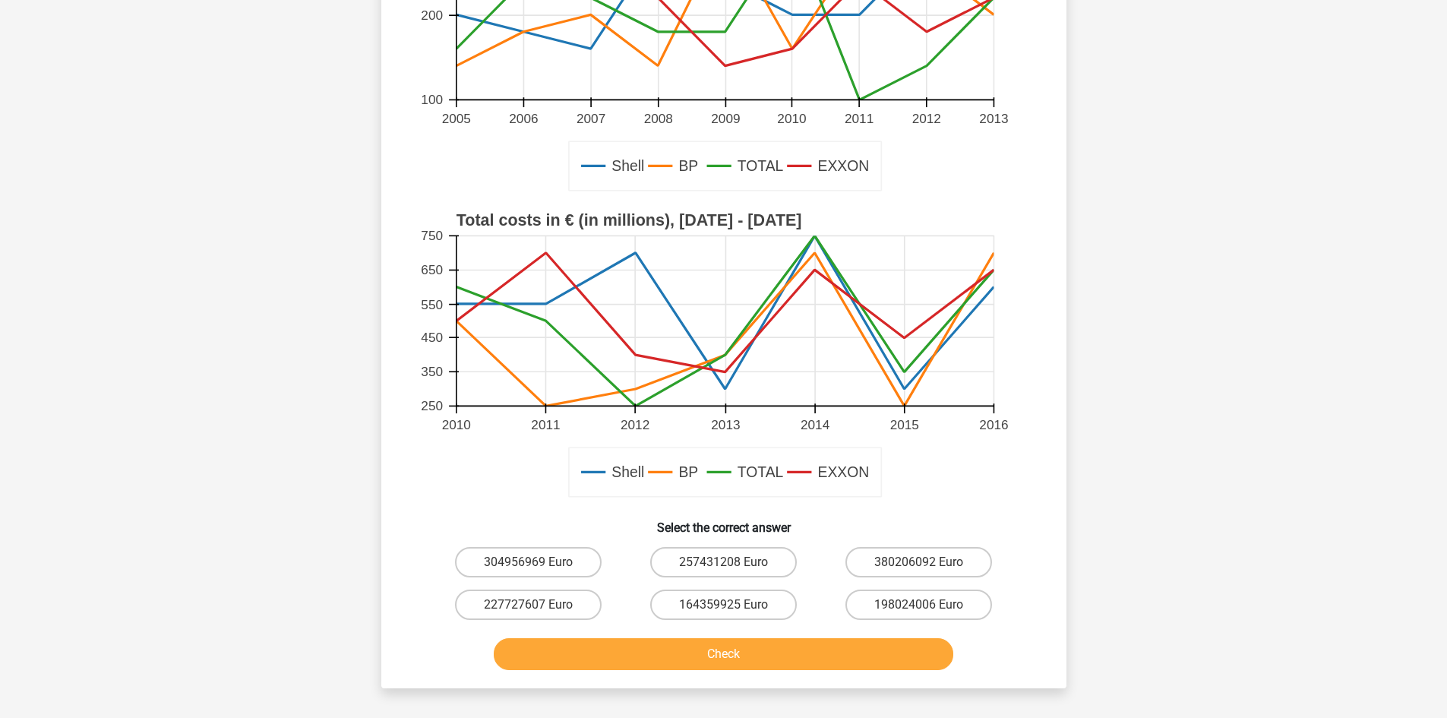
scroll to position [403, 0]
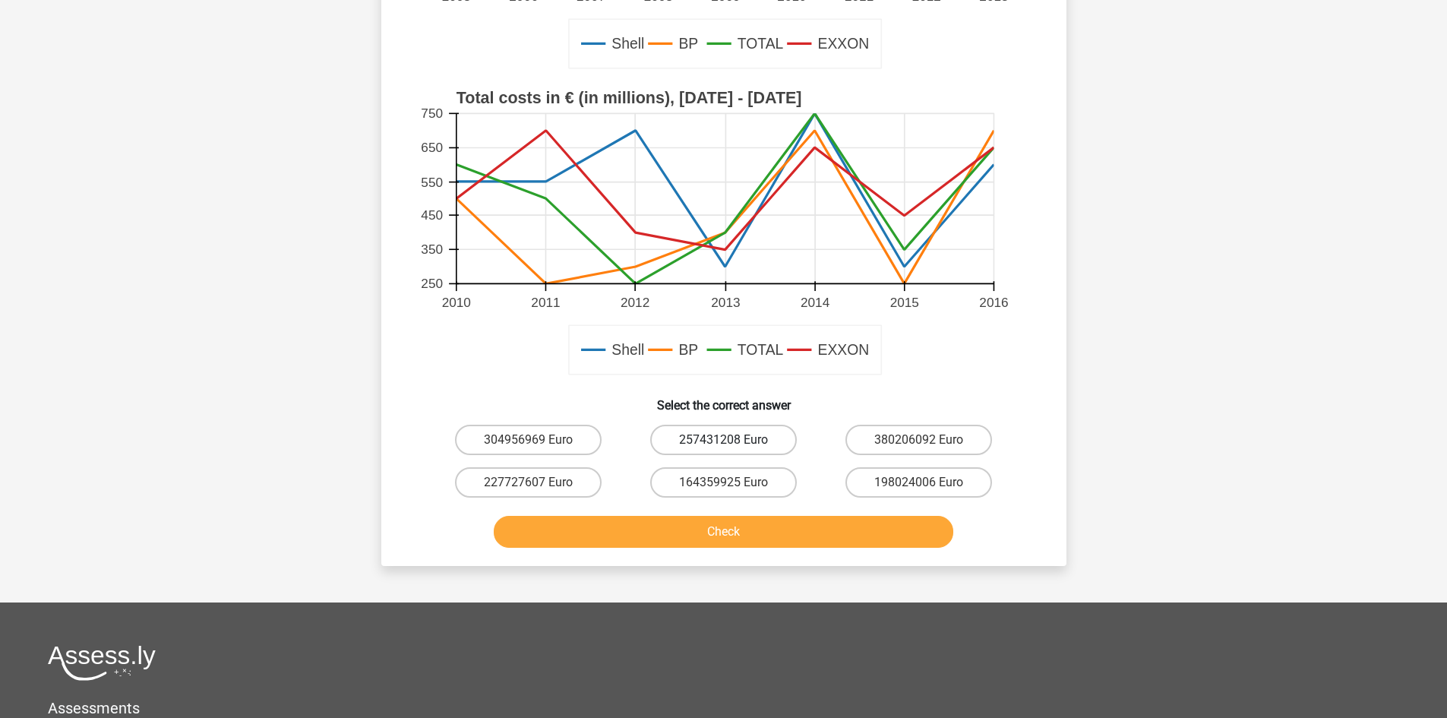
click at [720, 442] on label "257431208 Euro" at bounding box center [723, 440] width 147 height 30
click at [723, 442] on input "257431208 Euro" at bounding box center [728, 445] width 10 height 10
radio input "true"
click at [743, 520] on button "Check" at bounding box center [723, 532] width 459 height 32
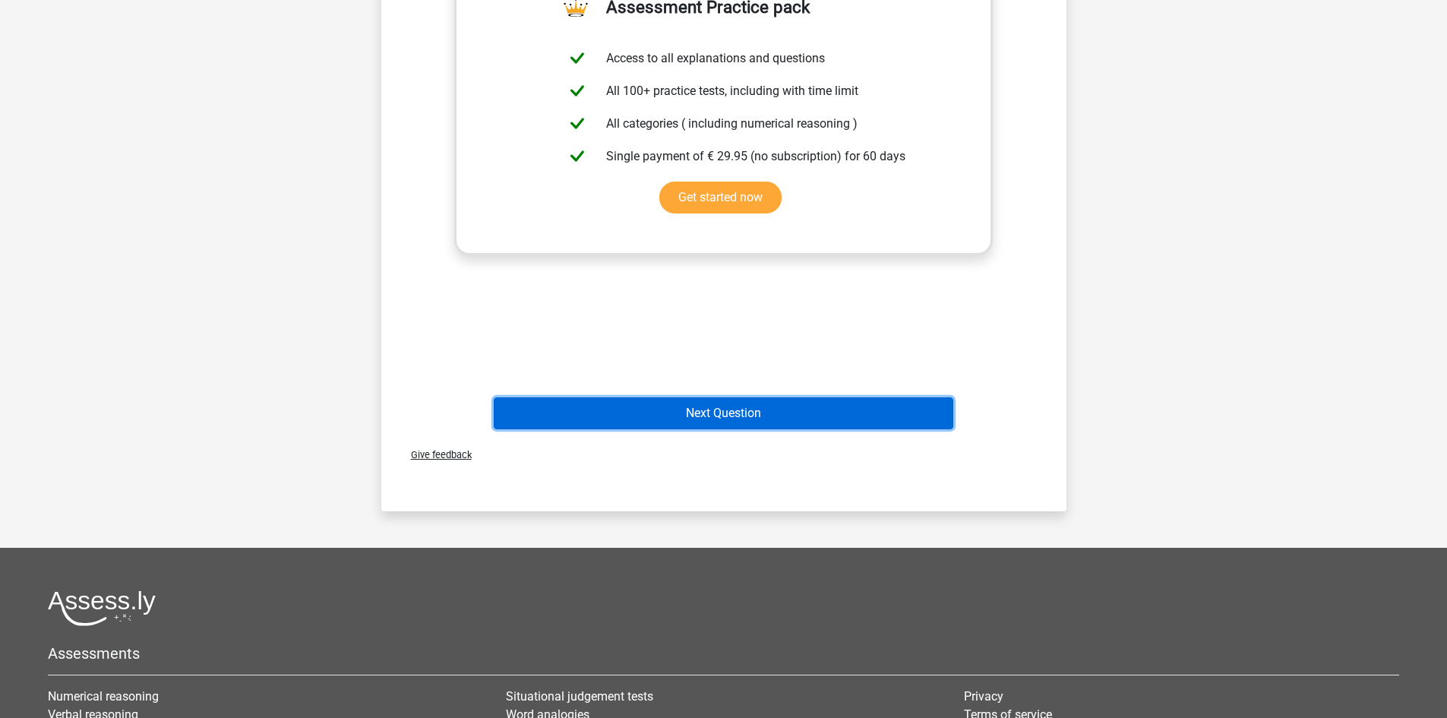
click at [725, 421] on button "Next Question" at bounding box center [723, 413] width 459 height 32
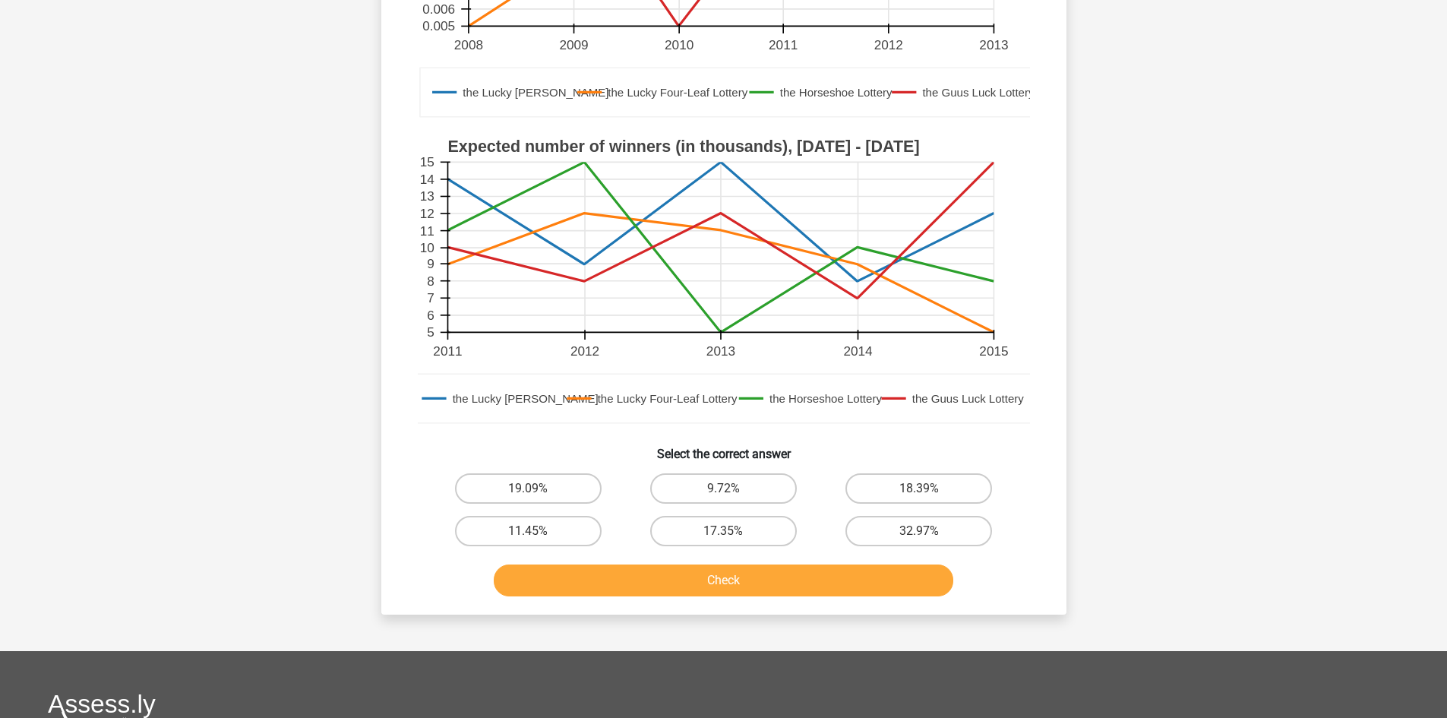
scroll to position [355, 0]
click at [747, 481] on label "9.72%" at bounding box center [723, 487] width 147 height 30
click at [733, 488] on input "9.72%" at bounding box center [728, 493] width 10 height 10
radio input "true"
click at [770, 574] on button "Check" at bounding box center [723, 580] width 459 height 32
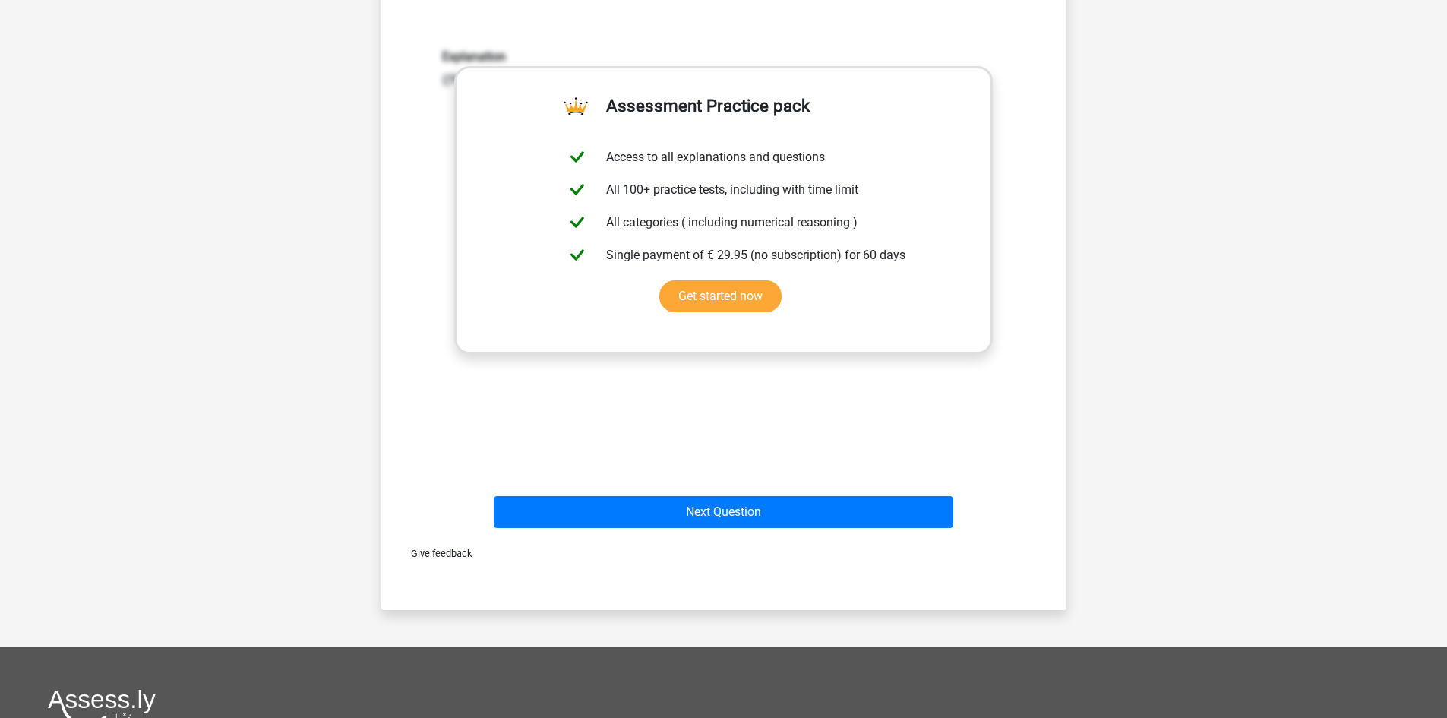
click at [743, 529] on div "Next Question" at bounding box center [724, 515] width 586 height 38
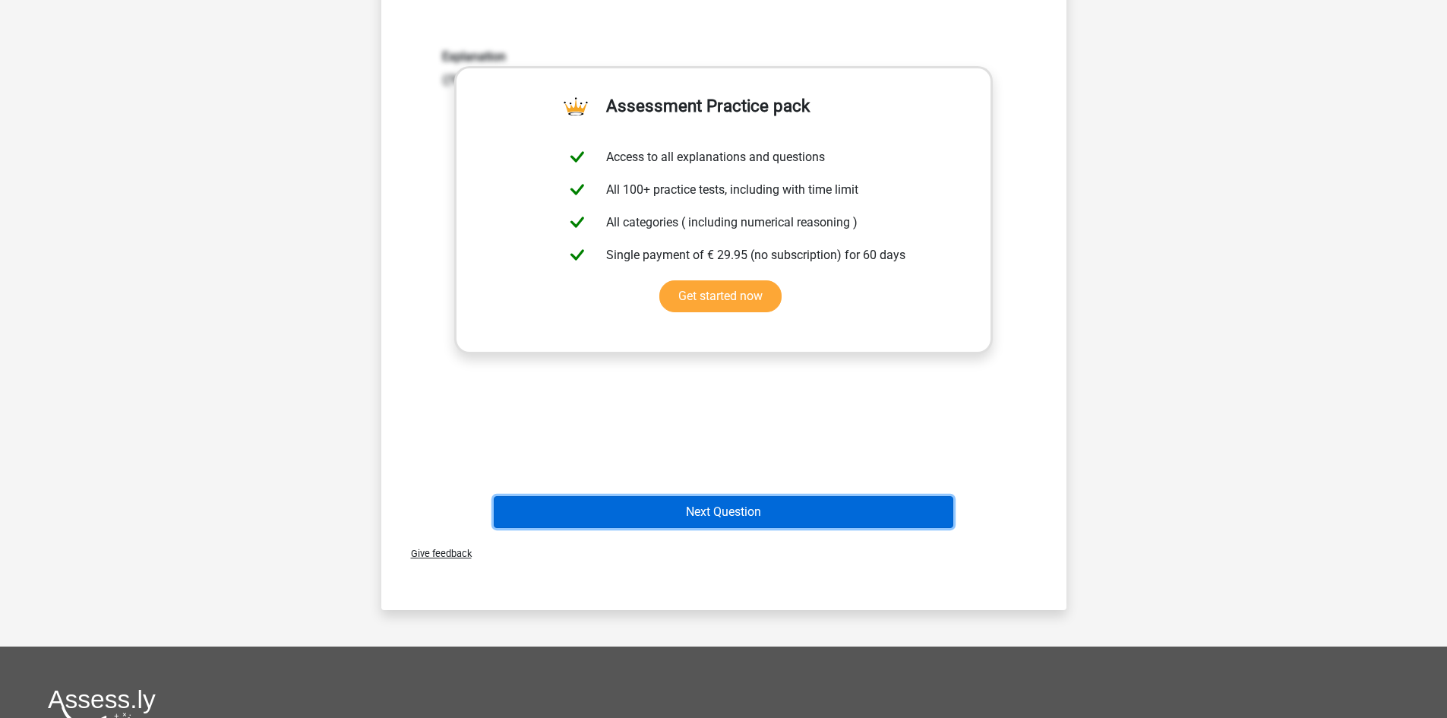
click at [737, 510] on button "Next Question" at bounding box center [723, 512] width 459 height 32
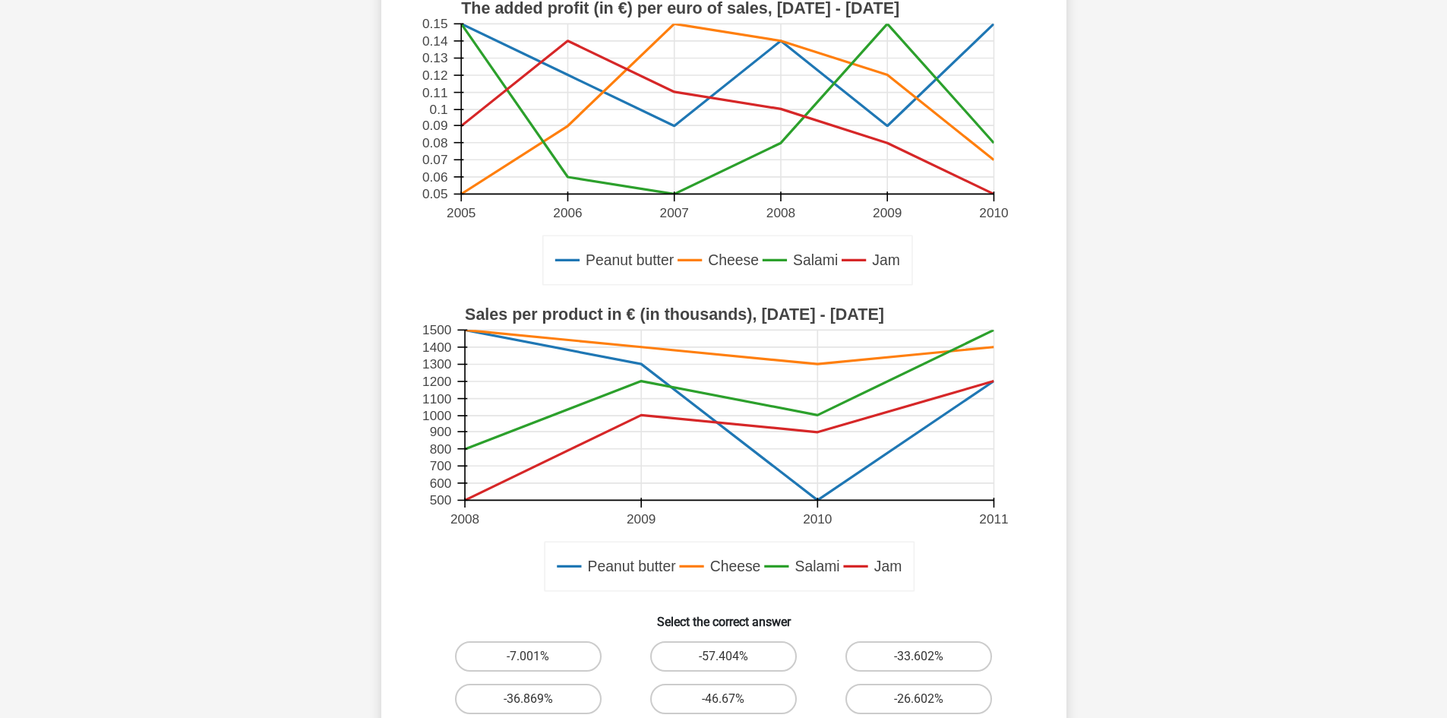
scroll to position [380, 0]
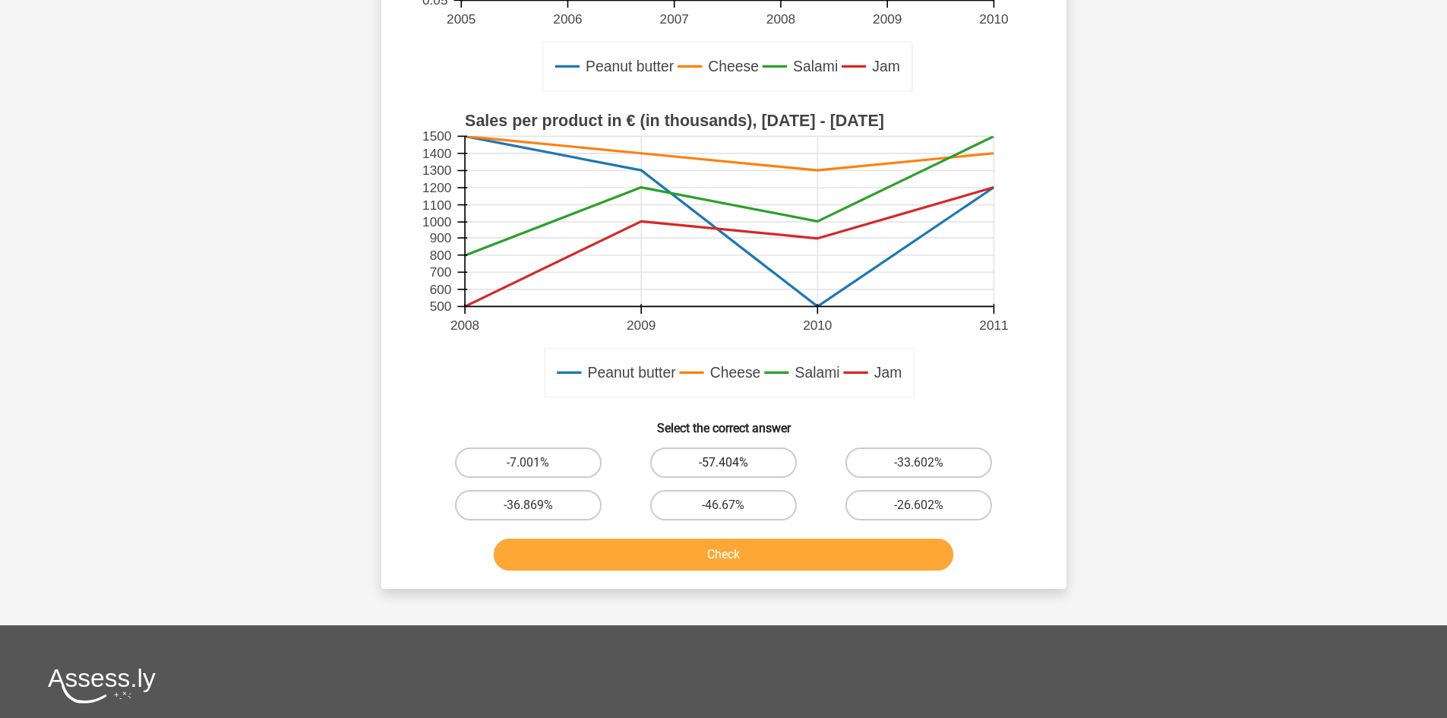
click at [775, 469] on label "-57.404%" at bounding box center [723, 462] width 147 height 30
click at [733, 469] on input "-57.404%" at bounding box center [728, 468] width 10 height 10
radio input "true"
click at [785, 554] on button "Check" at bounding box center [723, 554] width 459 height 32
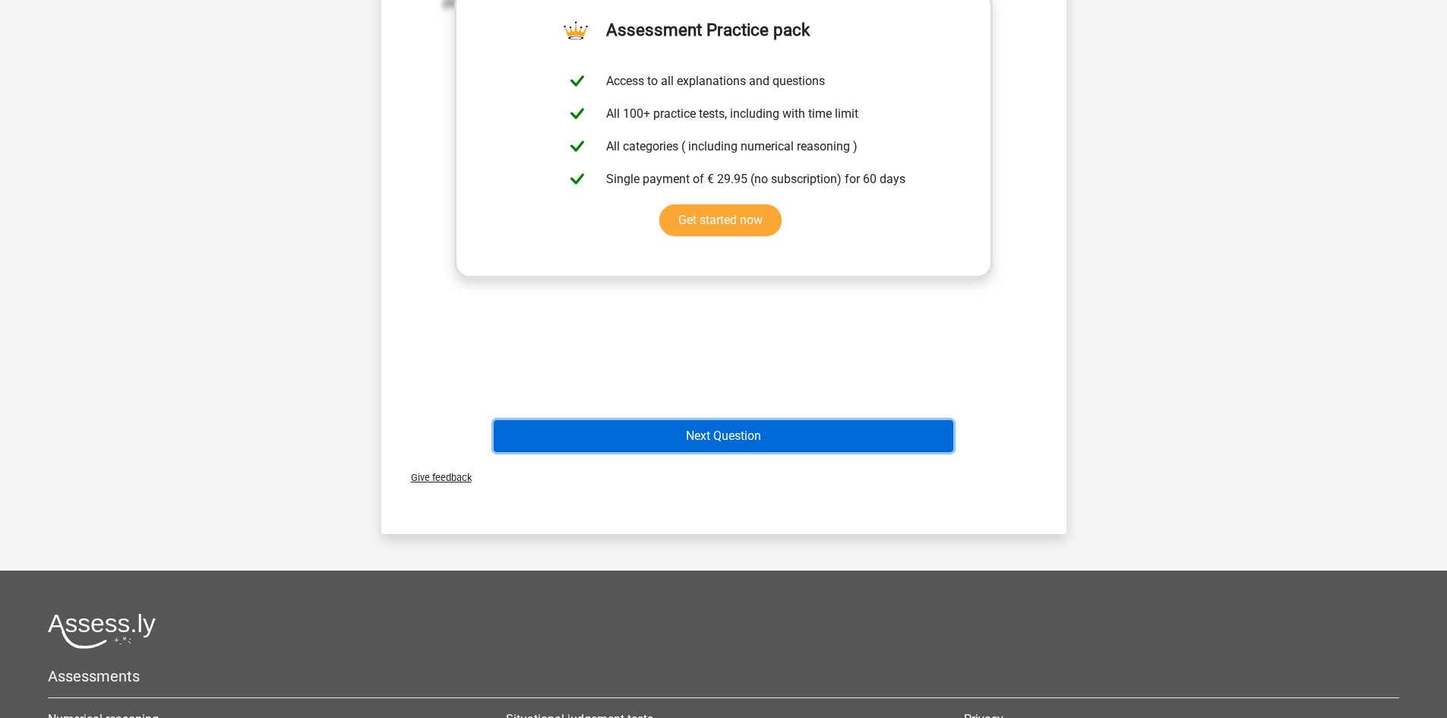
click at [756, 428] on button "Next Question" at bounding box center [723, 436] width 459 height 32
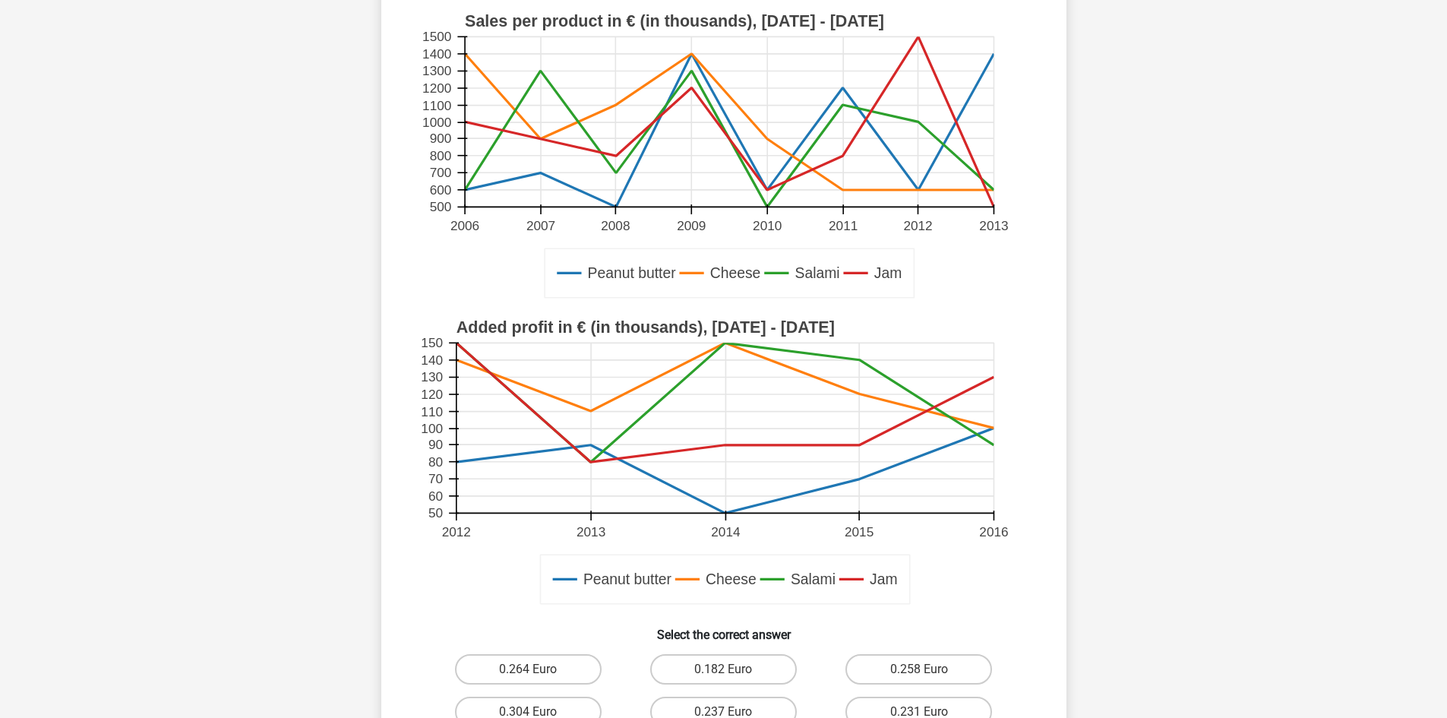
scroll to position [330, 0]
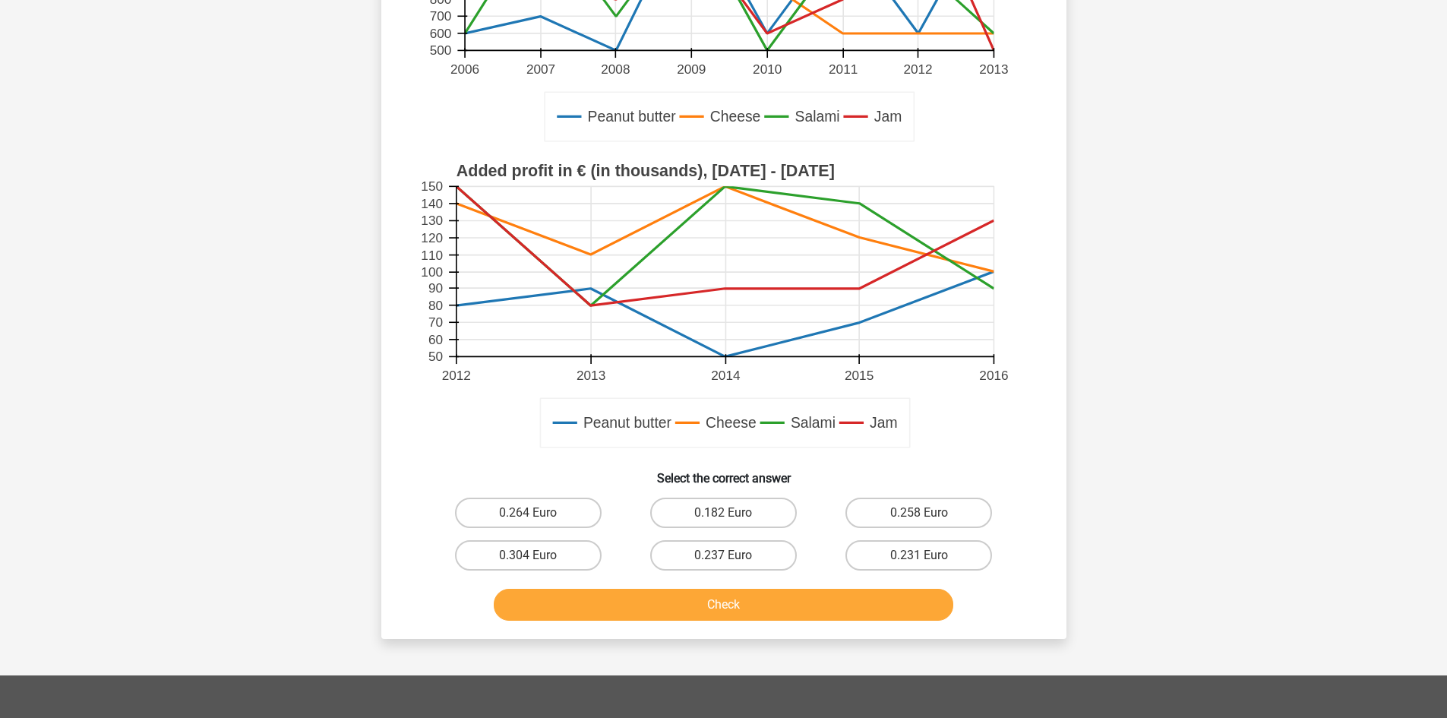
click at [752, 488] on div "If the added profit in € by selling Jam increased with 3% between 2011 and 2012…" at bounding box center [723, 208] width 673 height 838
click at [754, 502] on label "0.182 Euro" at bounding box center [723, 512] width 147 height 30
click at [733, 513] on input "0.182 Euro" at bounding box center [728, 518] width 10 height 10
radio input "true"
click at [759, 602] on button "Check" at bounding box center [723, 605] width 459 height 32
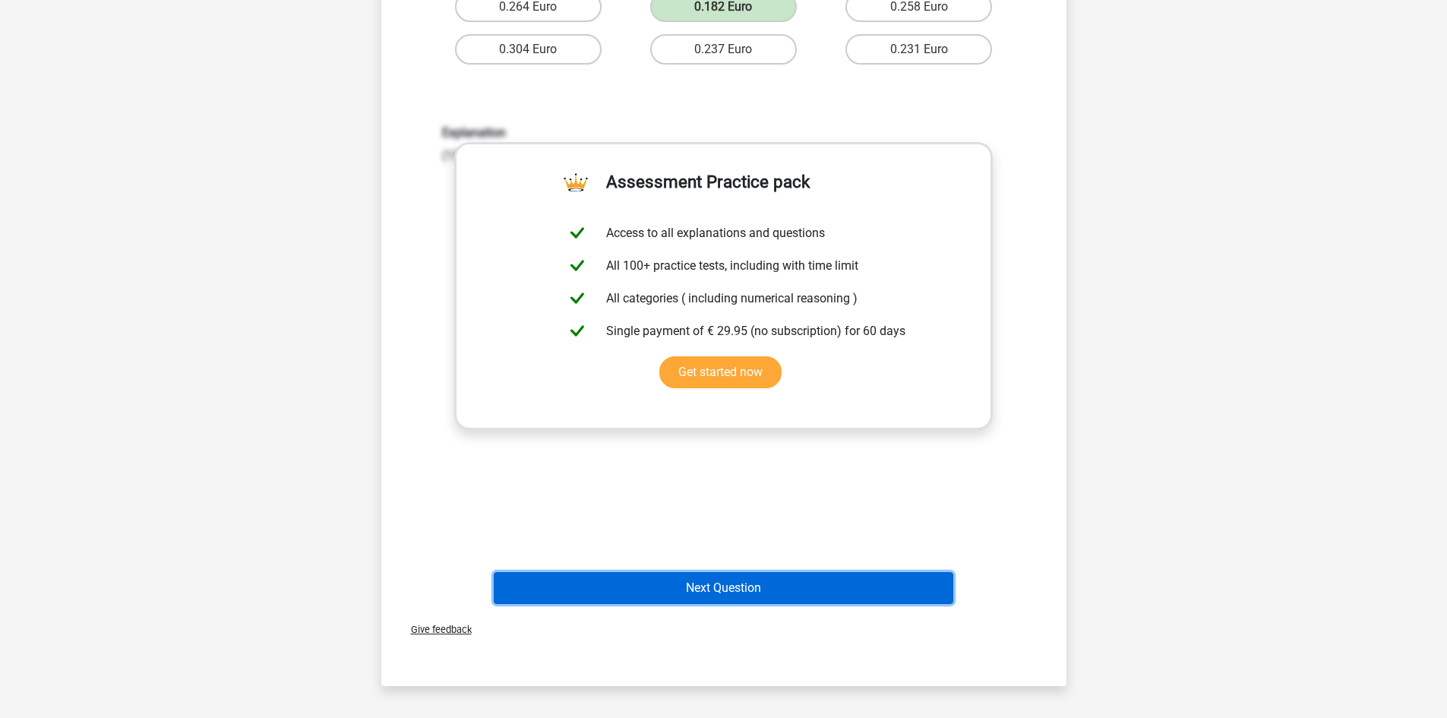
click at [747, 579] on button "Next Question" at bounding box center [723, 588] width 459 height 32
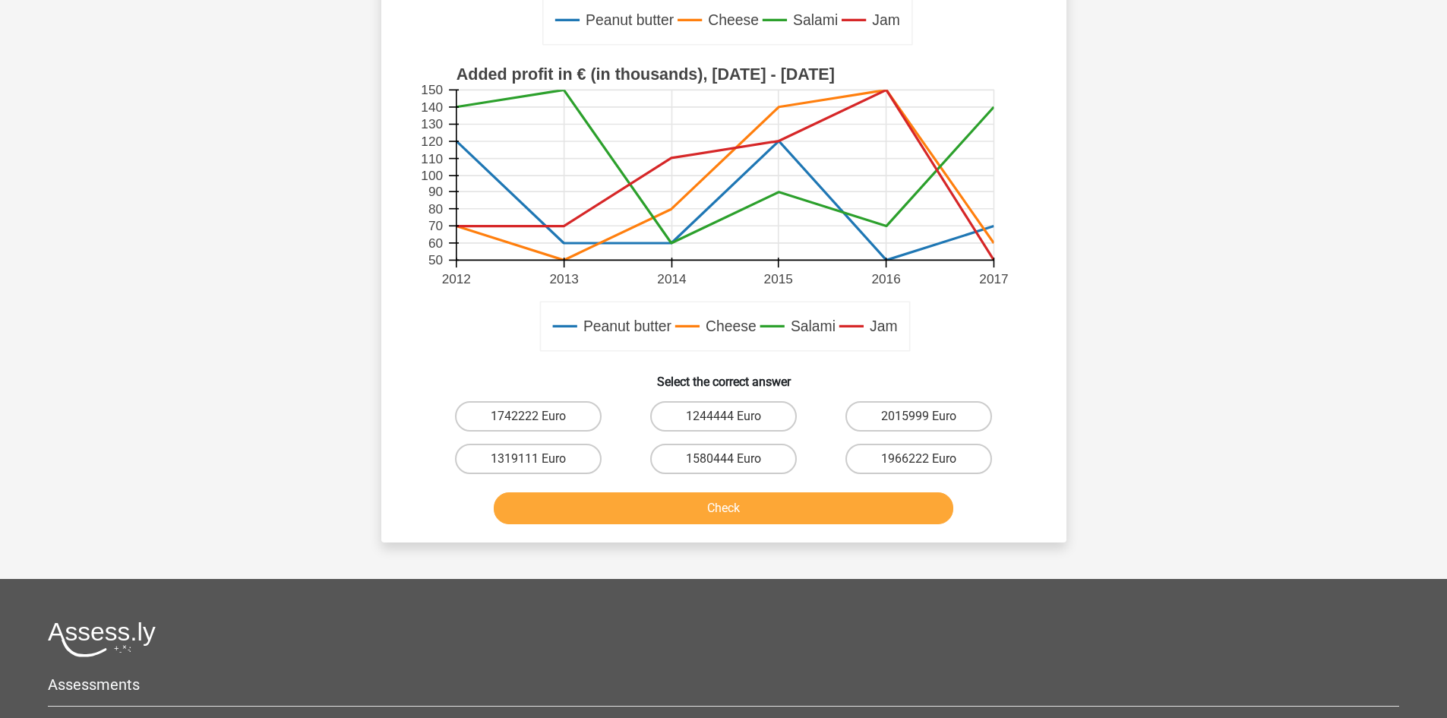
scroll to position [428, 0]
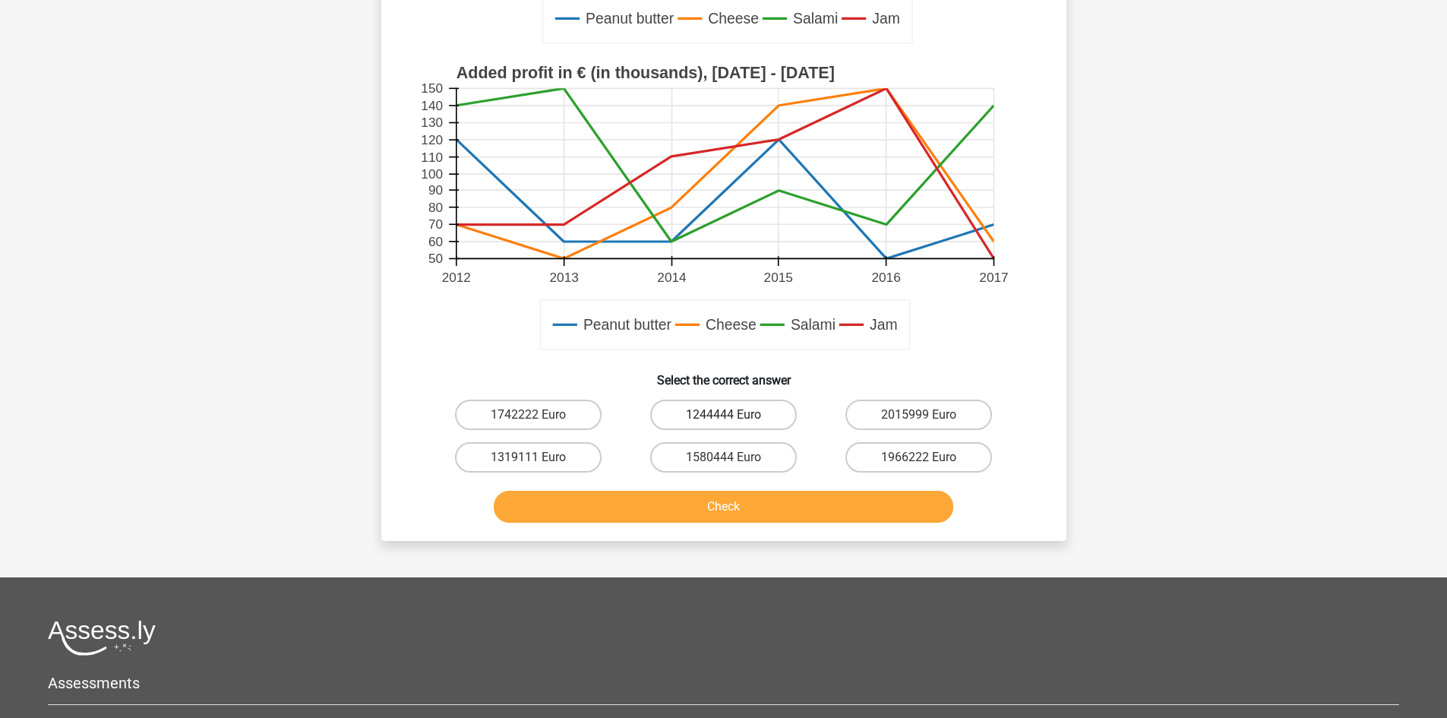
click at [750, 423] on label "1244444 Euro" at bounding box center [723, 414] width 147 height 30
click at [733, 423] on input "1244444 Euro" at bounding box center [728, 420] width 10 height 10
radio input "true"
click at [757, 483] on div "Check" at bounding box center [724, 503] width 636 height 50
click at [759, 504] on button "Check" at bounding box center [723, 507] width 459 height 32
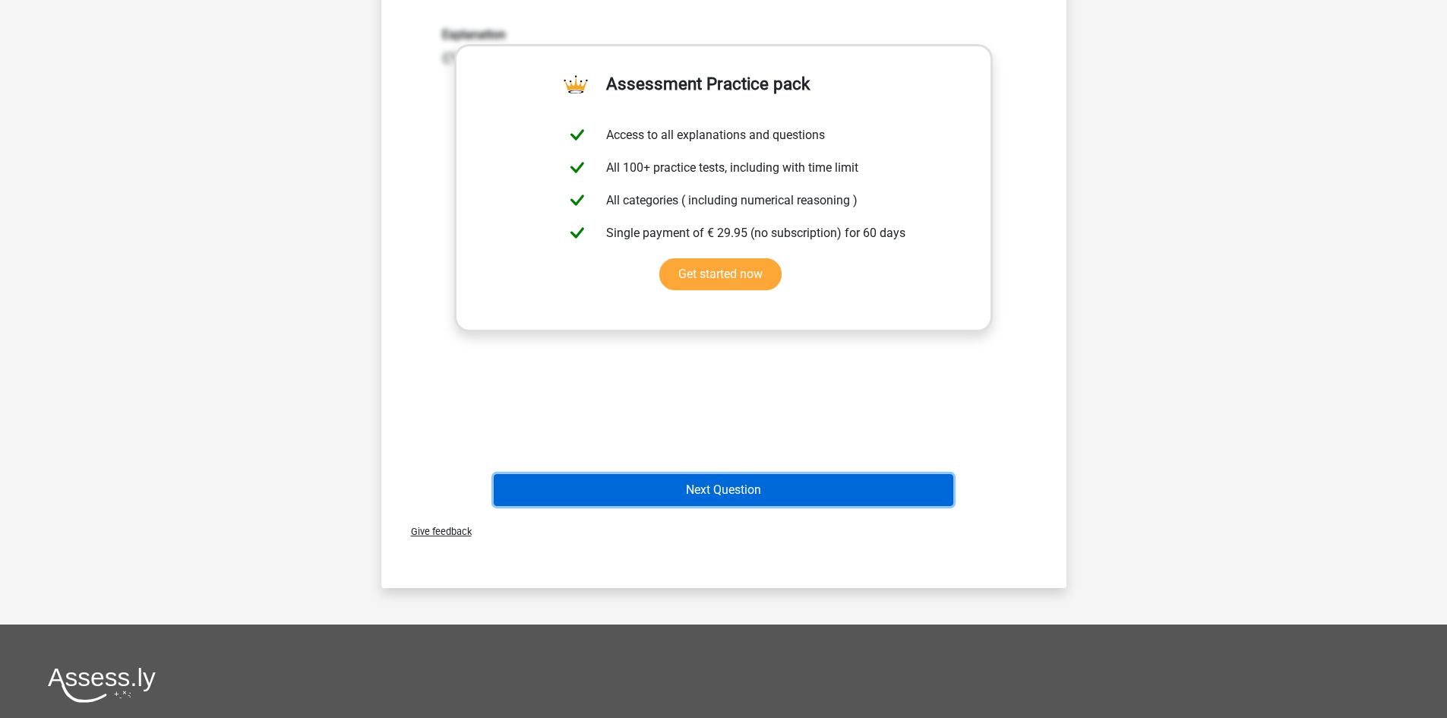
click at [752, 496] on button "Next Question" at bounding box center [723, 490] width 459 height 32
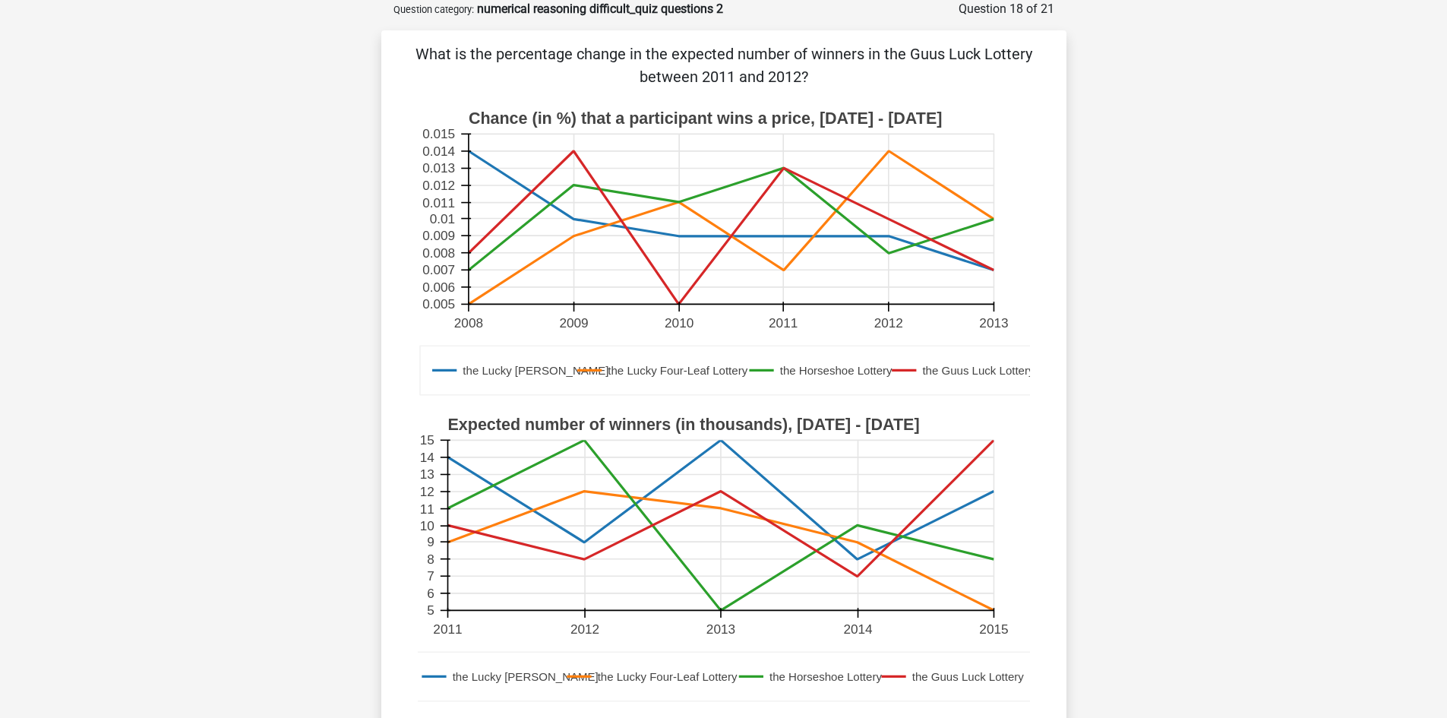
scroll to position [380, 0]
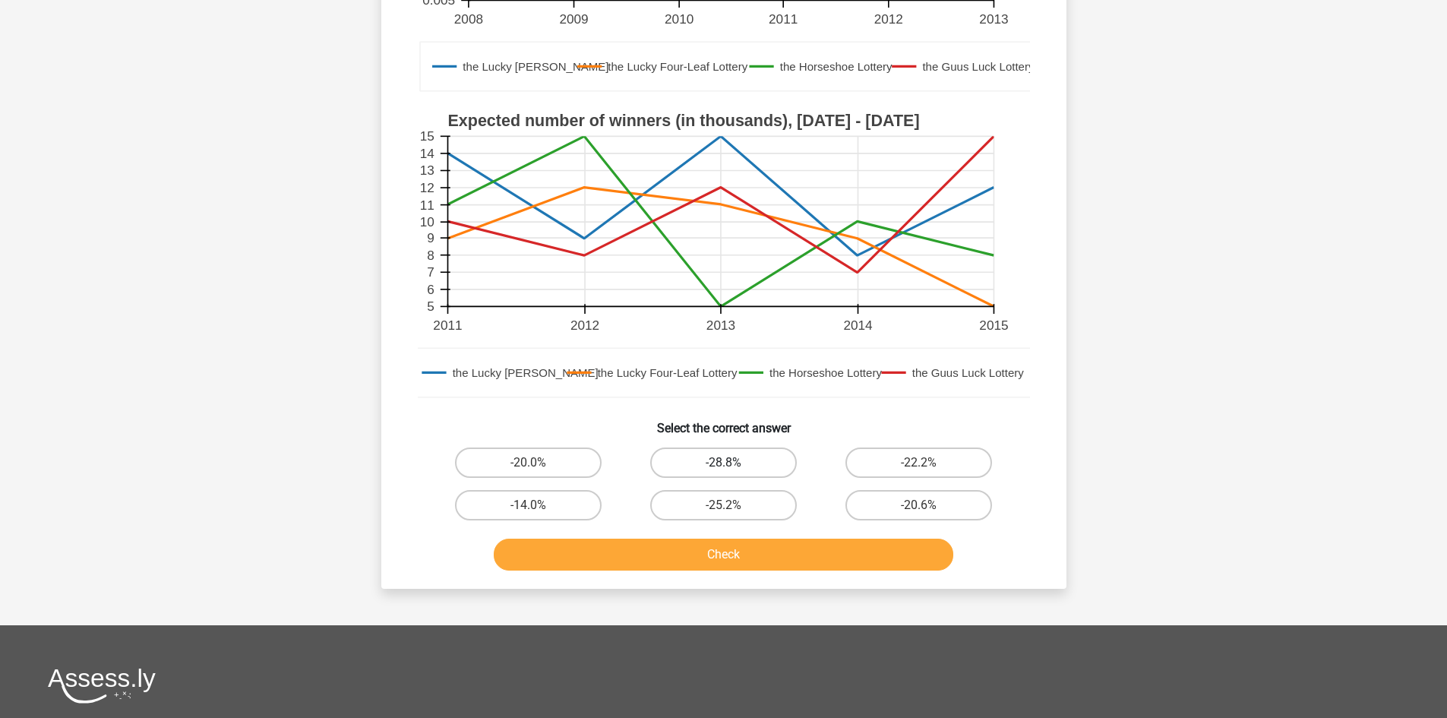
click at [748, 463] on label "-28.8%" at bounding box center [723, 462] width 147 height 30
click at [733, 463] on input "-28.8%" at bounding box center [728, 468] width 10 height 10
radio input "true"
click at [768, 565] on button "Check" at bounding box center [723, 554] width 459 height 32
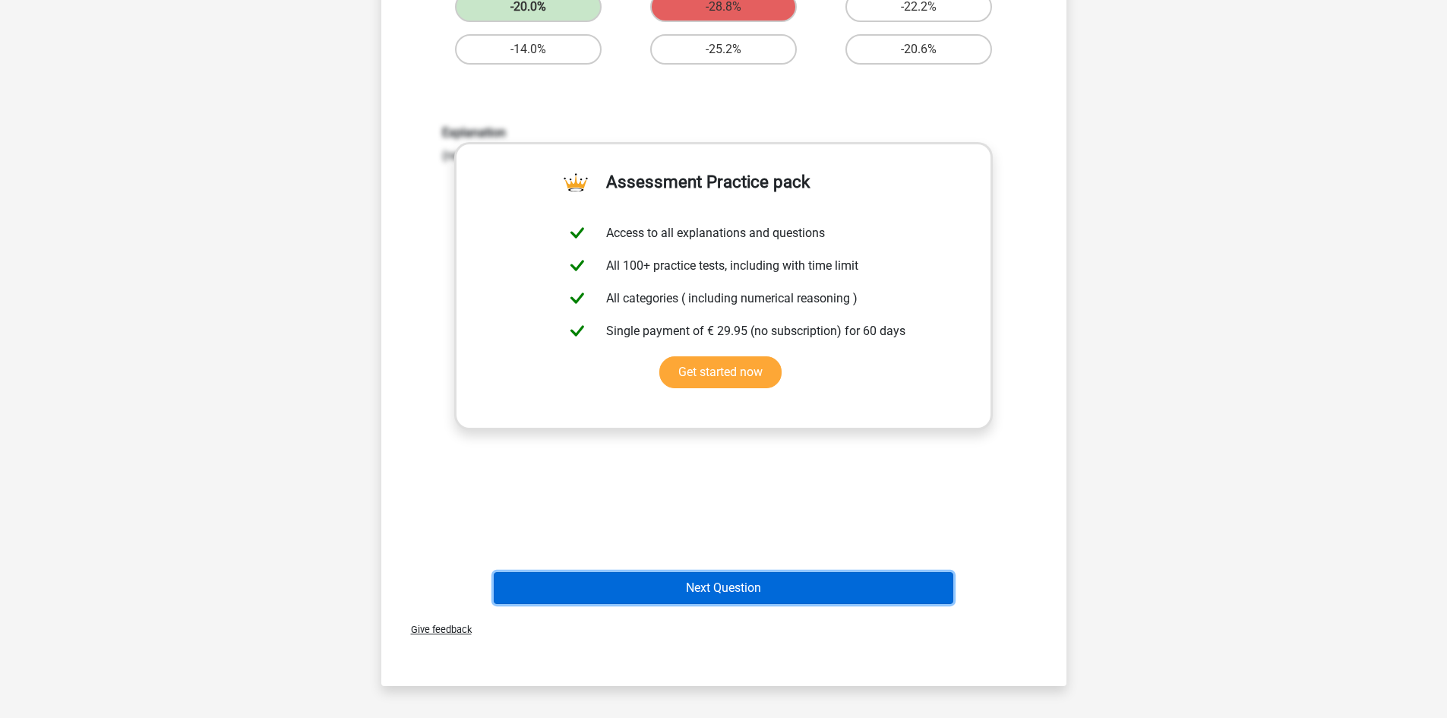
click at [766, 575] on button "Next Question" at bounding box center [723, 588] width 459 height 32
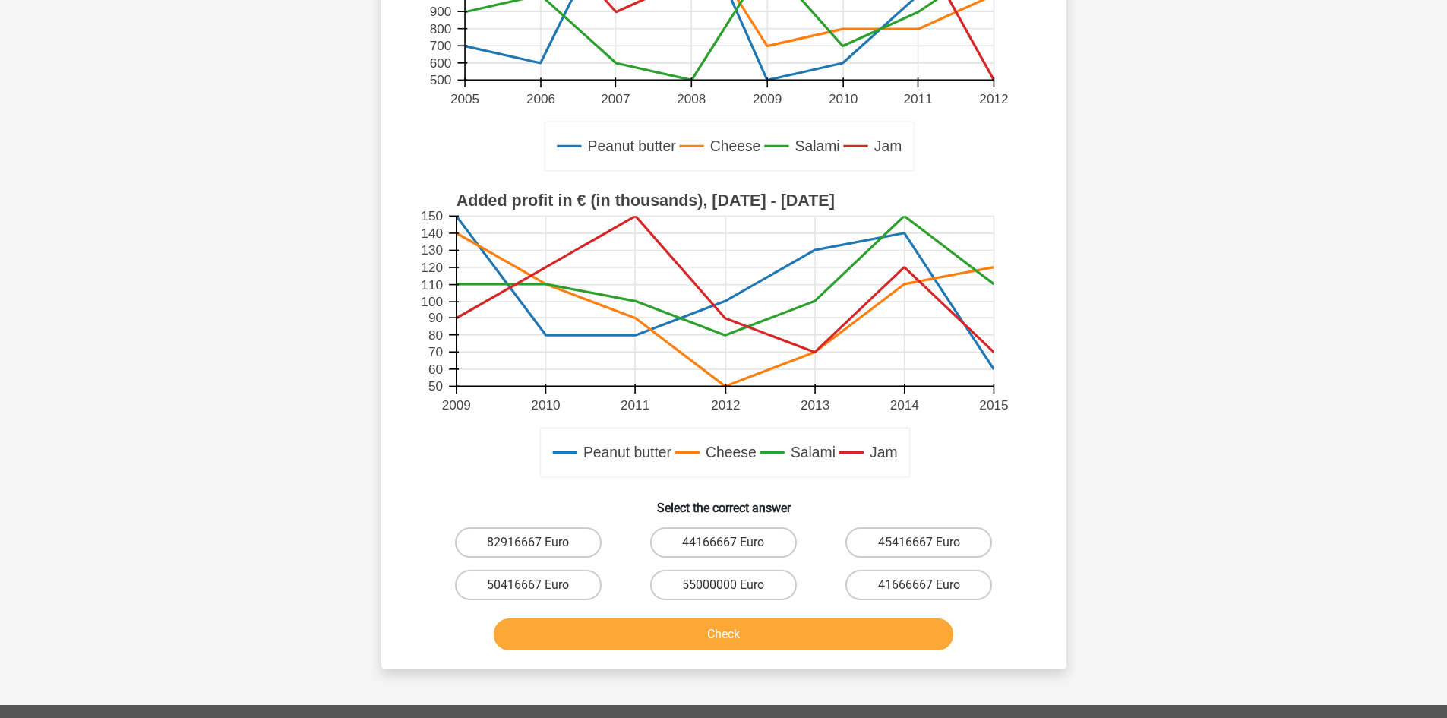
scroll to position [422, 0]
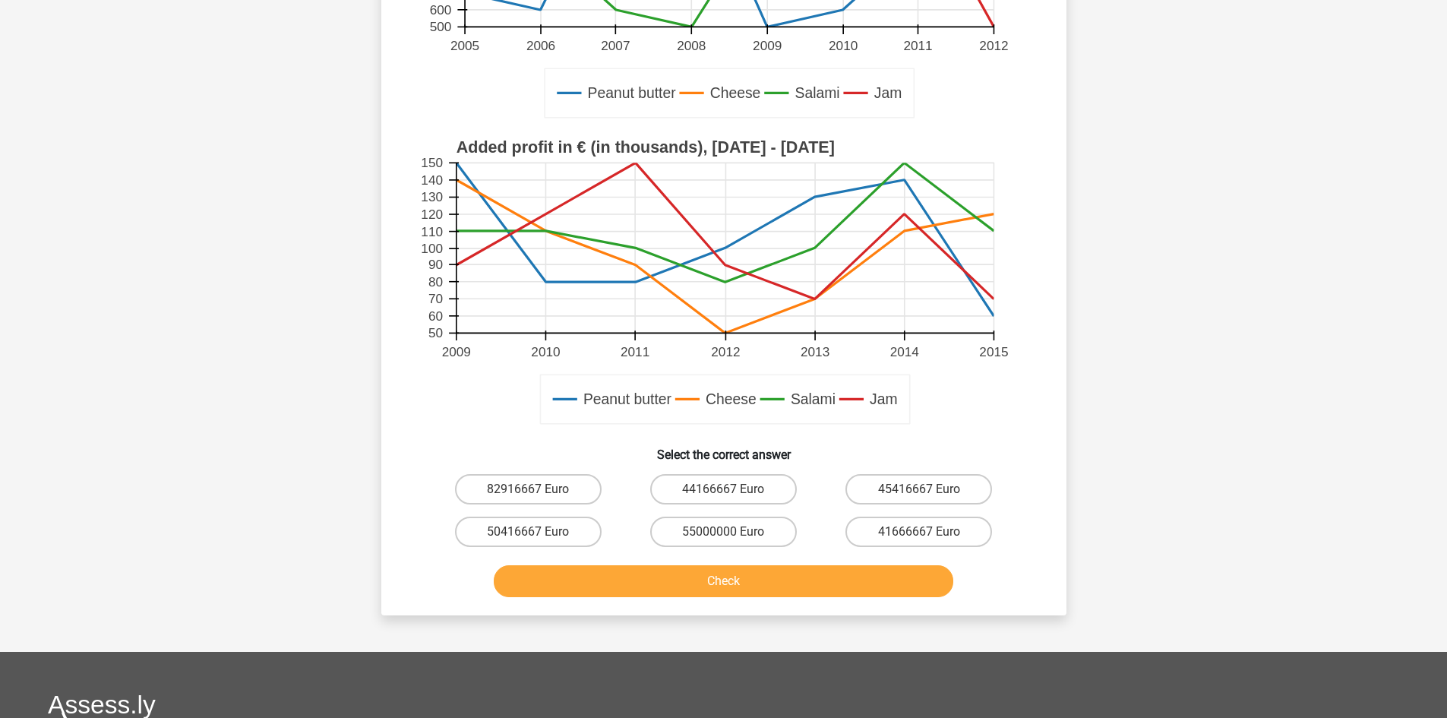
click at [731, 497] on input "44166667 Euro" at bounding box center [728, 494] width 10 height 10
radio input "true"
click at [757, 586] on button "Check" at bounding box center [723, 581] width 459 height 32
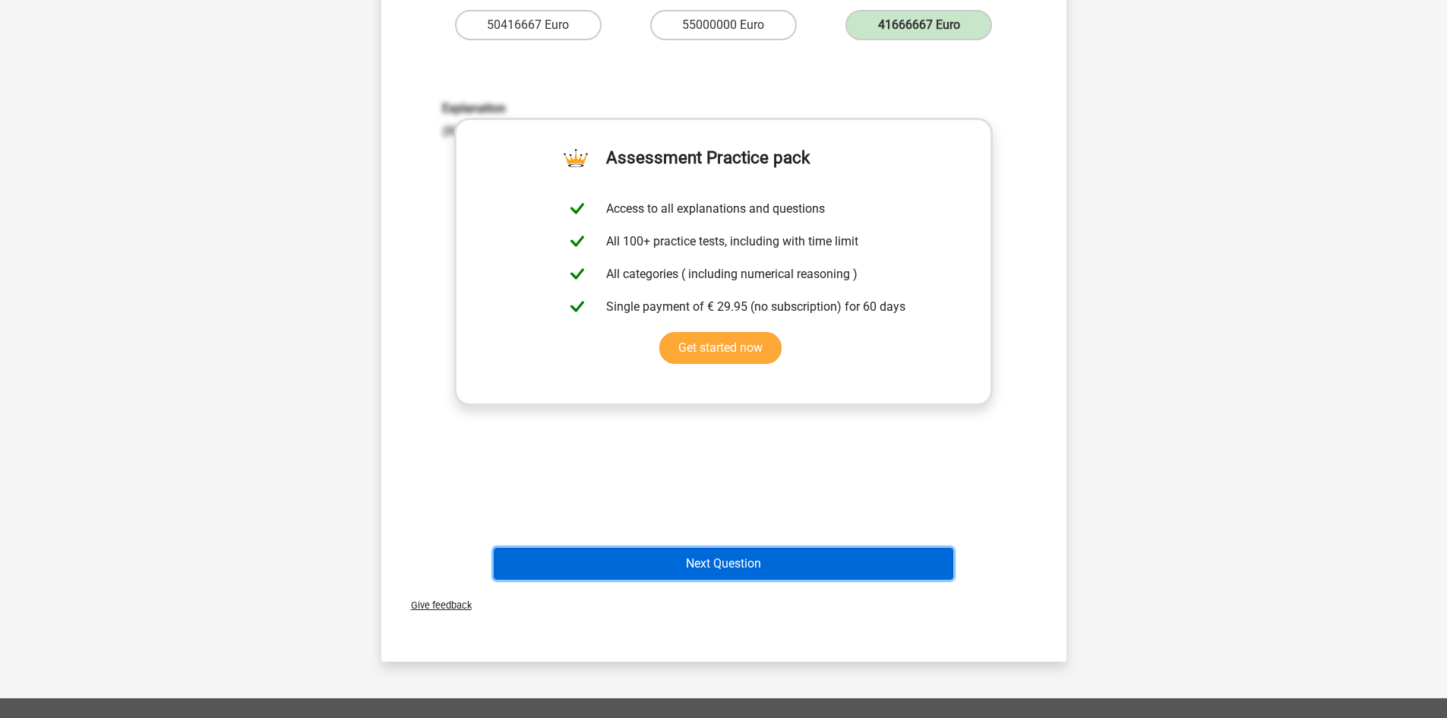
click at [757, 564] on button "Next Question" at bounding box center [723, 564] width 459 height 32
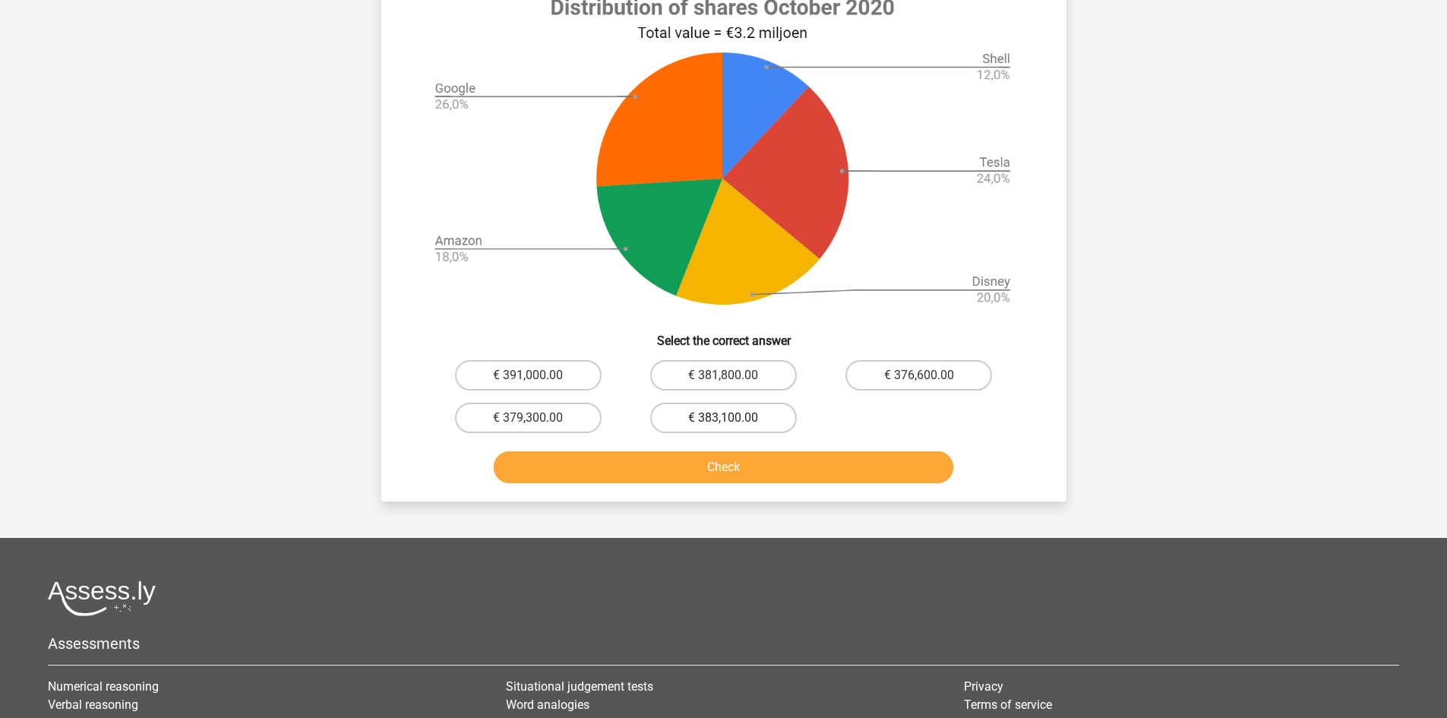
scroll to position [587, 0]
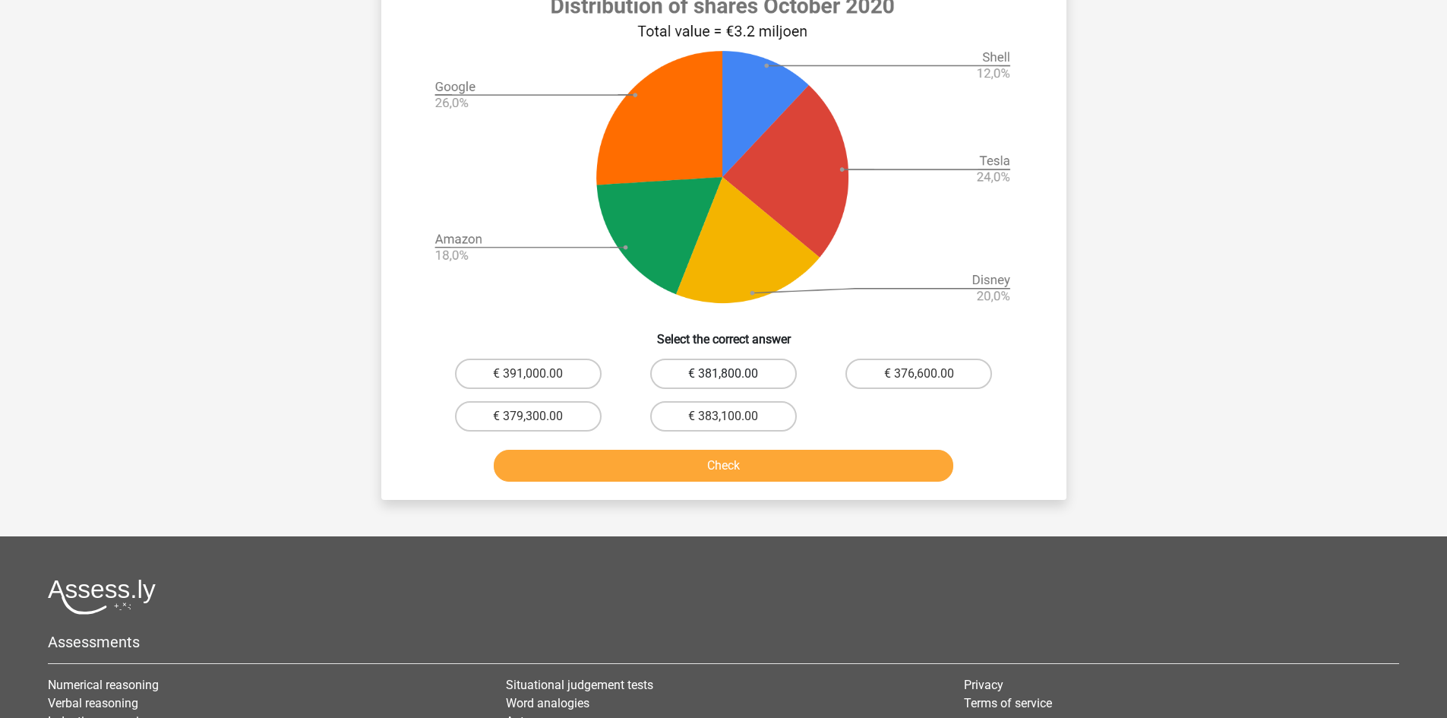
click at [754, 376] on label "€ 381,800.00" at bounding box center [723, 373] width 147 height 30
click at [733, 376] on input "€ 381,800.00" at bounding box center [728, 379] width 10 height 10
radio input "true"
click at [761, 488] on div "Check" at bounding box center [724, 469] width 586 height 38
click at [751, 469] on button "Check" at bounding box center [723, 466] width 459 height 32
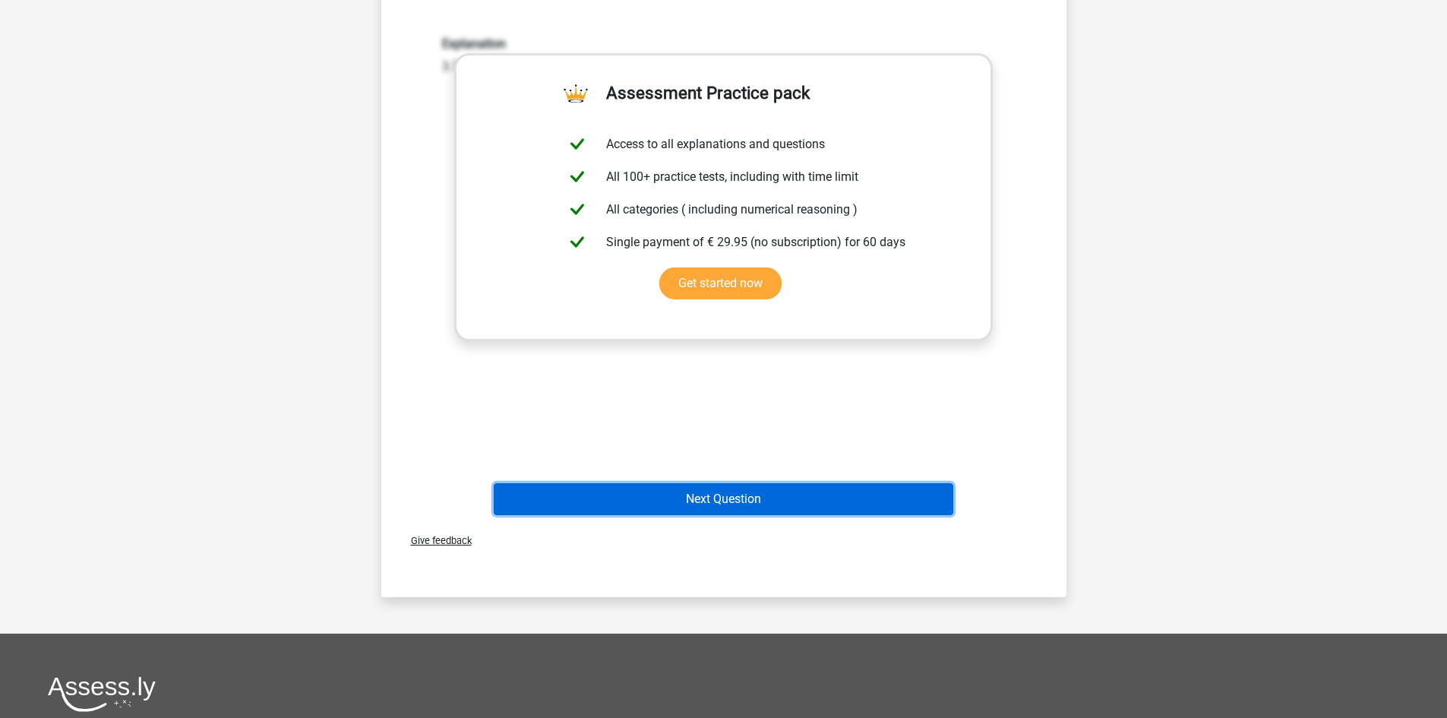
click at [762, 494] on button "Next Question" at bounding box center [723, 499] width 459 height 32
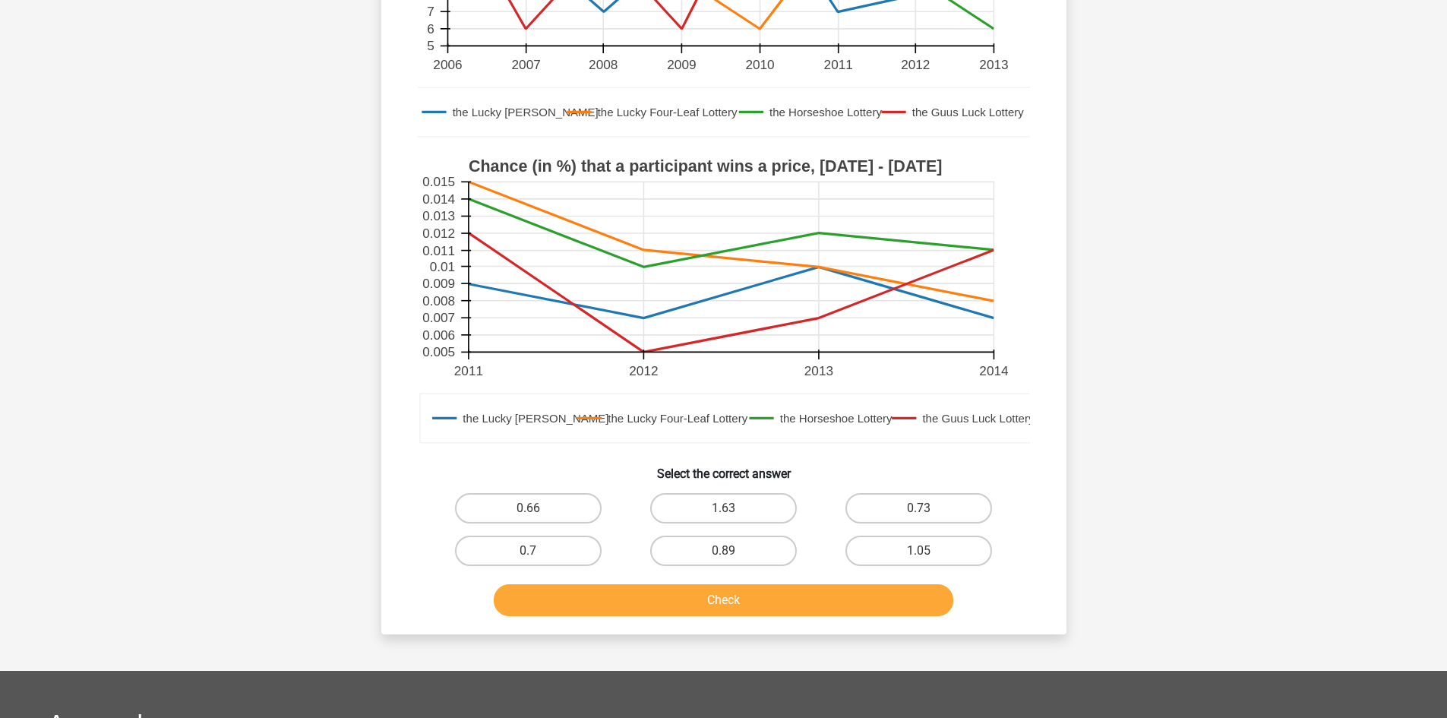
scroll to position [380, 0]
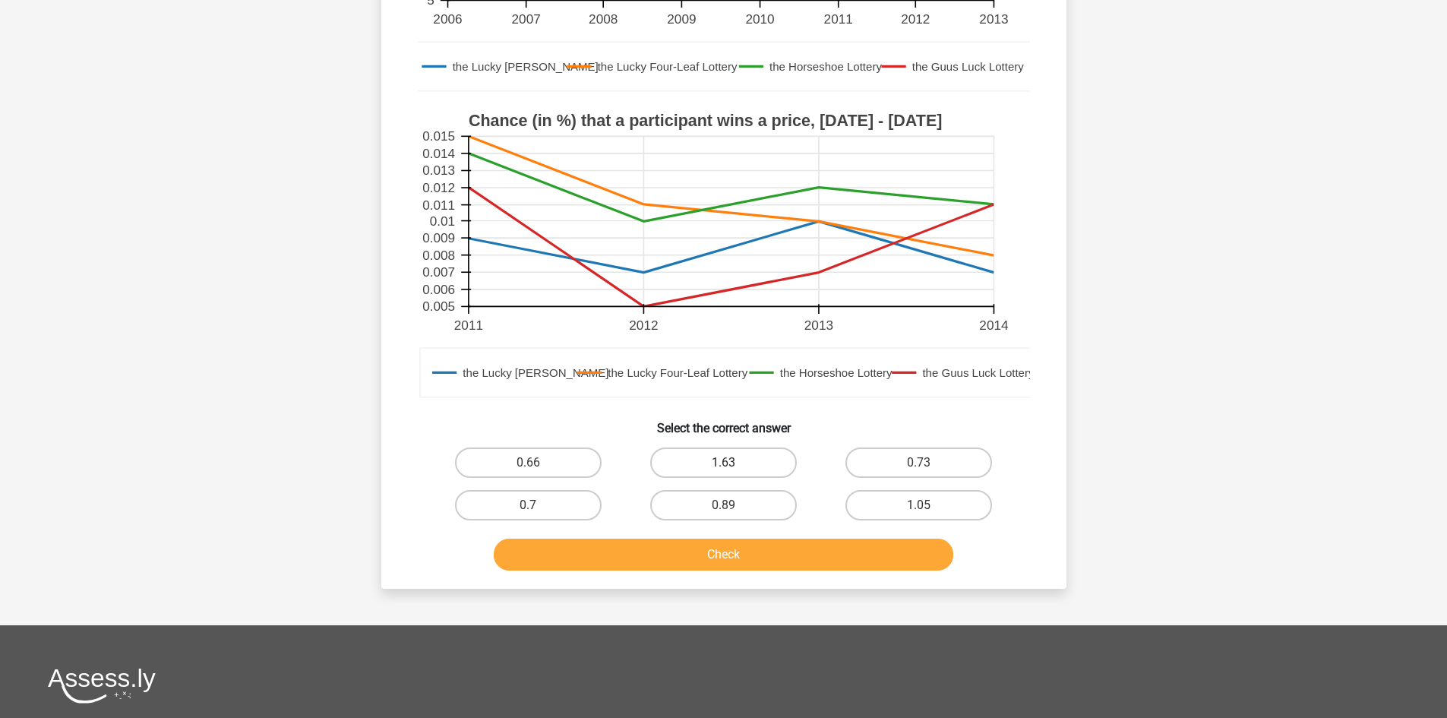
click at [754, 463] on label "1.63" at bounding box center [723, 462] width 147 height 30
click at [733, 463] on input "1.63" at bounding box center [728, 468] width 10 height 10
radio input "true"
click at [769, 536] on div "Check" at bounding box center [724, 551] width 636 height 50
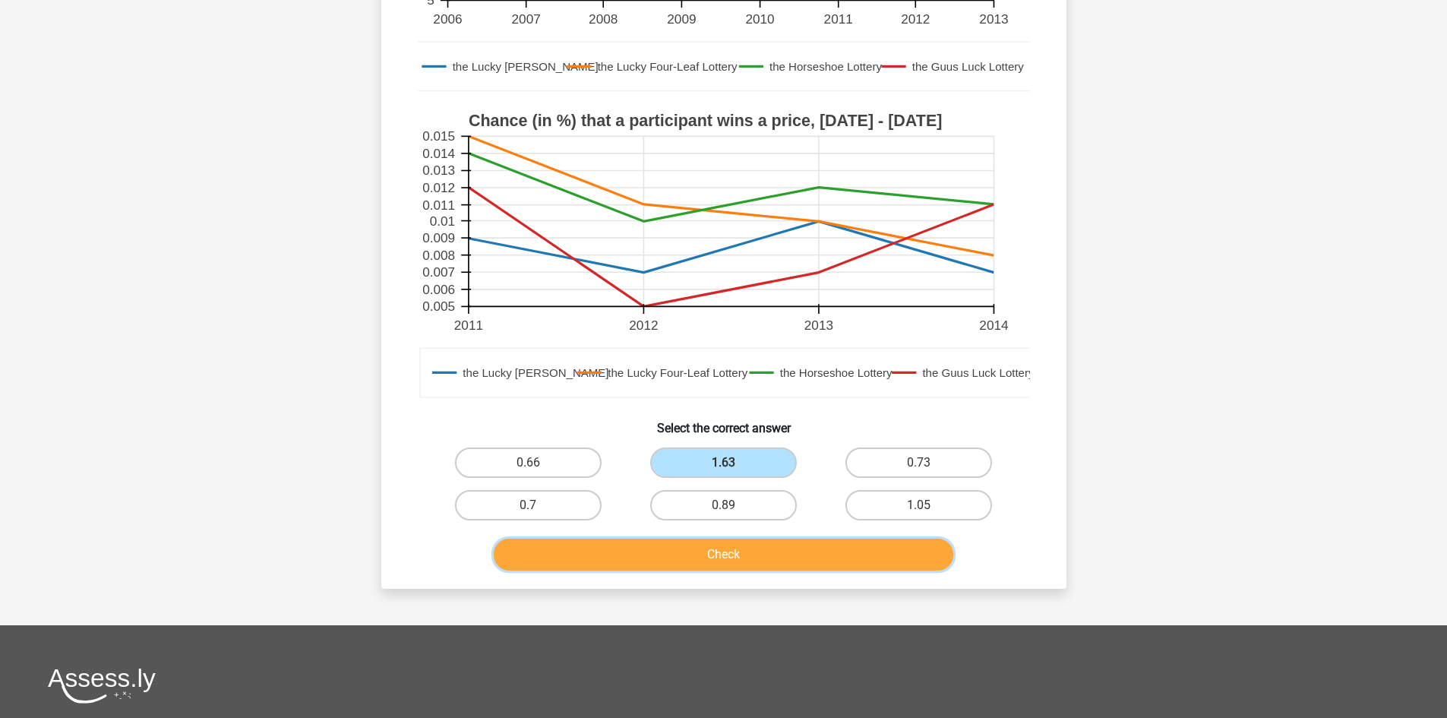
click at [763, 543] on button "Check" at bounding box center [723, 554] width 459 height 32
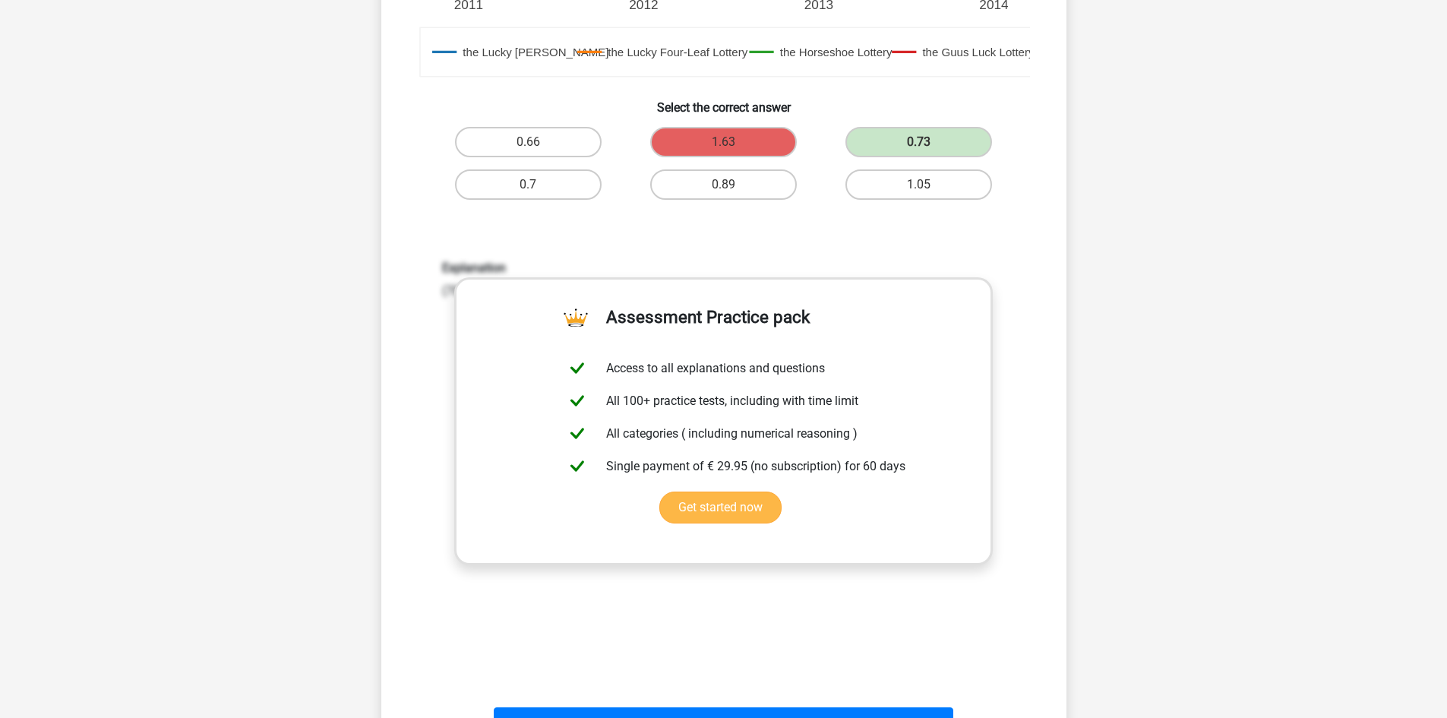
scroll to position [886, 0]
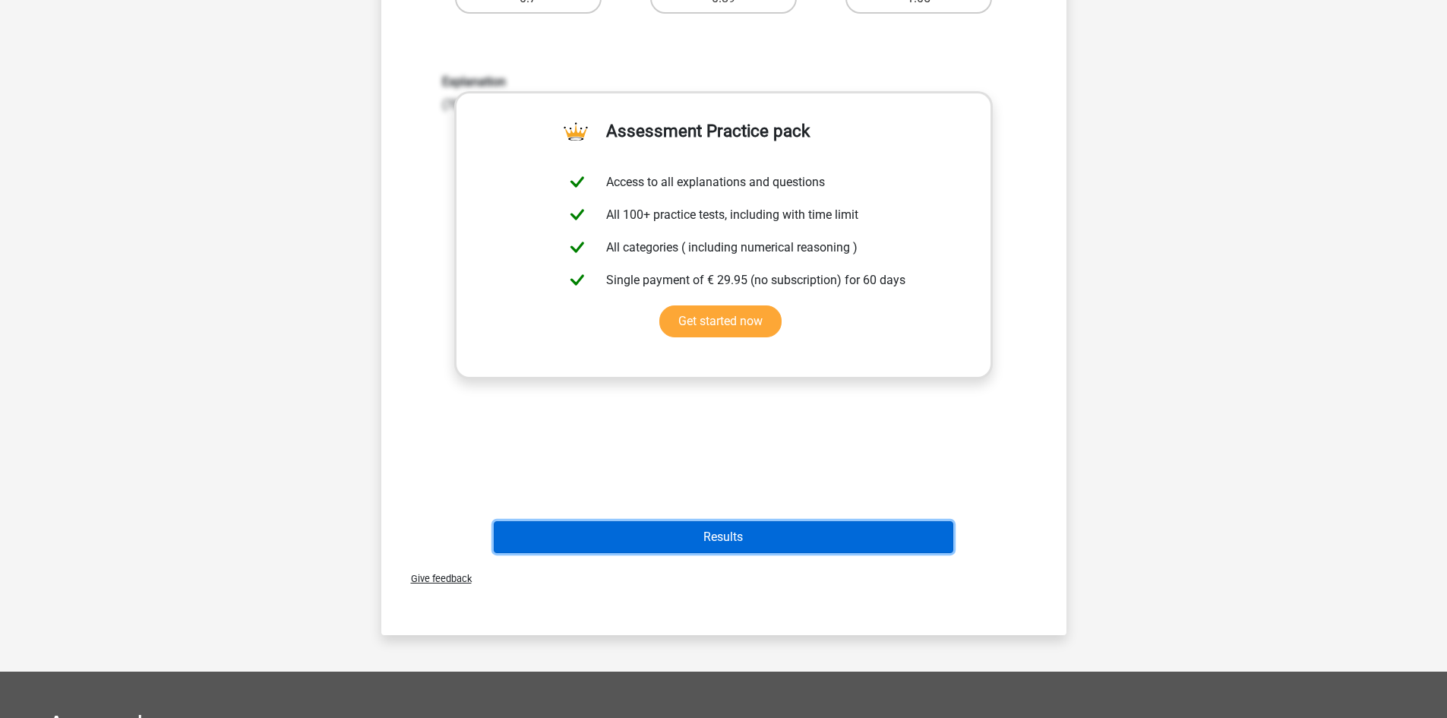
click at [750, 535] on button "Results" at bounding box center [723, 537] width 459 height 32
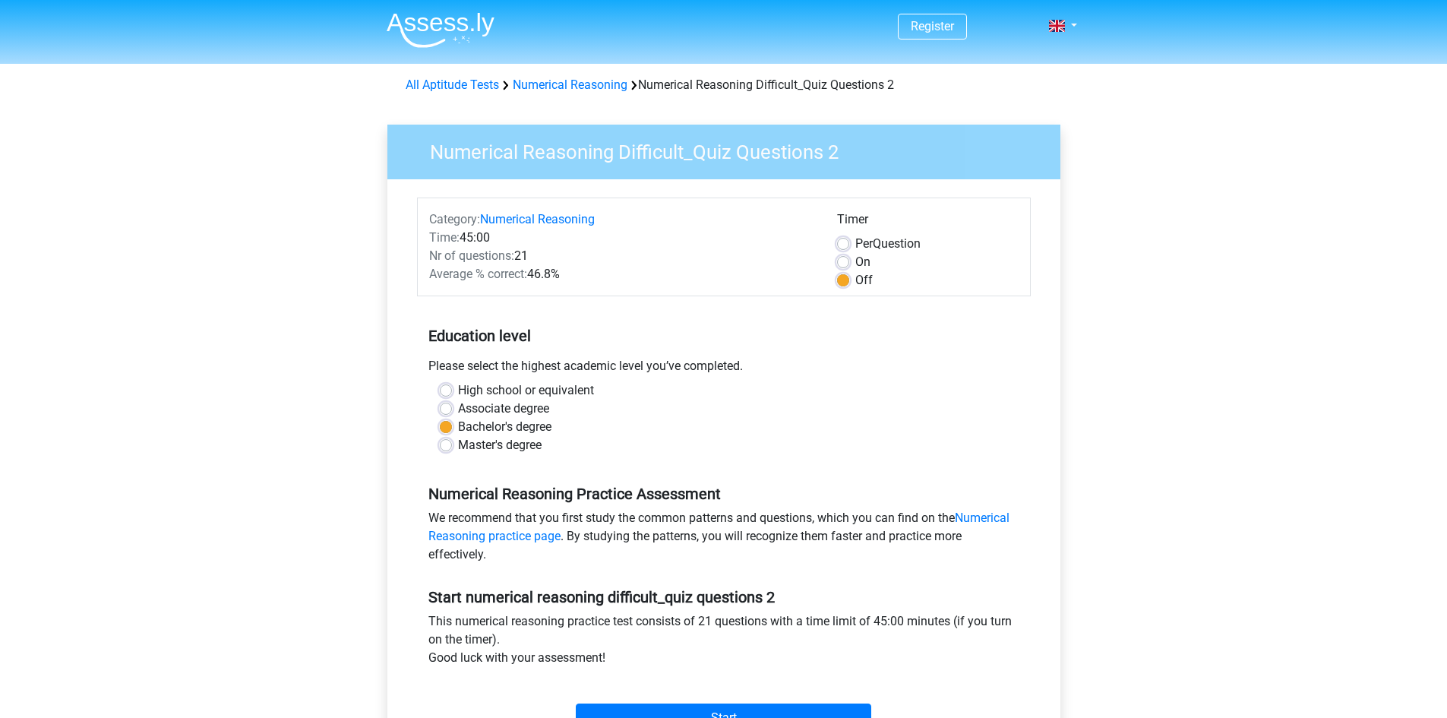
scroll to position [253, 0]
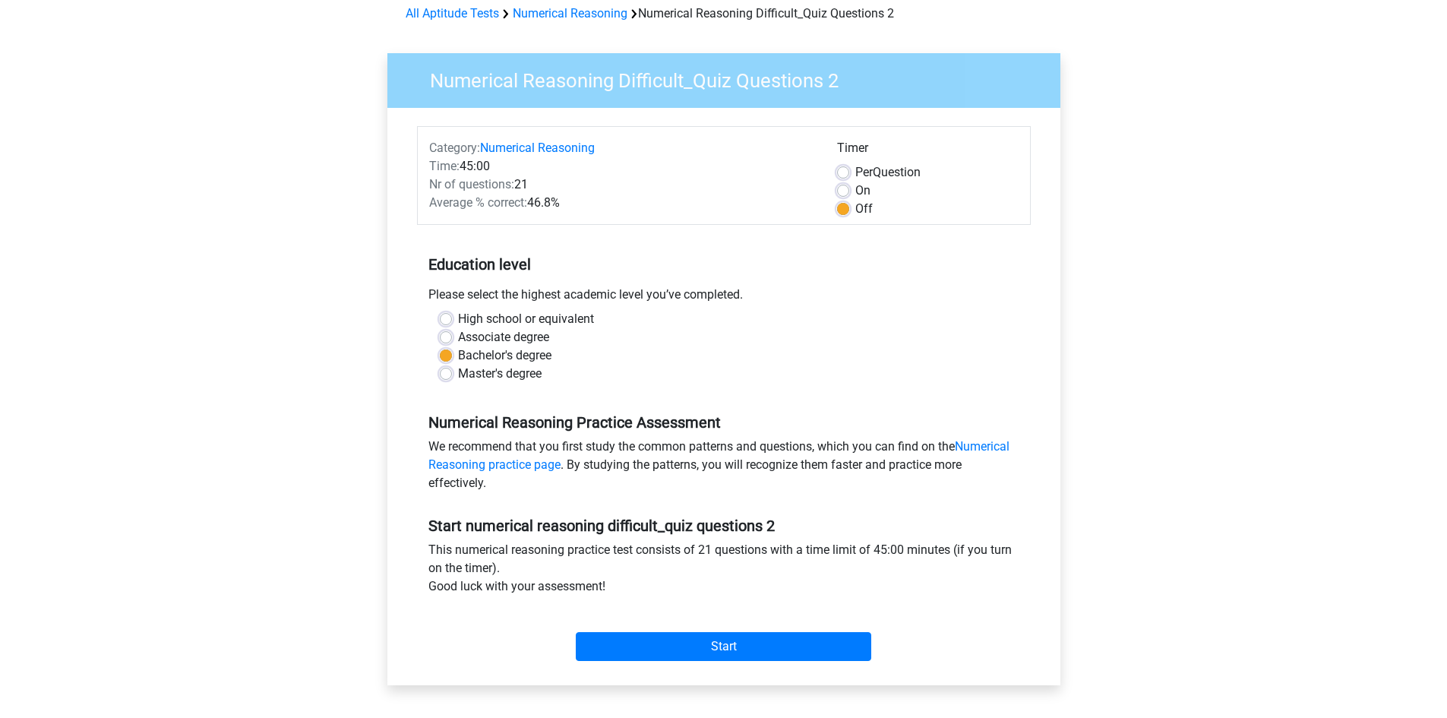
scroll to position [253, 0]
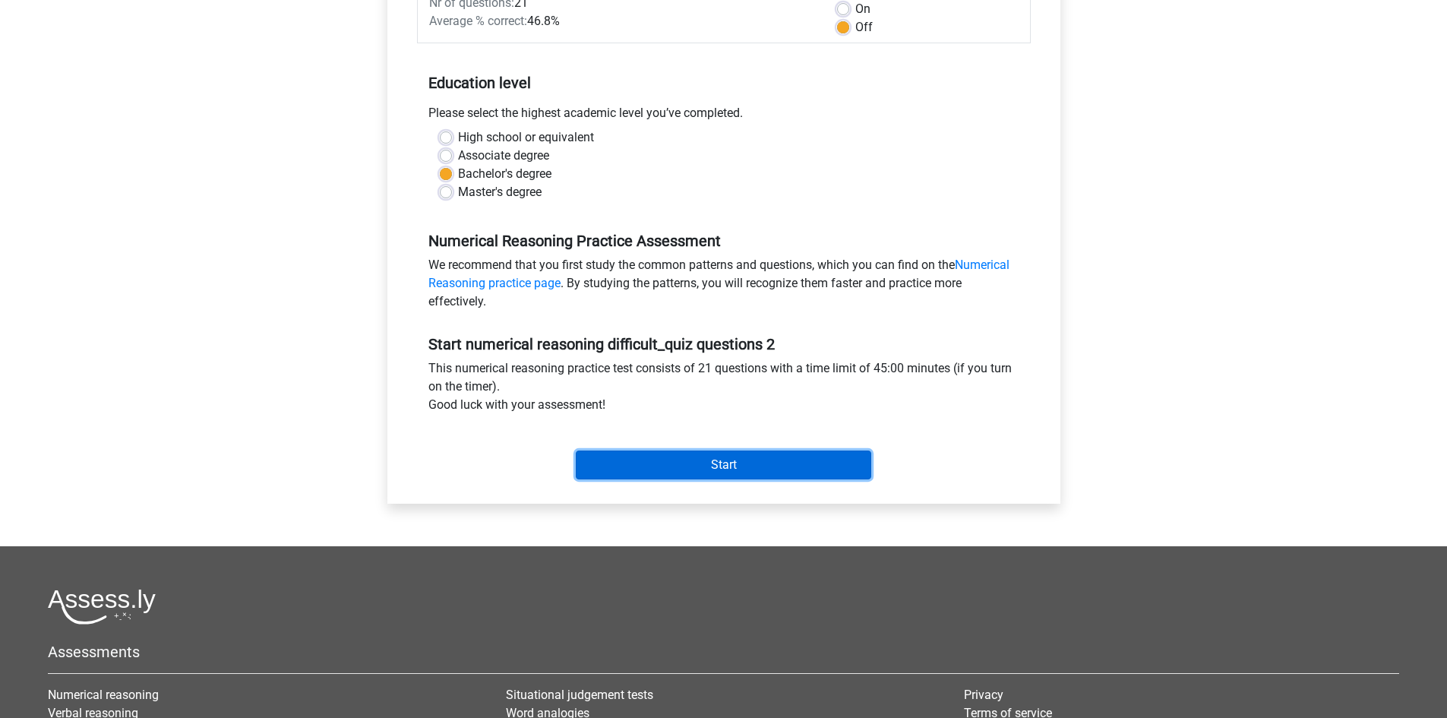
click at [734, 472] on input "Start" at bounding box center [723, 464] width 295 height 29
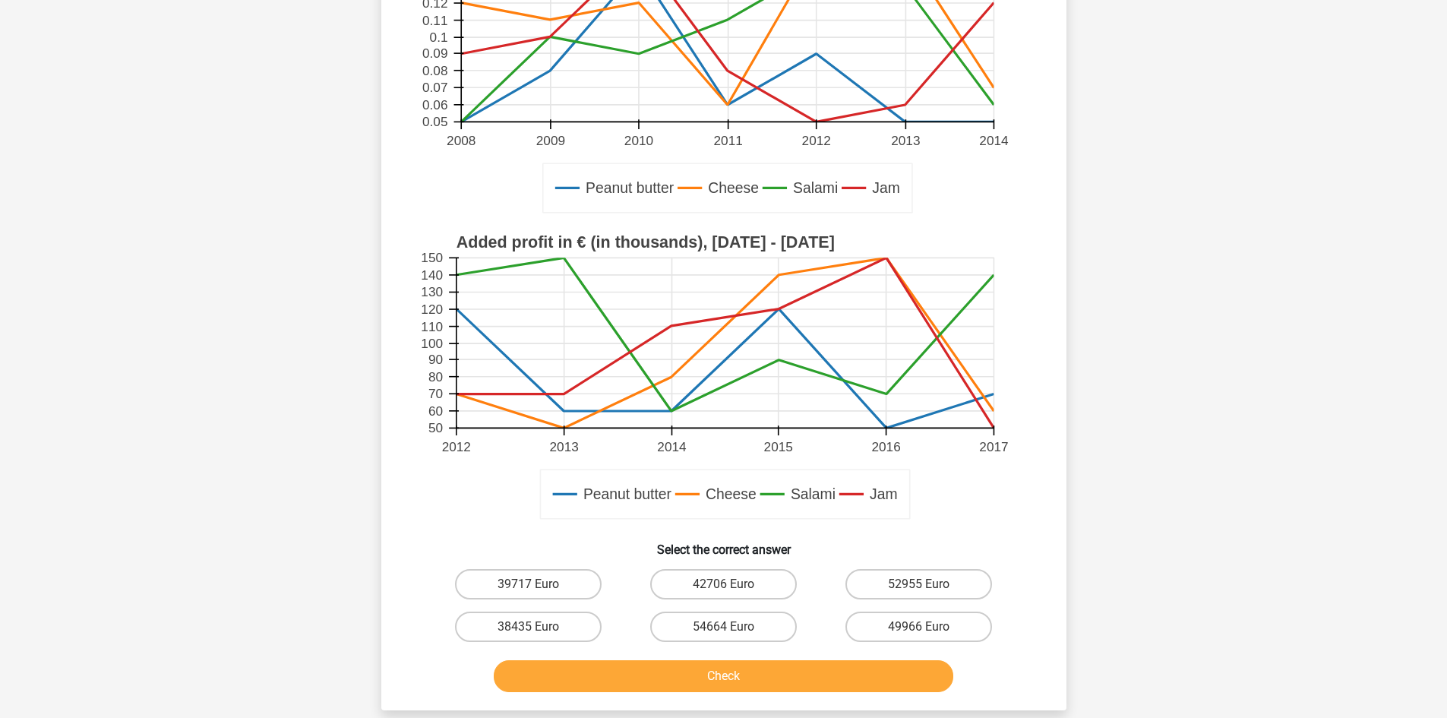
scroll to position [507, 0]
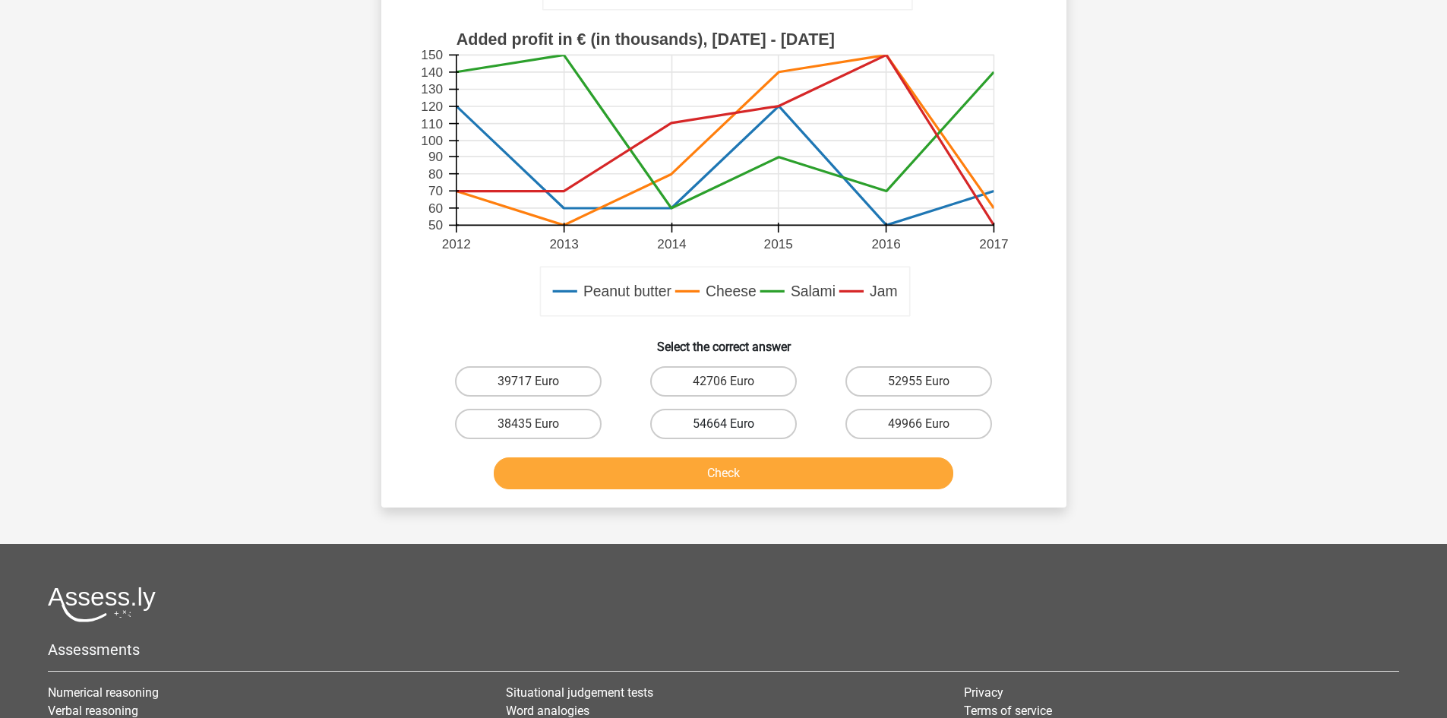
click at [752, 412] on label "54664 Euro" at bounding box center [723, 424] width 147 height 30
click at [733, 424] on input "54664 Euro" at bounding box center [728, 429] width 10 height 10
radio input "true"
click at [748, 493] on div "Check" at bounding box center [724, 476] width 586 height 38
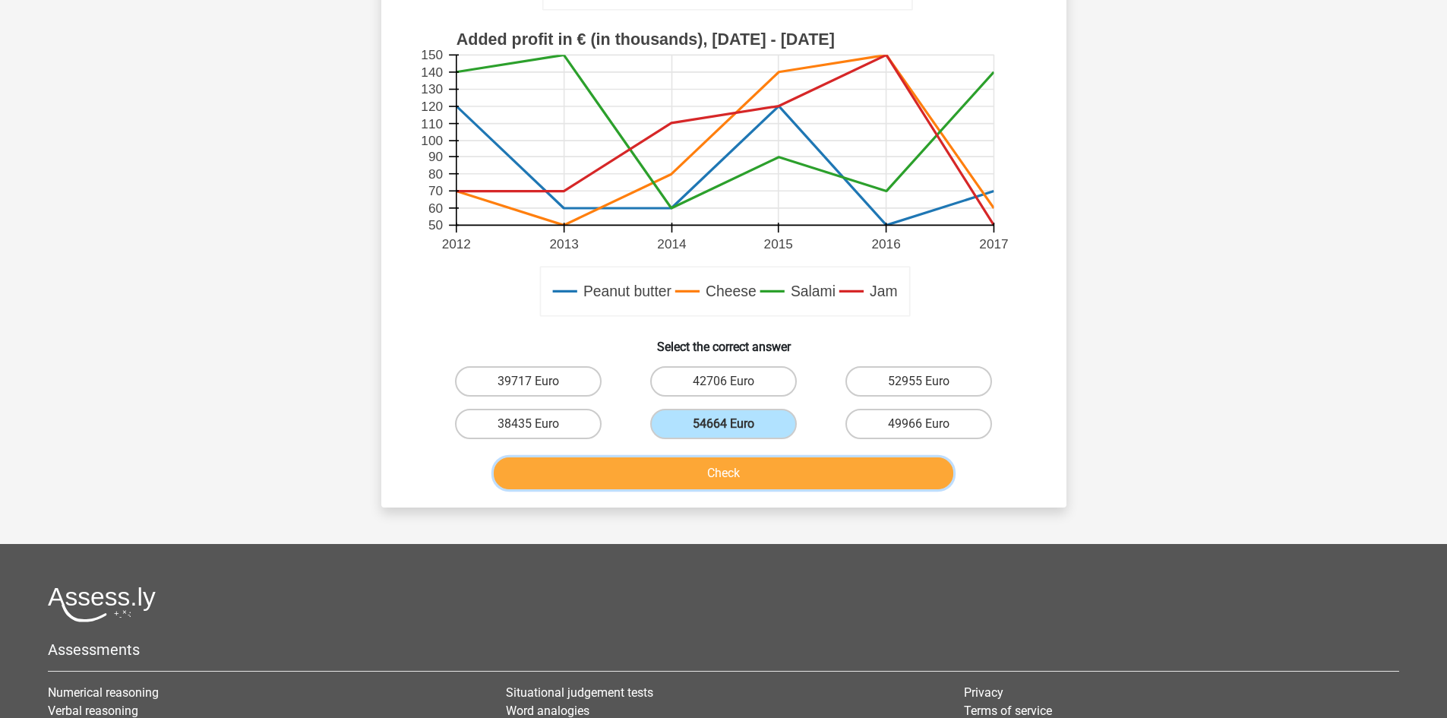
click at [740, 469] on button "Check" at bounding box center [723, 473] width 459 height 32
